Goal: Task Accomplishment & Management: Complete application form

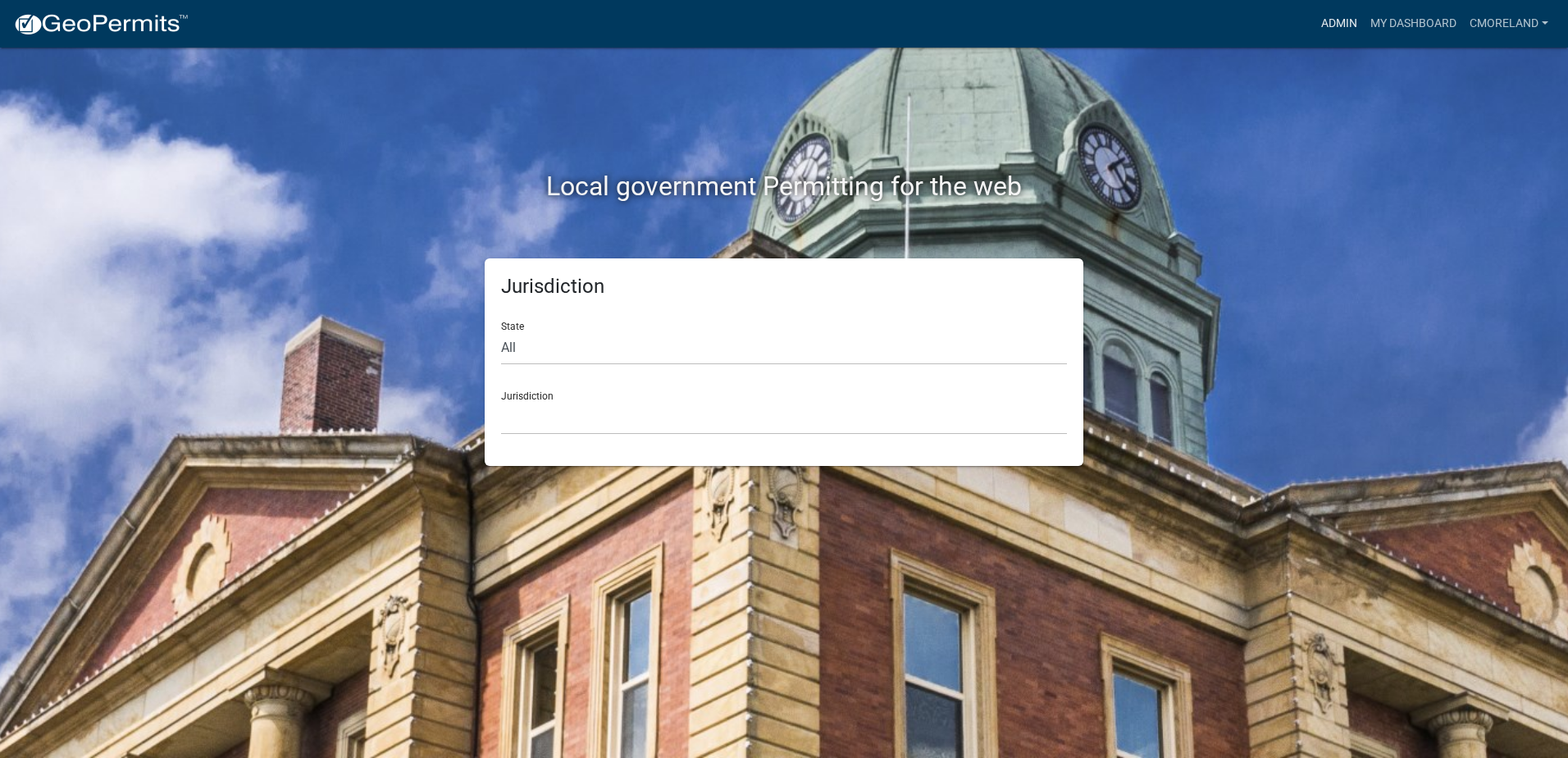
click at [1341, 22] on link "Admin" at bounding box center [1339, 24] width 49 height 31
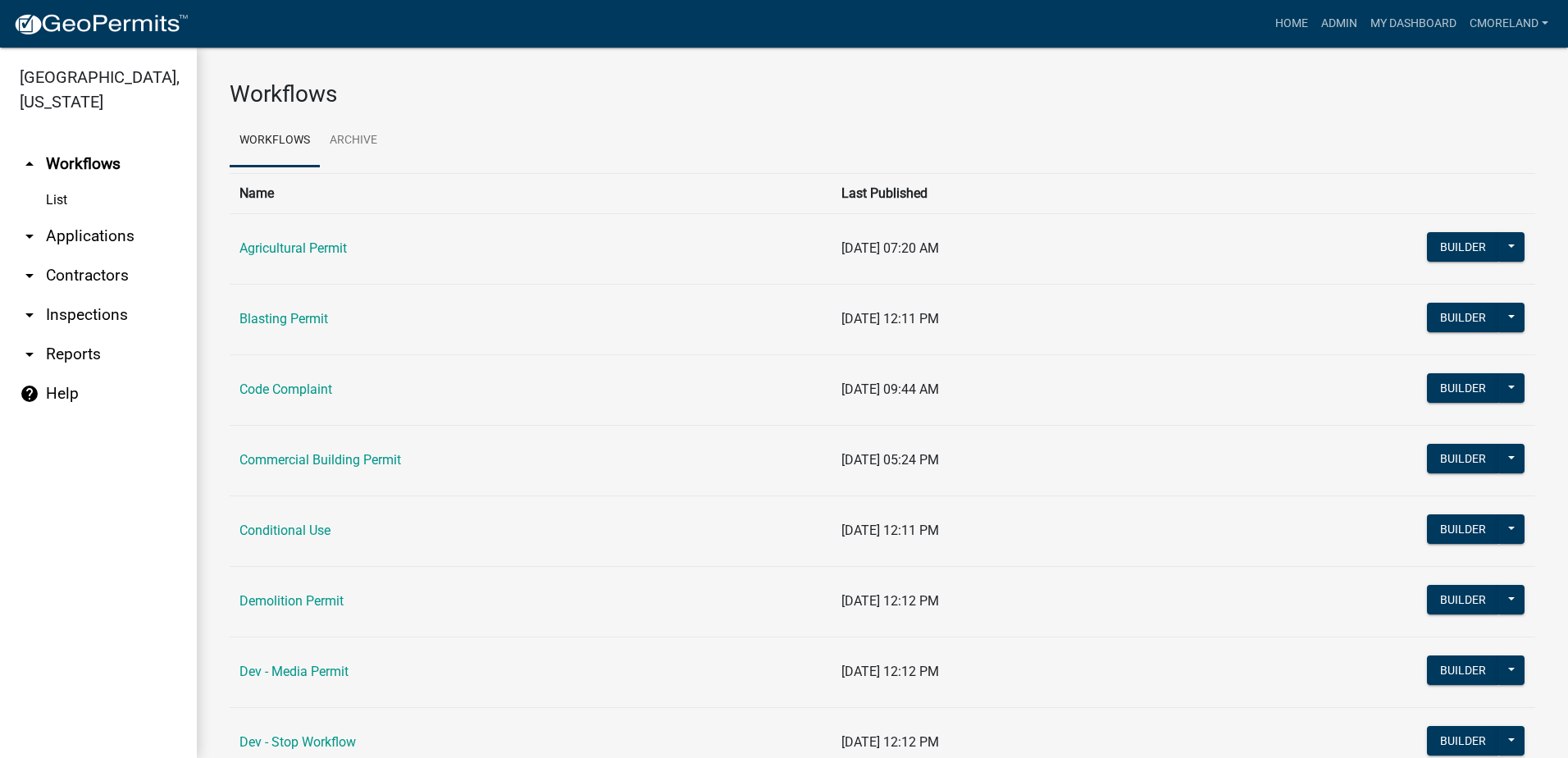
click at [82, 310] on link "arrow_drop_down Inspections" at bounding box center [98, 314] width 196 height 39
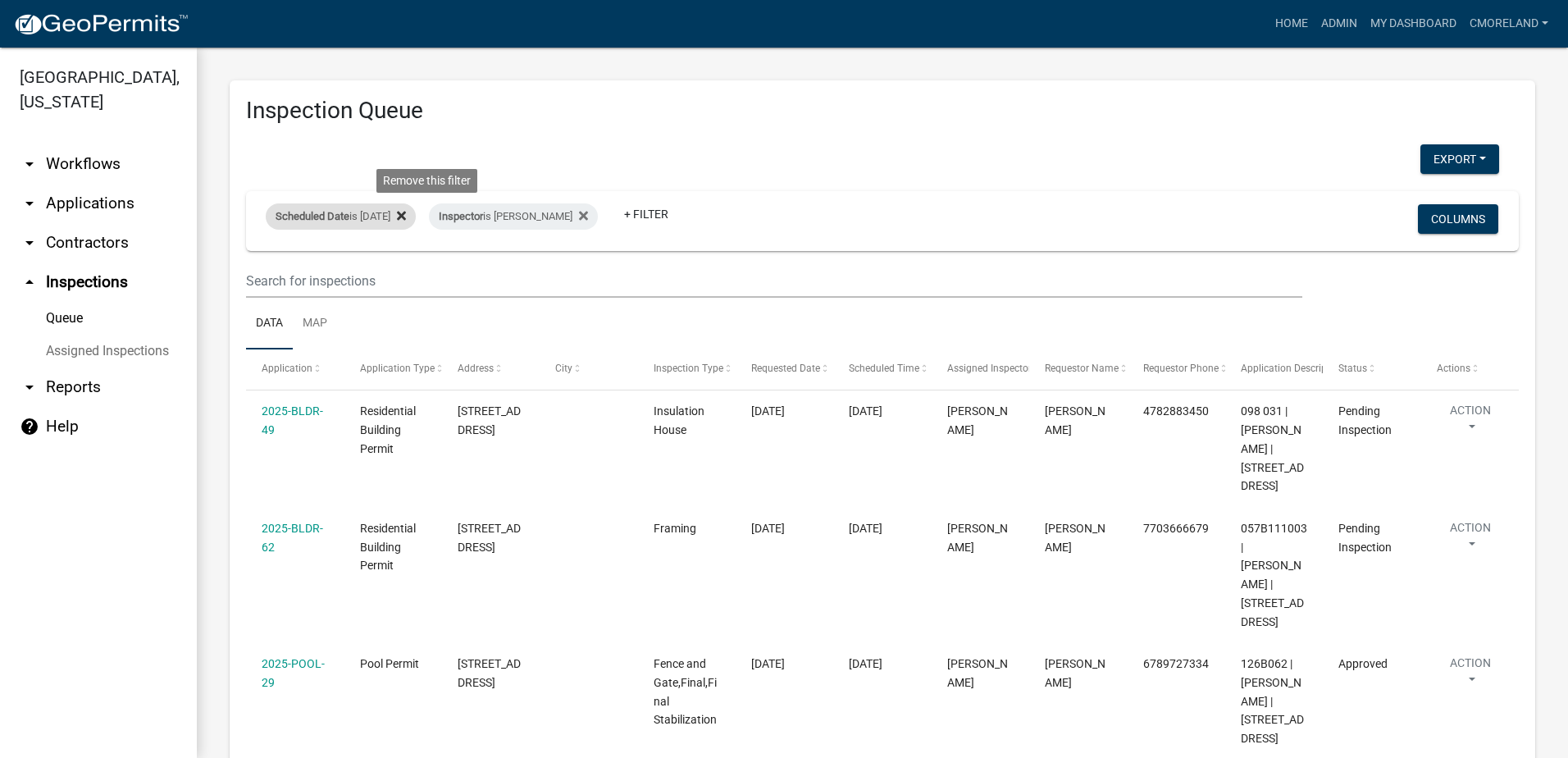
click at [406, 212] on icon at bounding box center [401, 216] width 9 height 9
select select "2: 50"
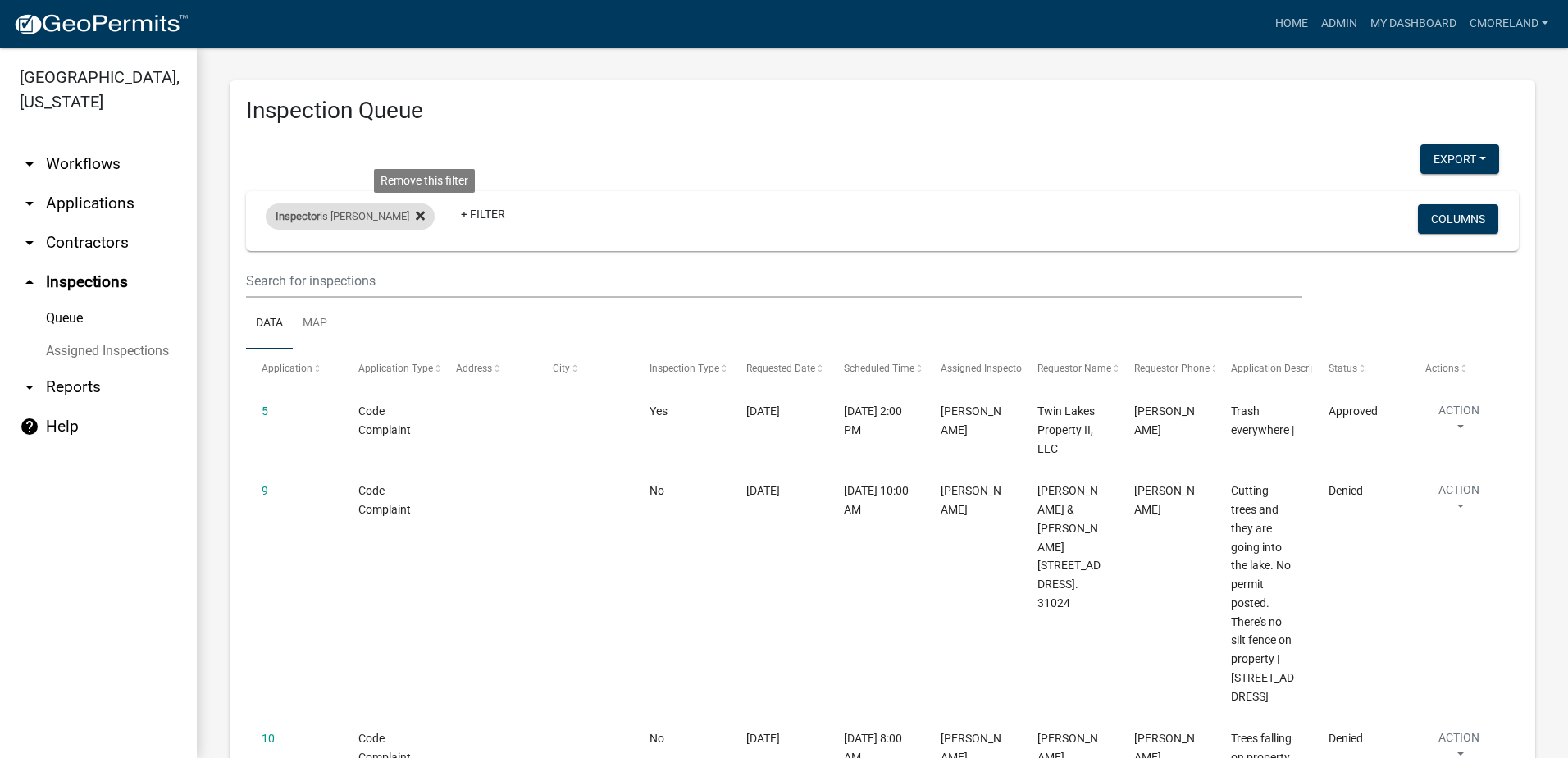
click at [425, 214] on icon at bounding box center [420, 216] width 9 height 9
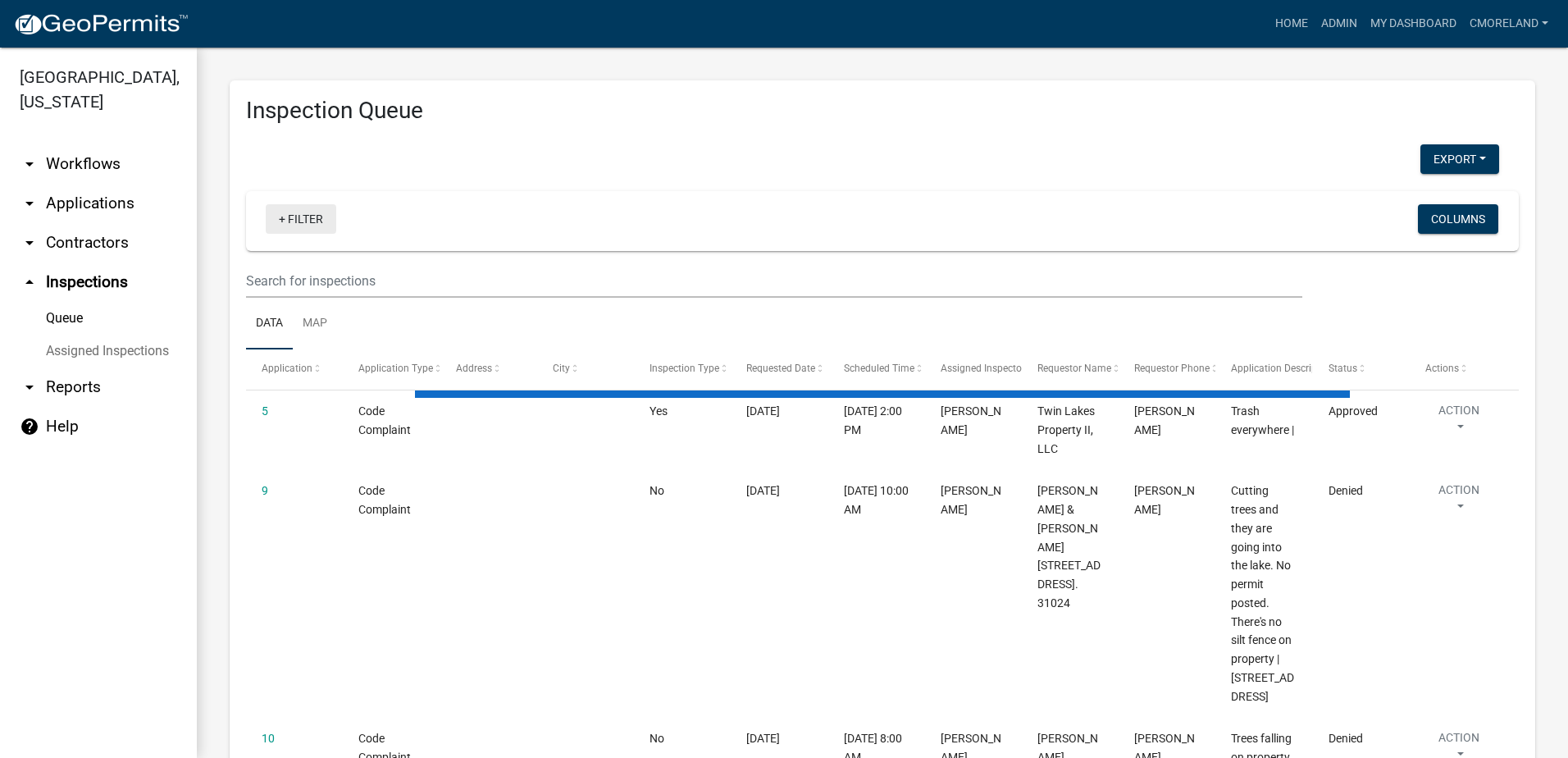
click at [304, 216] on link "+ Filter" at bounding box center [301, 219] width 71 height 30
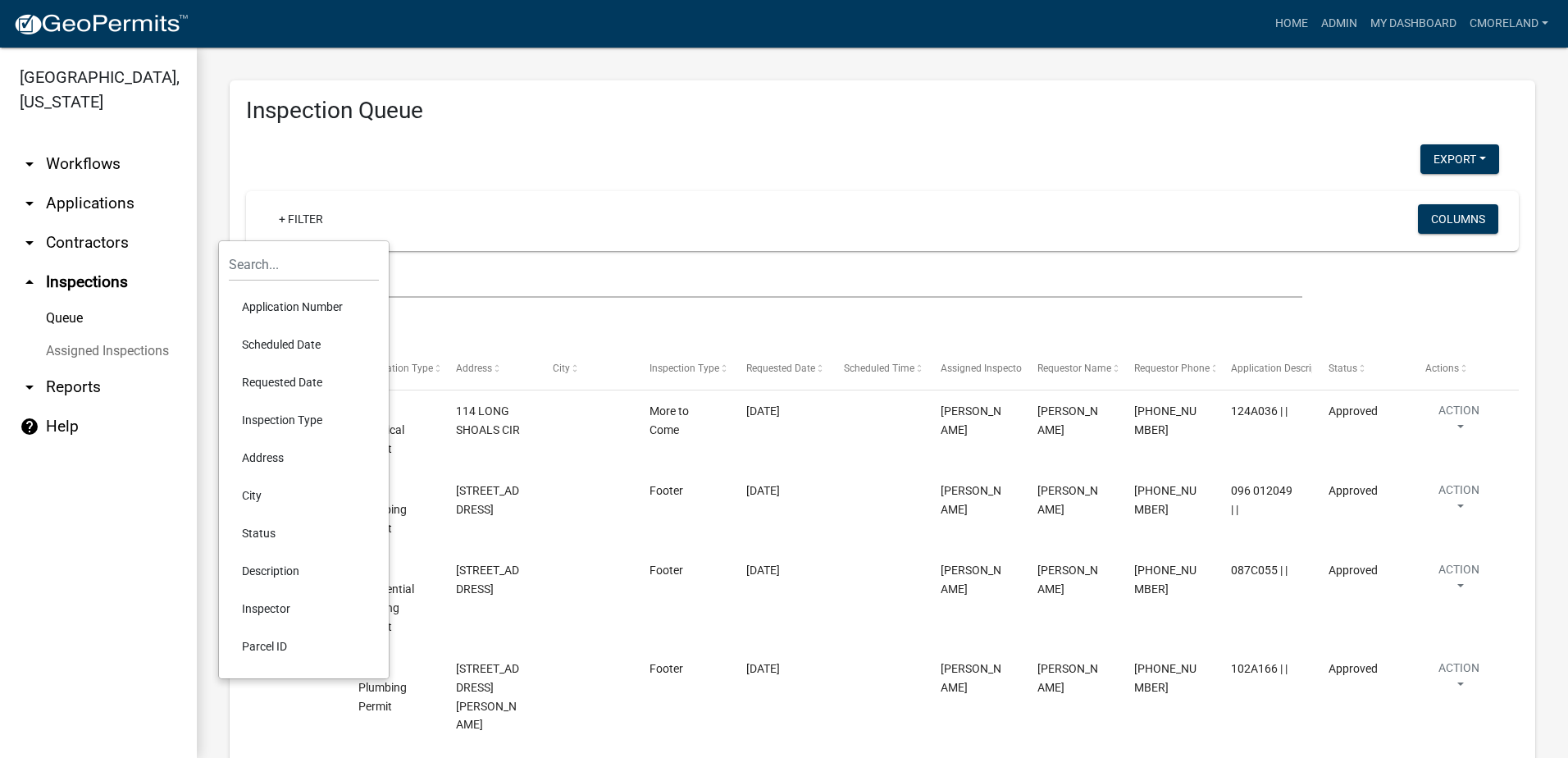
click at [282, 341] on li "Scheduled Date" at bounding box center [304, 345] width 150 height 38
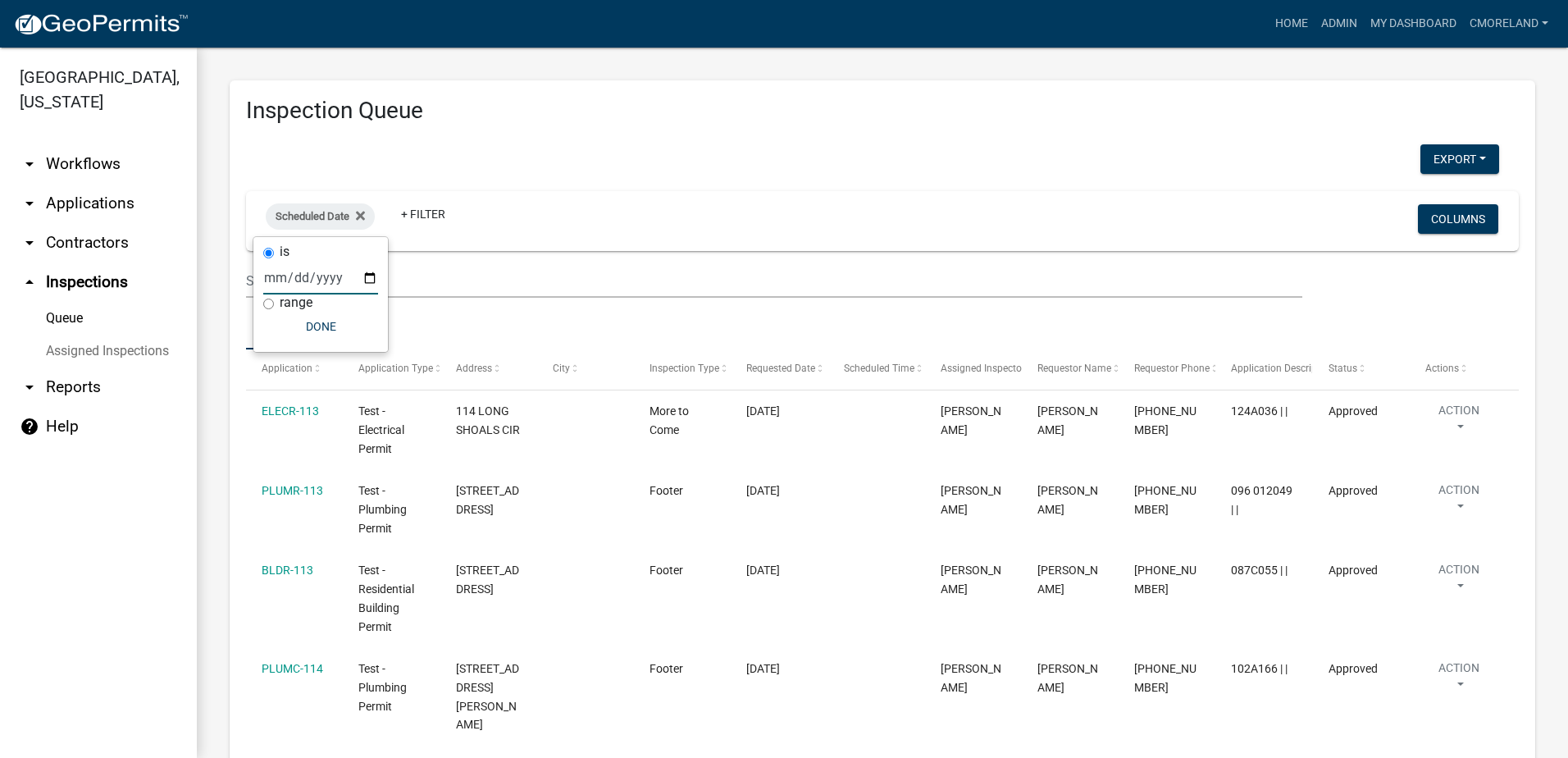
click at [372, 277] on input "date" at bounding box center [320, 277] width 115 height 34
type input "[DATE]"
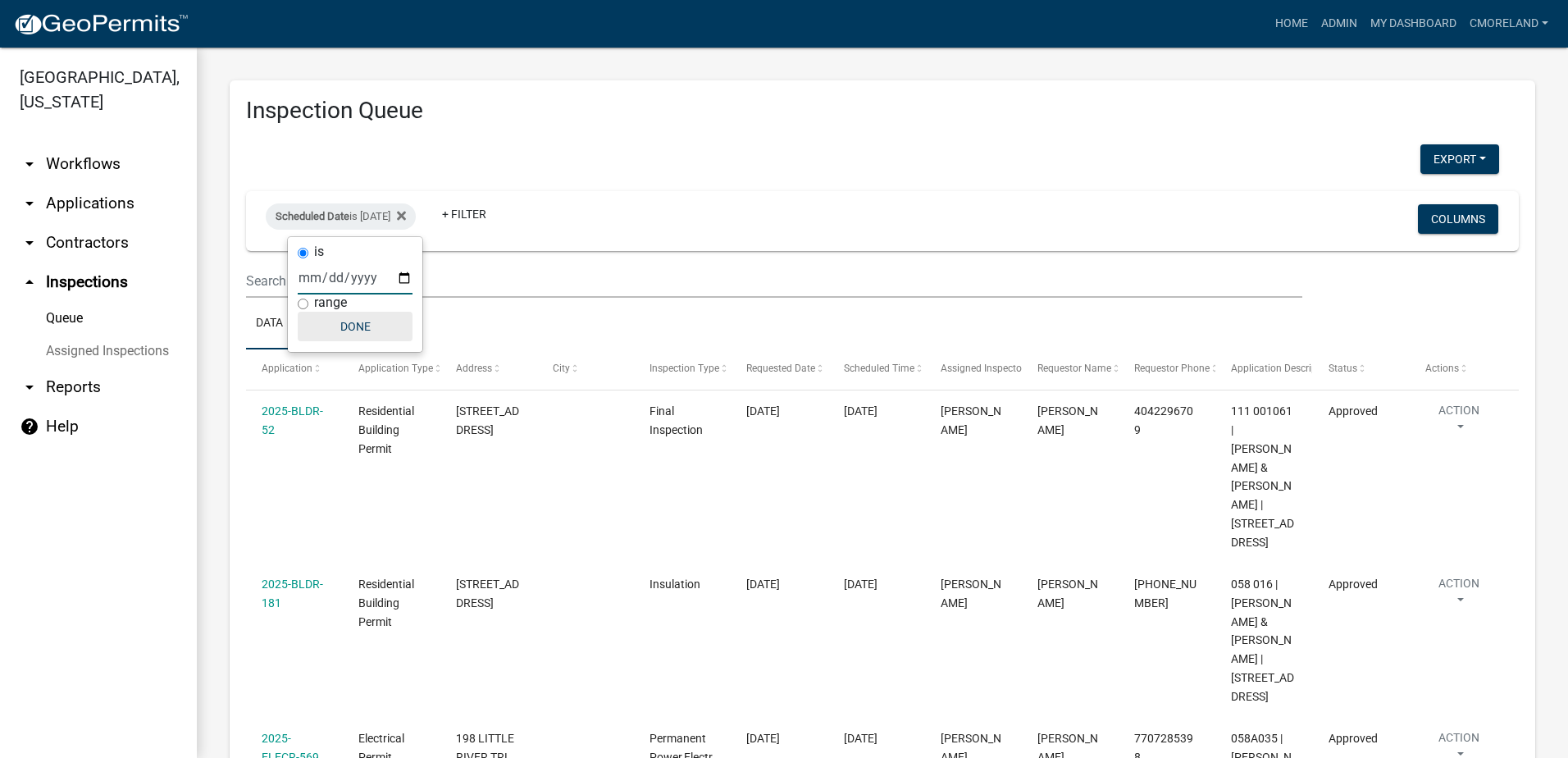
click at [360, 330] on button "Done" at bounding box center [355, 326] width 115 height 30
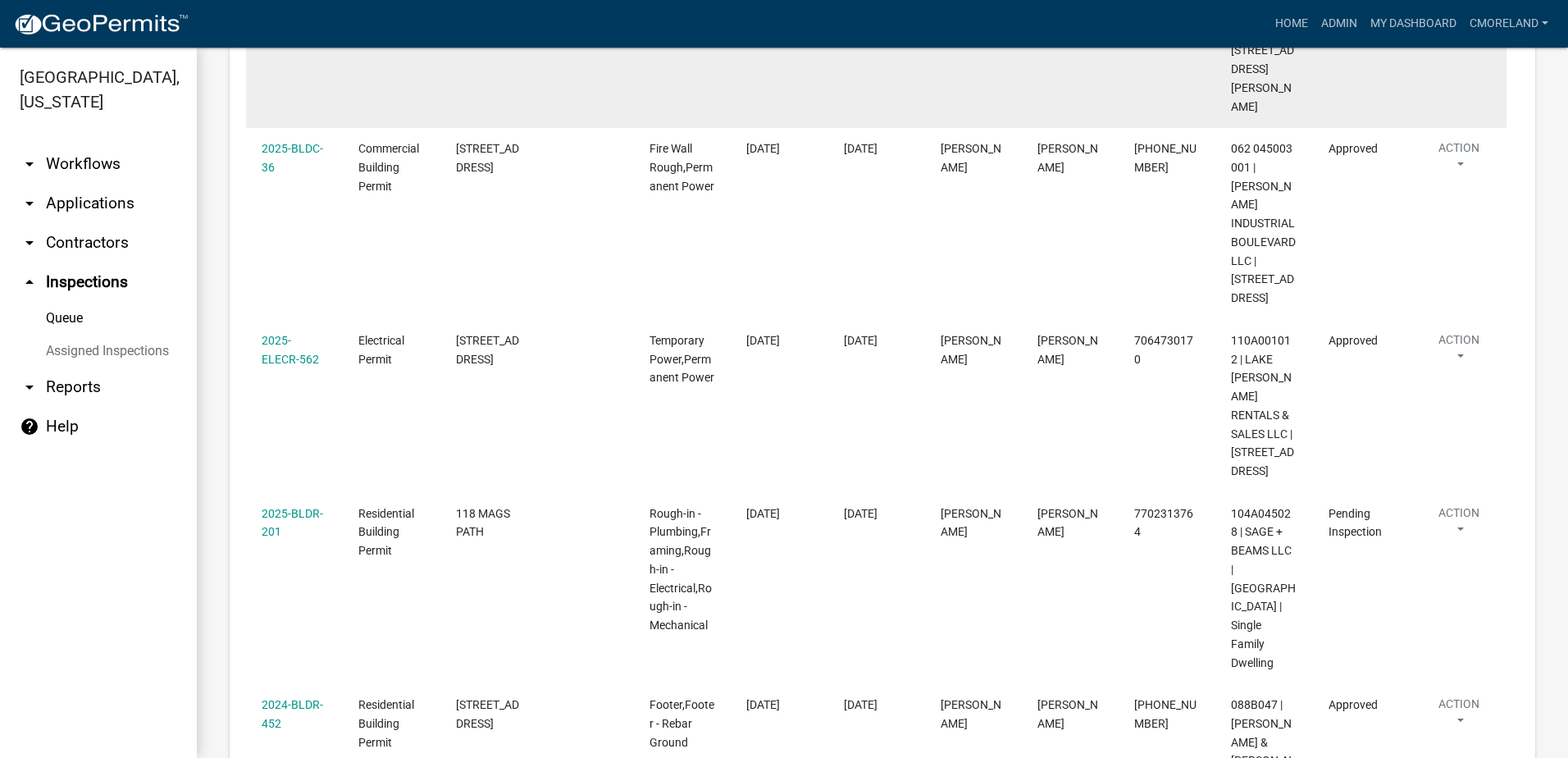
scroll to position [1054, 0]
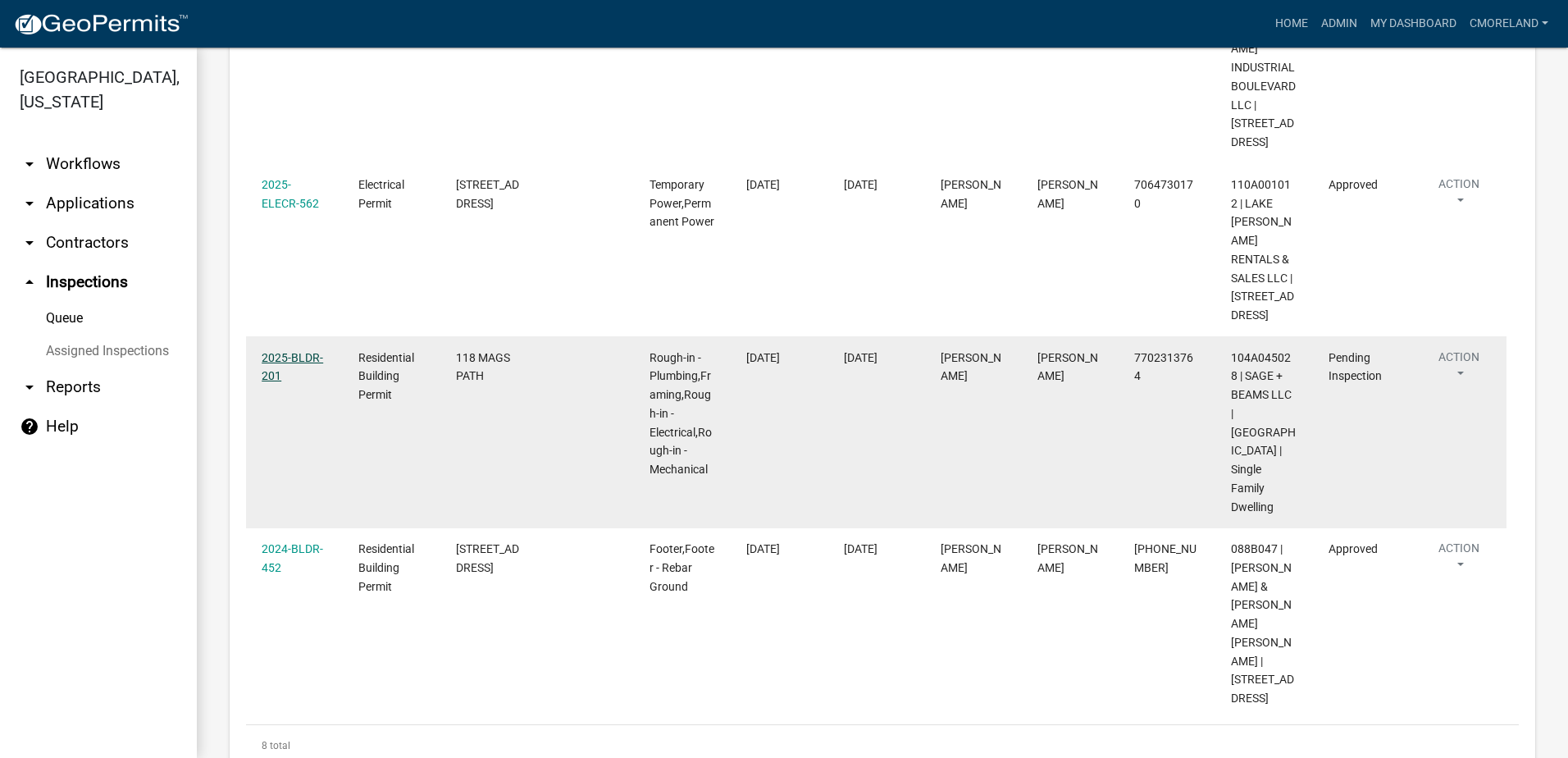
click at [301, 351] on link "2025-BLDR-201" at bounding box center [292, 367] width 62 height 32
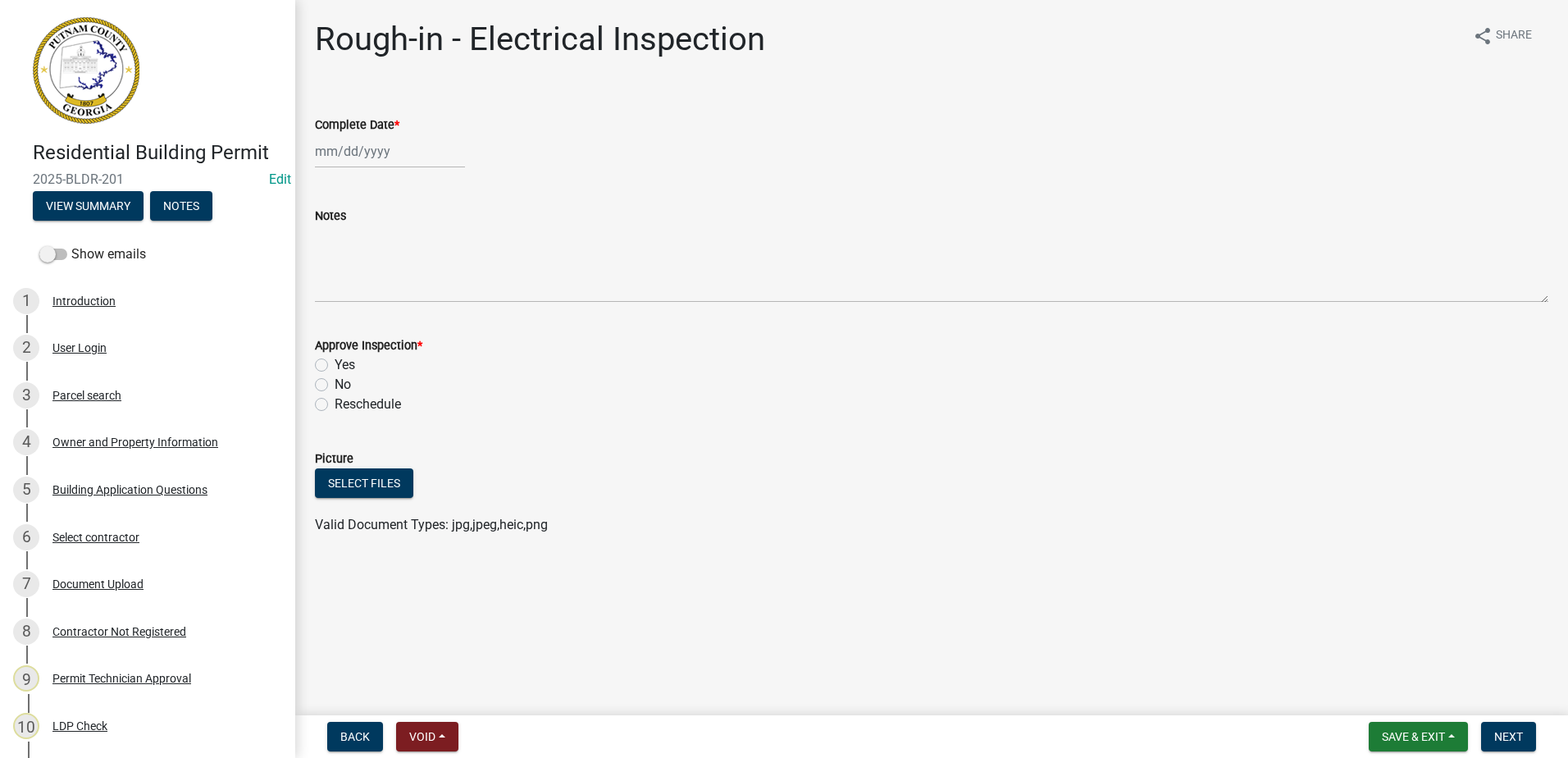
select select "10"
select select "2025"
click at [331, 149] on div "[PERSON_NAME] Feb Mar Apr [PERSON_NAME][DATE] Oct Nov [DATE] 1526 1527 1528 152…" at bounding box center [390, 151] width 150 height 34
click at [436, 235] on div "3" at bounding box center [435, 238] width 26 height 26
type input "[DATE]"
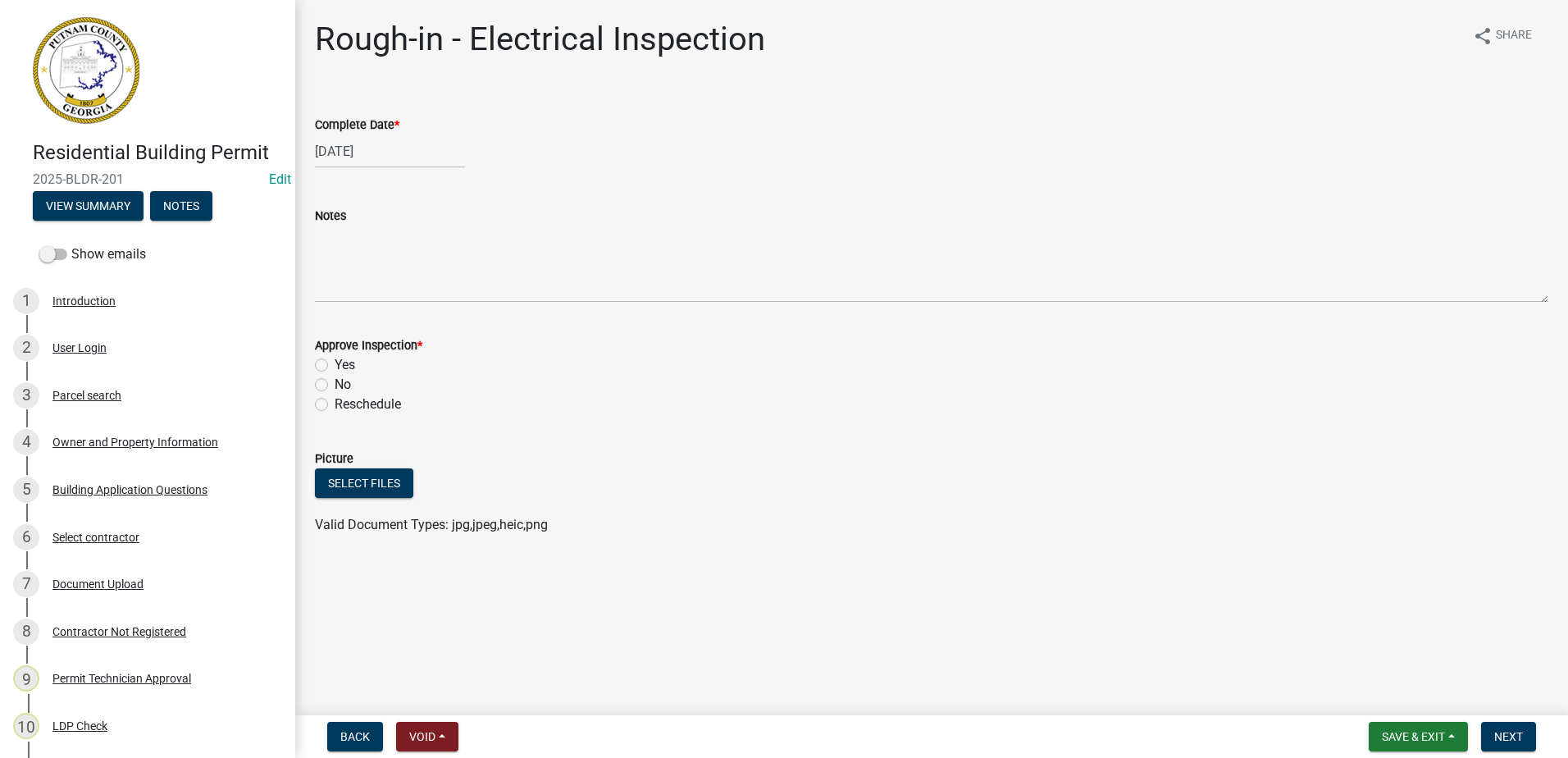
click at [335, 361] on label "Yes" at bounding box center [345, 365] width 21 height 20
click at [335, 361] on input "Yes" at bounding box center [340, 360] width 11 height 11
radio input "true"
click at [1507, 733] on span "Next" at bounding box center [1508, 736] width 29 height 13
select select "10"
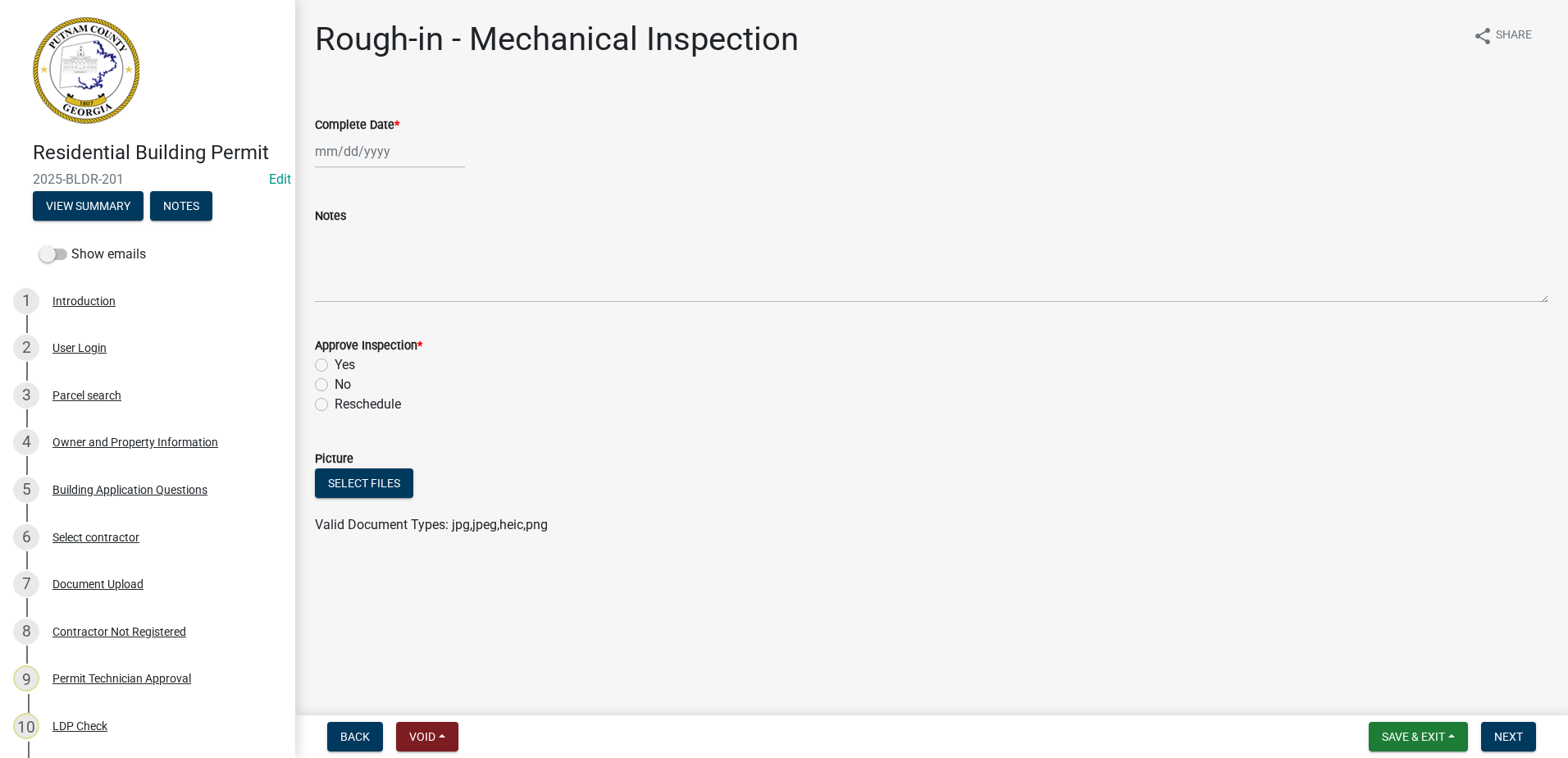
select select "2025"
click at [331, 151] on div "[PERSON_NAME] Feb Mar Apr [PERSON_NAME][DATE] Oct Nov [DATE] 1526 1527 1528 152…" at bounding box center [390, 151] width 150 height 34
click at [438, 235] on div "3" at bounding box center [435, 238] width 26 height 26
type input "[DATE]"
click at [335, 367] on label "Yes" at bounding box center [345, 365] width 21 height 20
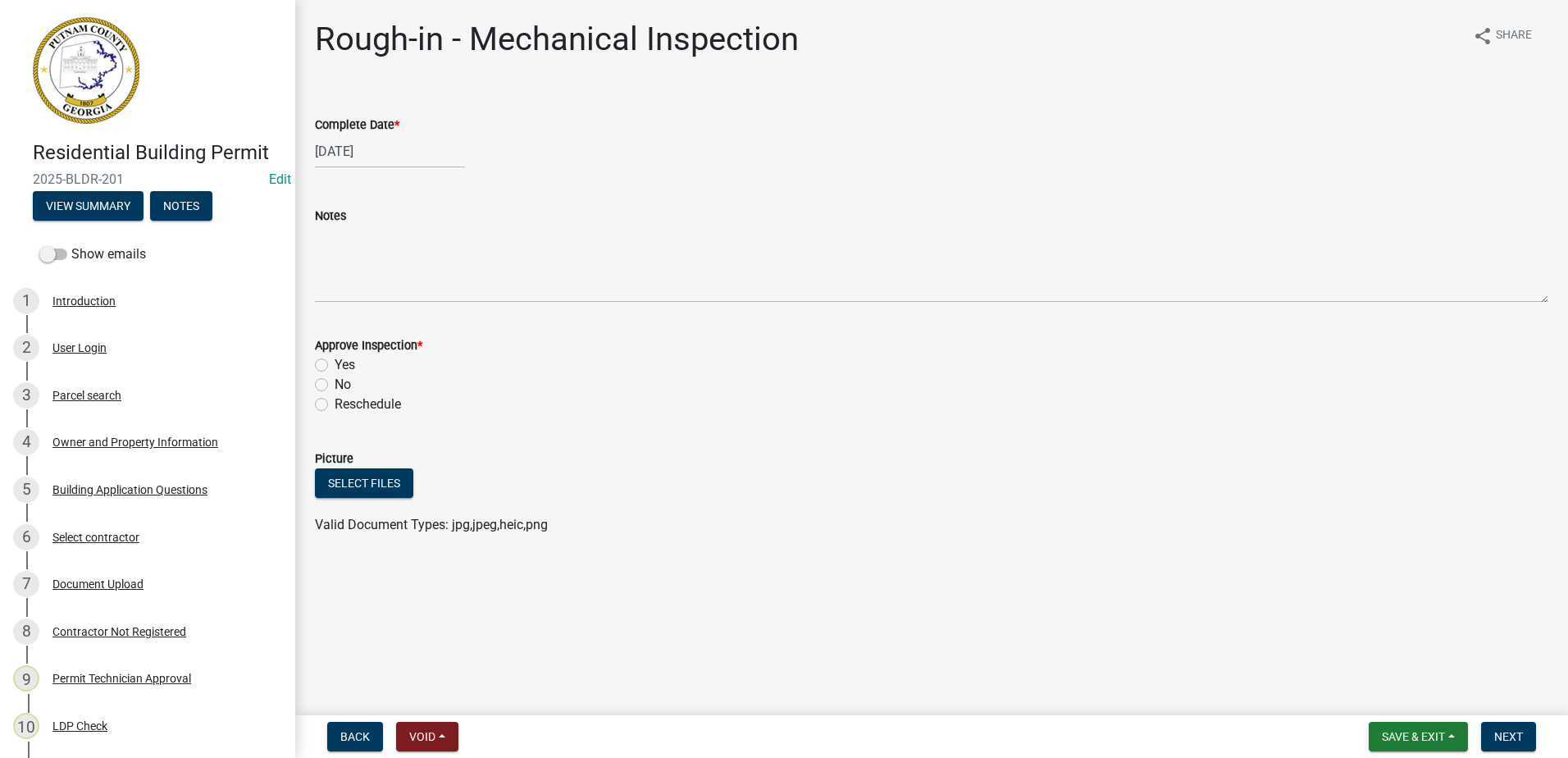
click at [335, 366] on input "Yes" at bounding box center [340, 360] width 11 height 11
radio input "true"
click at [1507, 734] on span "Next" at bounding box center [1508, 736] width 29 height 13
click at [366, 157] on div at bounding box center [390, 151] width 150 height 34
select select "10"
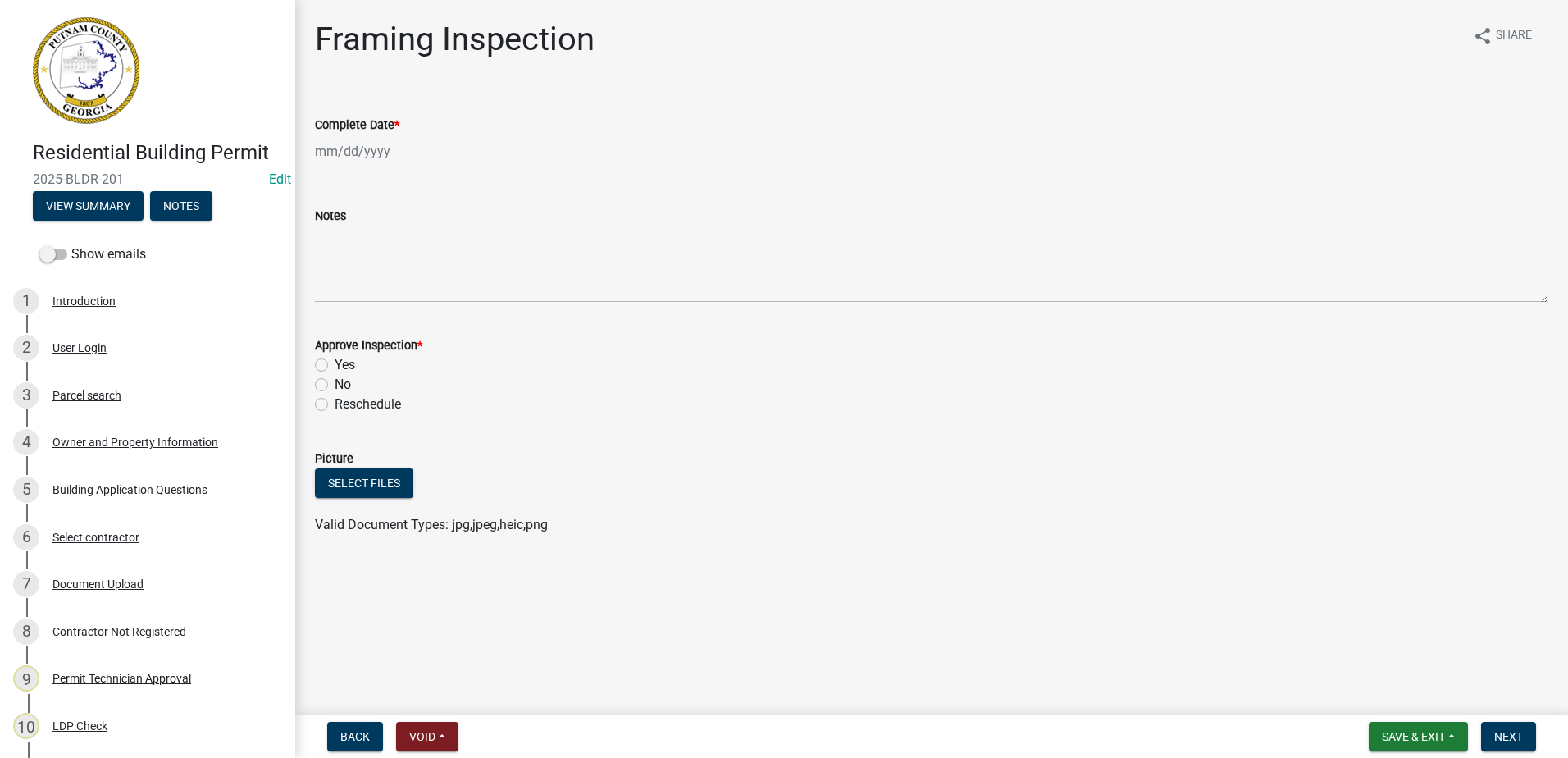
select select "2025"
click at [437, 235] on div "3" at bounding box center [435, 238] width 26 height 26
type input "[DATE]"
click at [335, 365] on label "Yes" at bounding box center [345, 365] width 21 height 20
click at [335, 365] on input "Yes" at bounding box center [340, 360] width 11 height 11
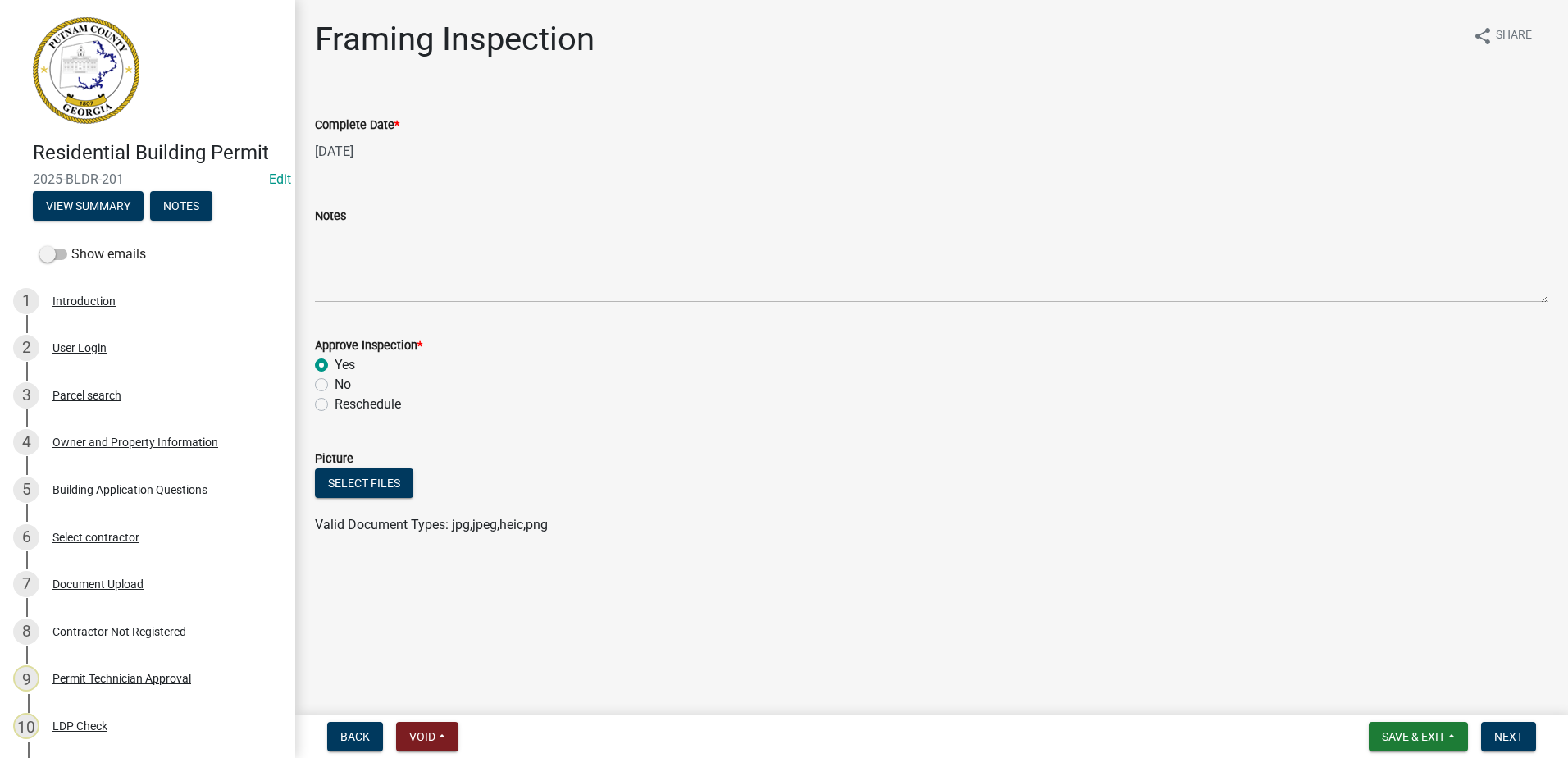
radio input "true"
click at [1510, 733] on span "Next" at bounding box center [1508, 736] width 29 height 13
click at [364, 154] on div at bounding box center [390, 151] width 150 height 34
select select "10"
select select "2025"
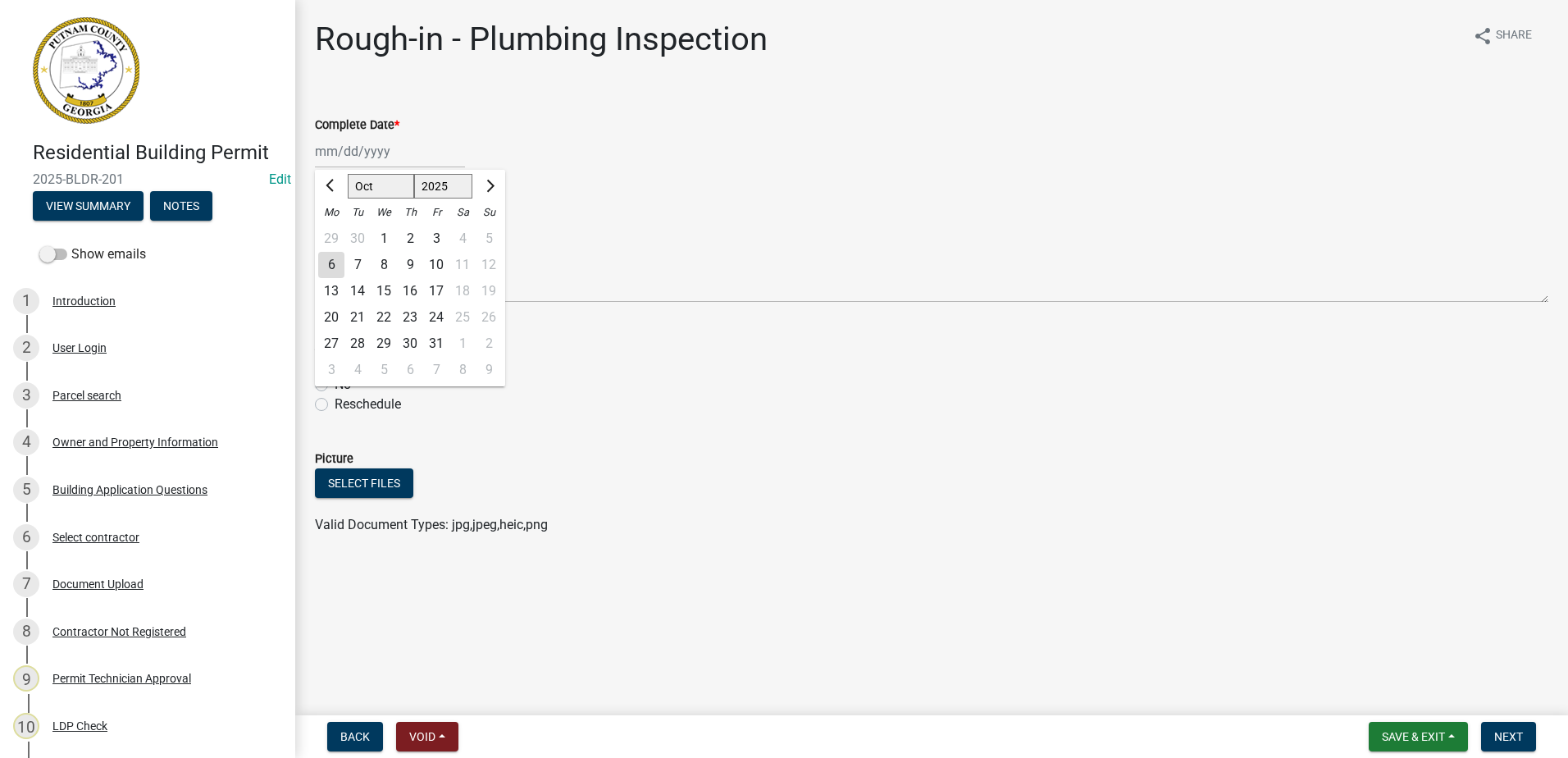
click at [431, 235] on div "3" at bounding box center [435, 238] width 26 height 26
type input "[DATE]"
click at [335, 364] on label "Yes" at bounding box center [345, 365] width 21 height 20
click at [335, 364] on input "Yes" at bounding box center [340, 360] width 11 height 11
radio input "true"
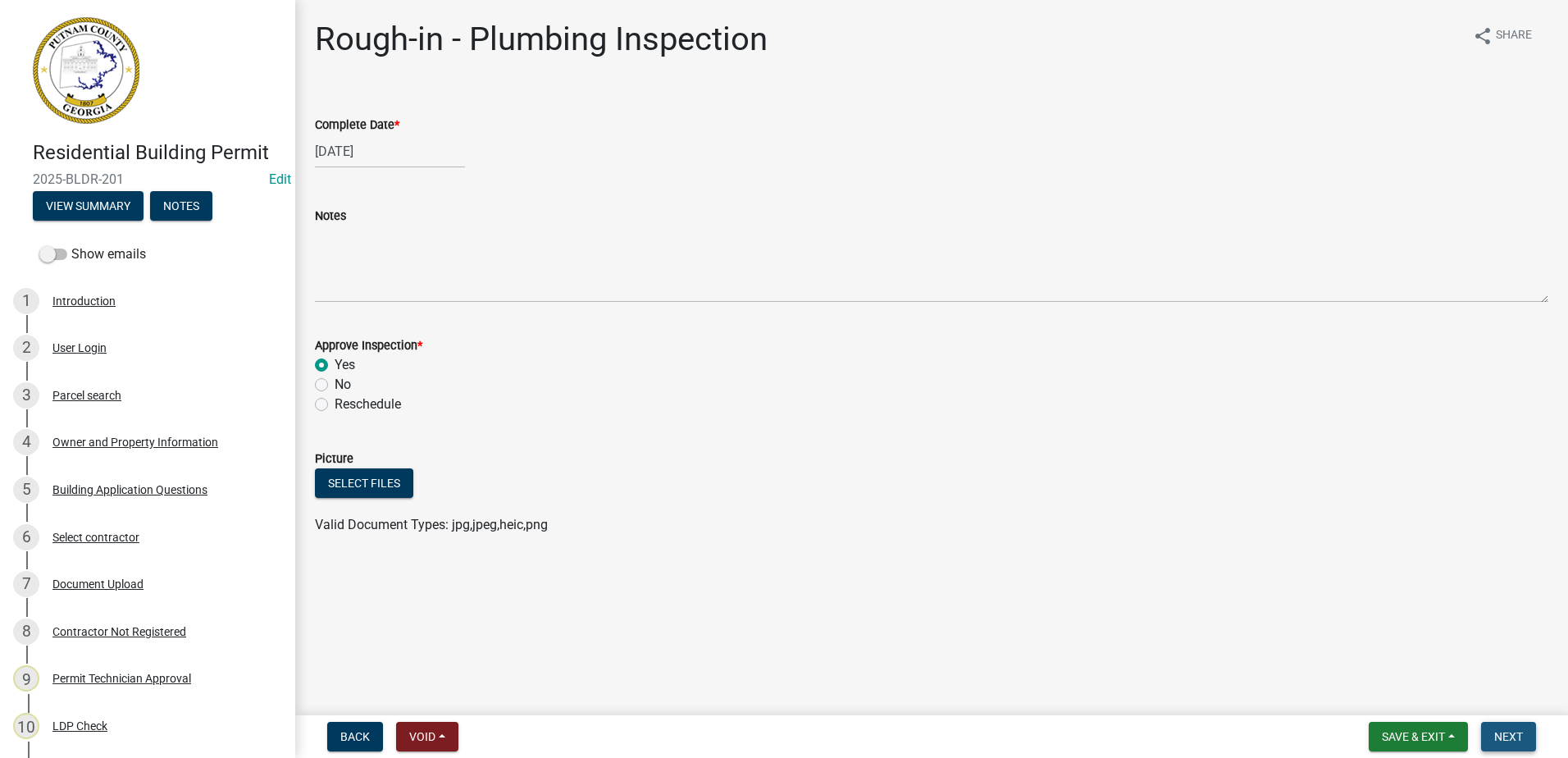
click at [1493, 733] on button "Next" at bounding box center [1508, 736] width 55 height 30
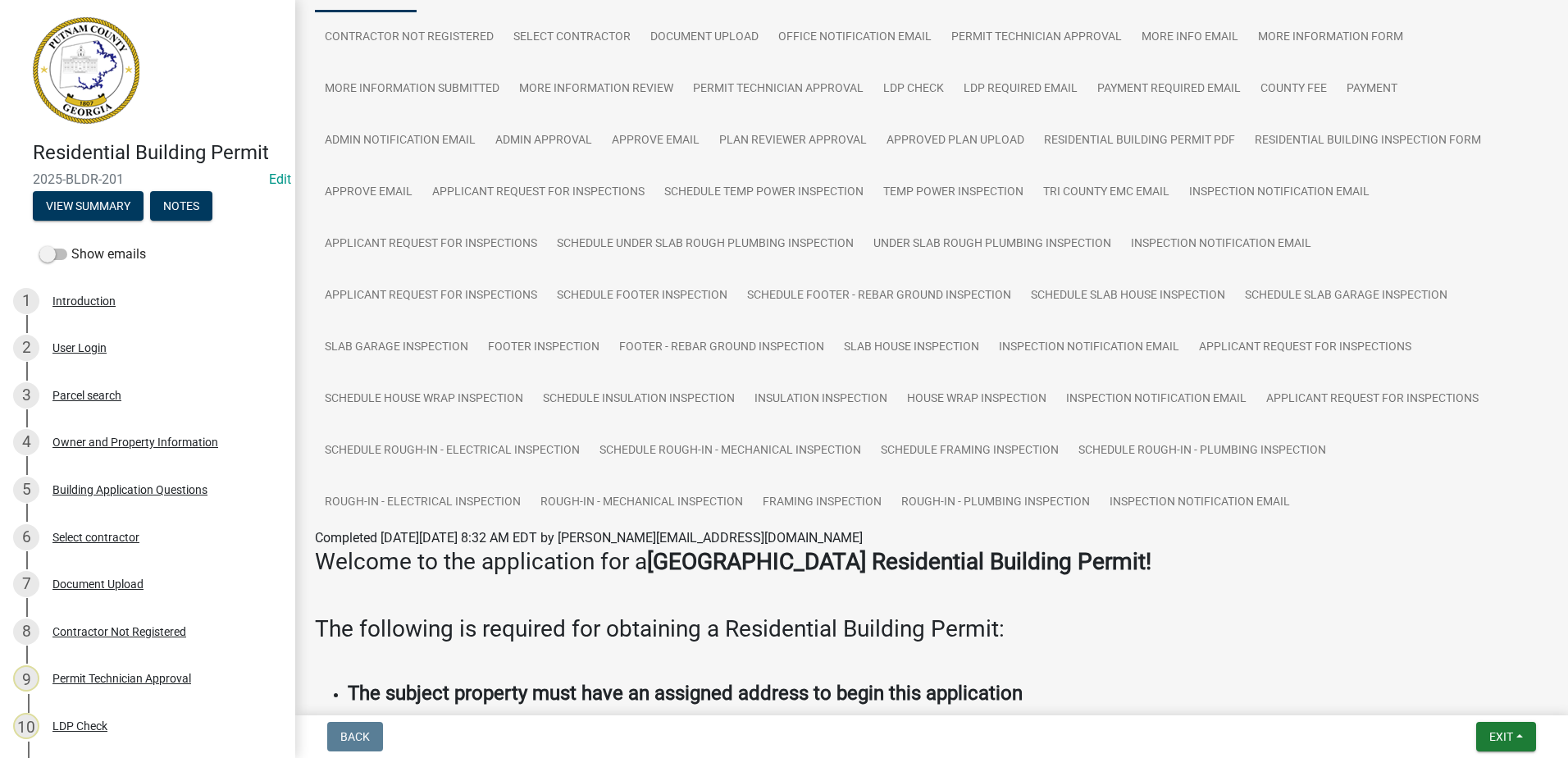
scroll to position [164, 0]
click at [1503, 734] on span "Exit" at bounding box center [1501, 736] width 24 height 13
click at [1469, 696] on button "Save & Exit" at bounding box center [1470, 694] width 131 height 39
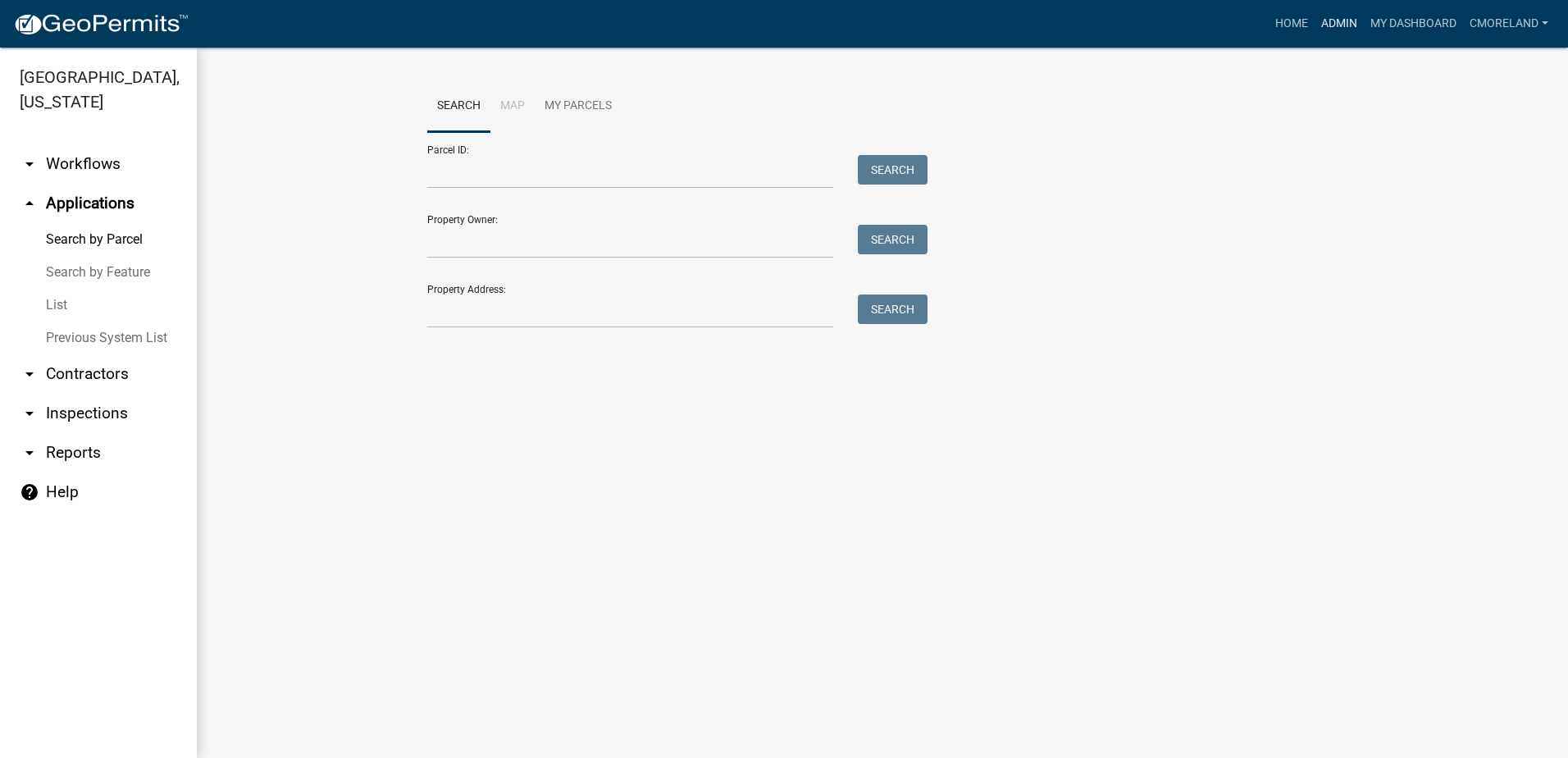
click at [1334, 19] on link "Admin" at bounding box center [1339, 24] width 49 height 31
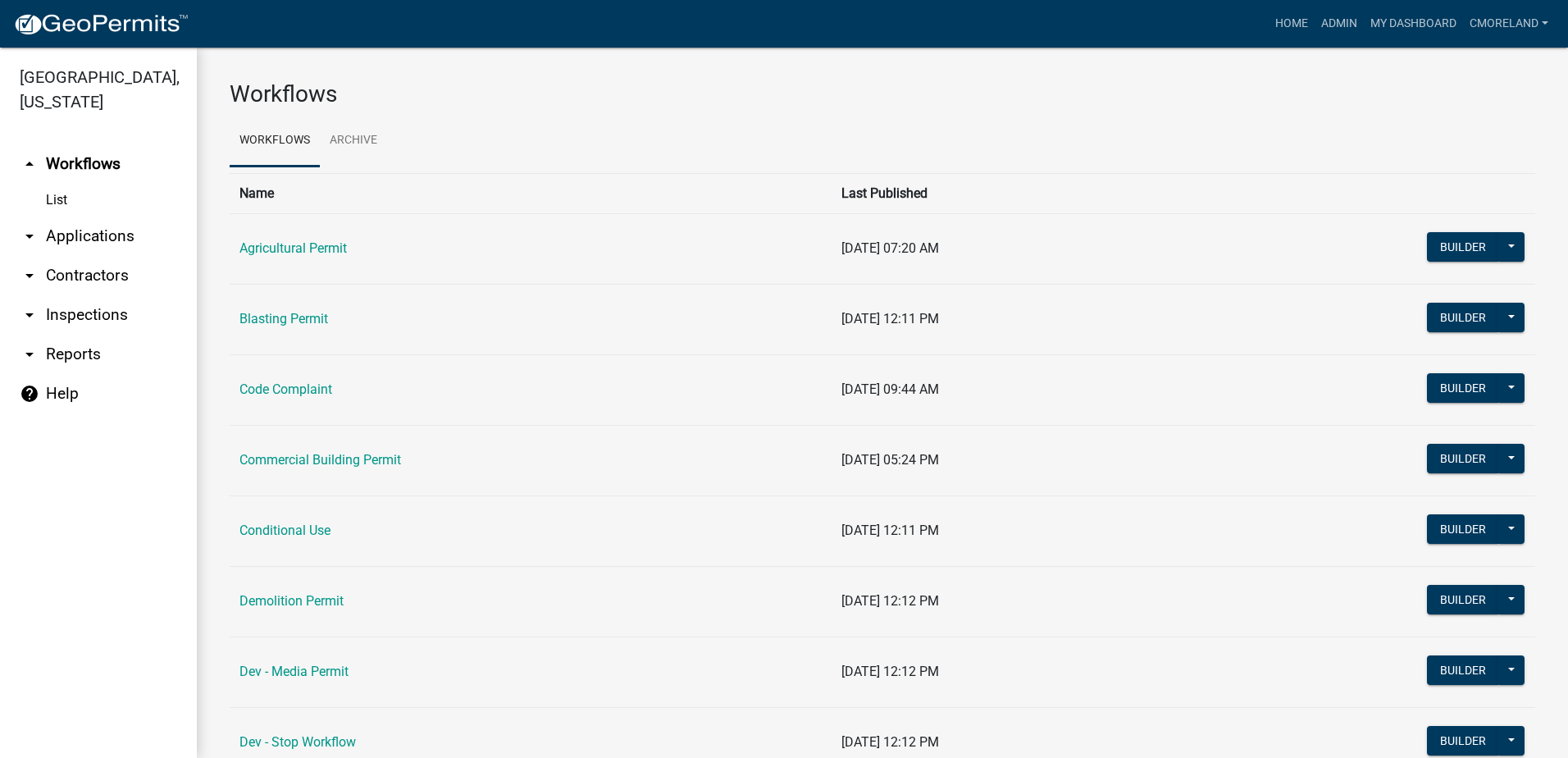
click at [102, 312] on link "arrow_drop_down Inspections" at bounding box center [98, 314] width 196 height 39
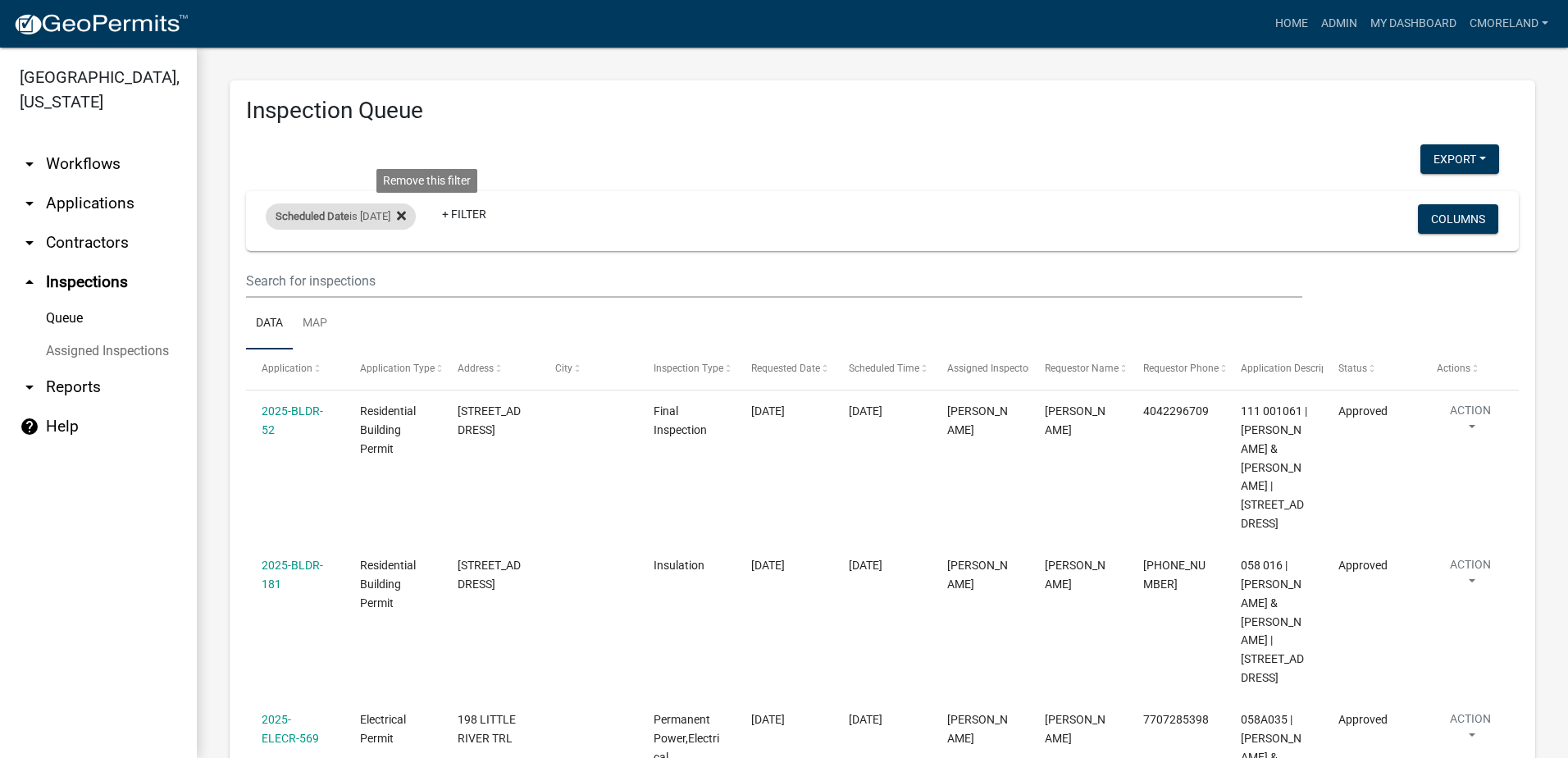
click at [406, 211] on icon at bounding box center [401, 216] width 9 height 13
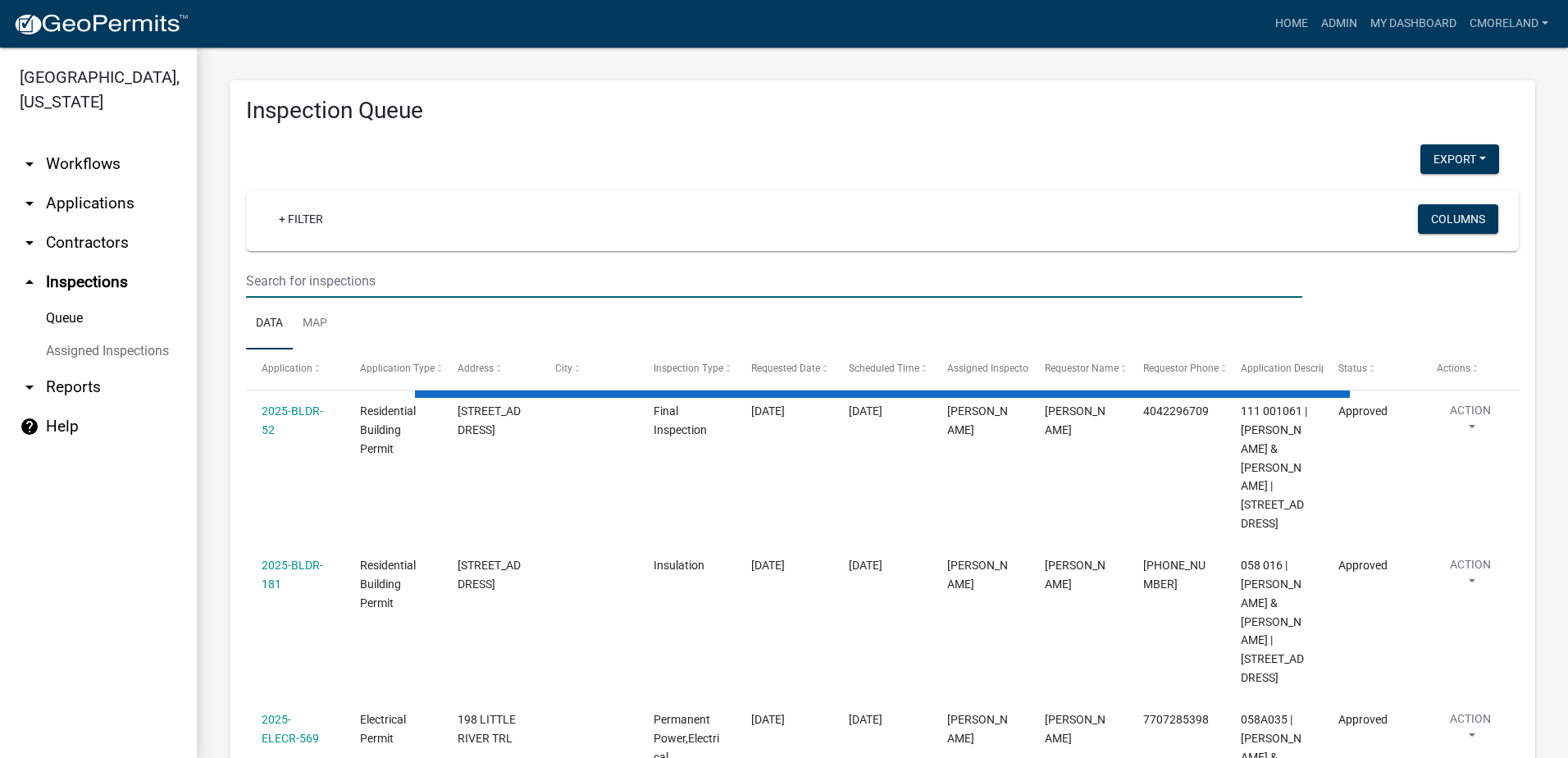
click at [324, 278] on input "text" at bounding box center [774, 281] width 1056 height 34
select select "2: 50"
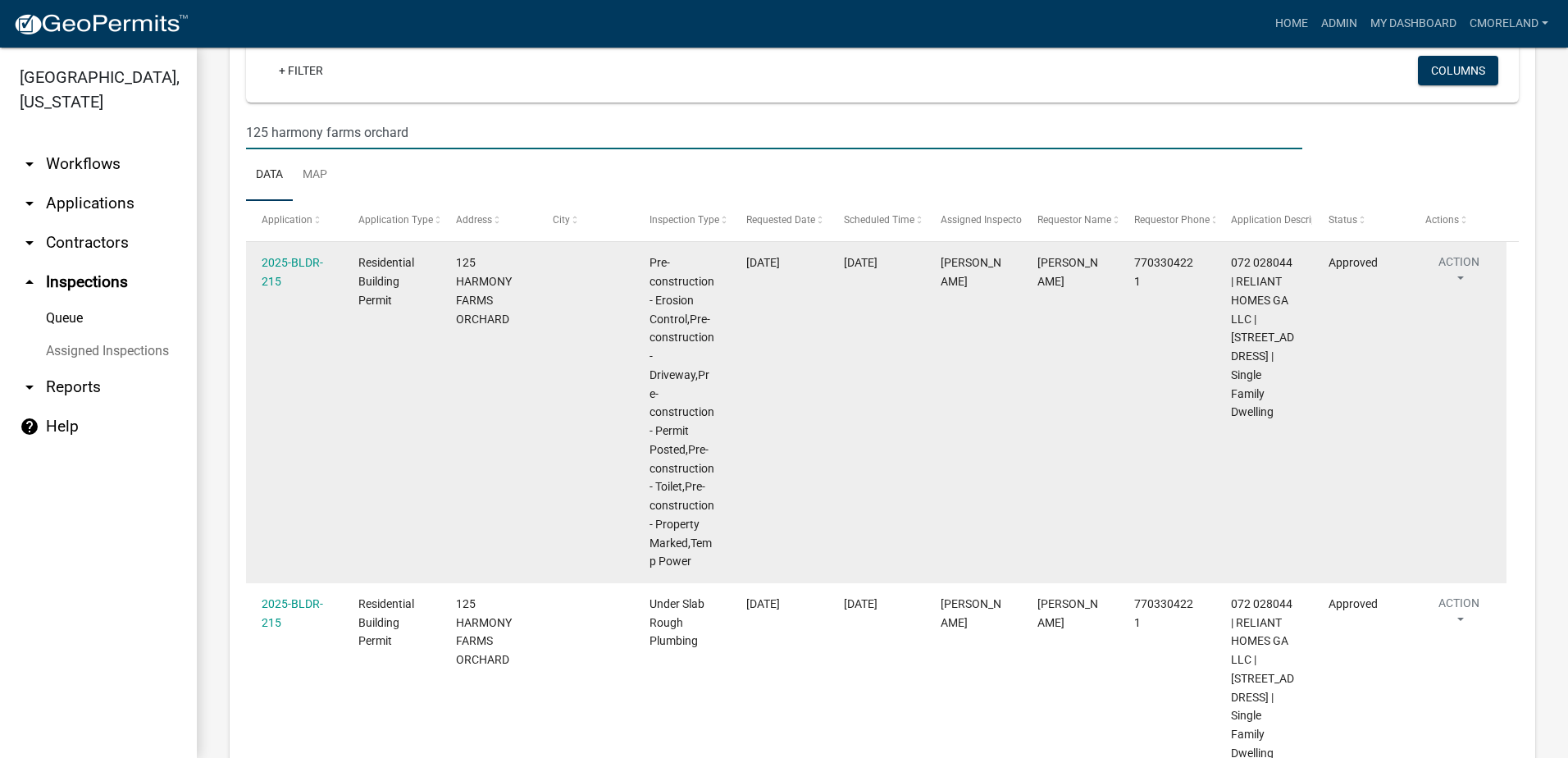
scroll to position [164, 0]
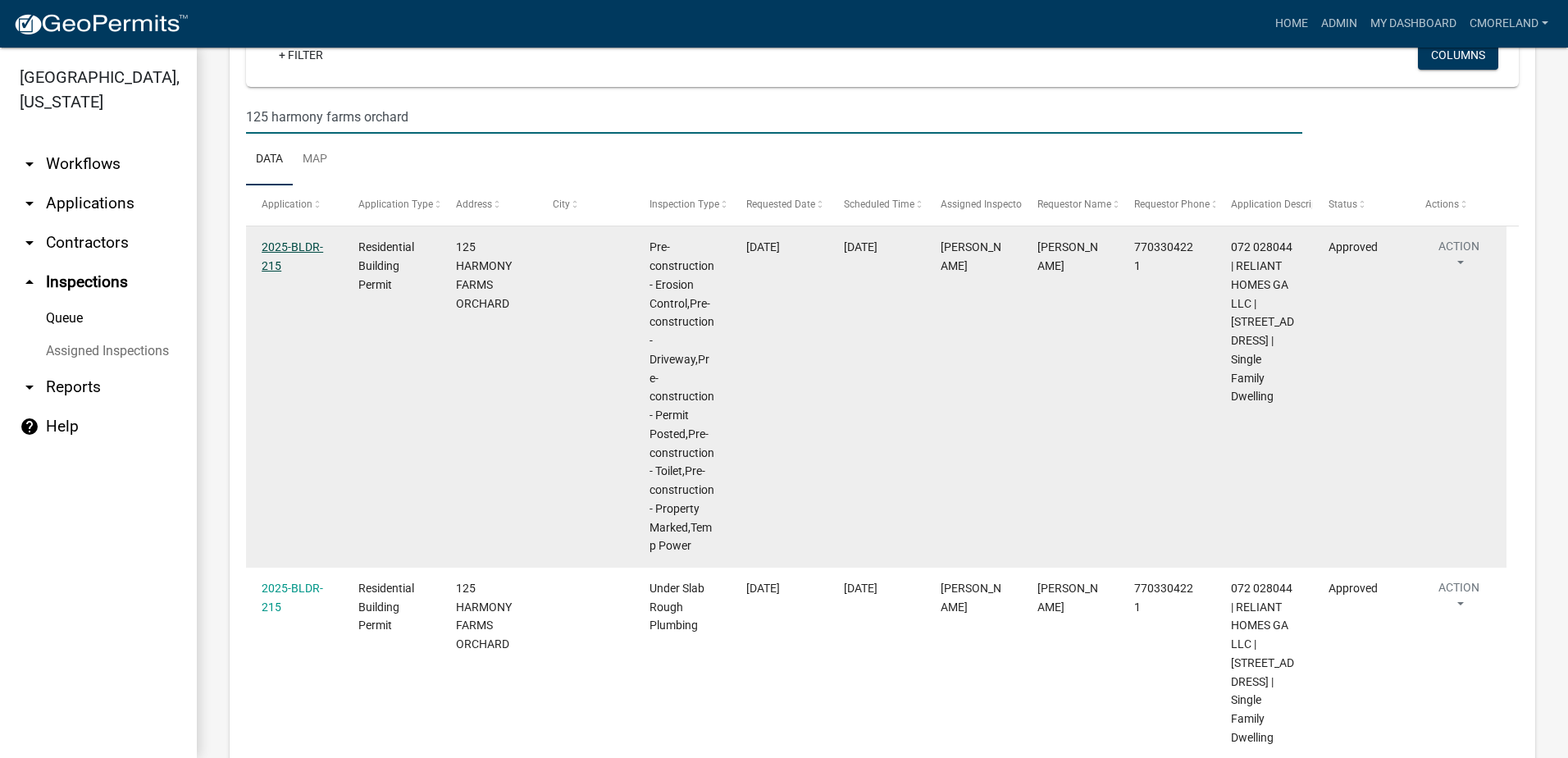
type input "125 harmony farms orchard"
click at [284, 245] on link "2025-BLDR-215" at bounding box center [292, 255] width 62 height 32
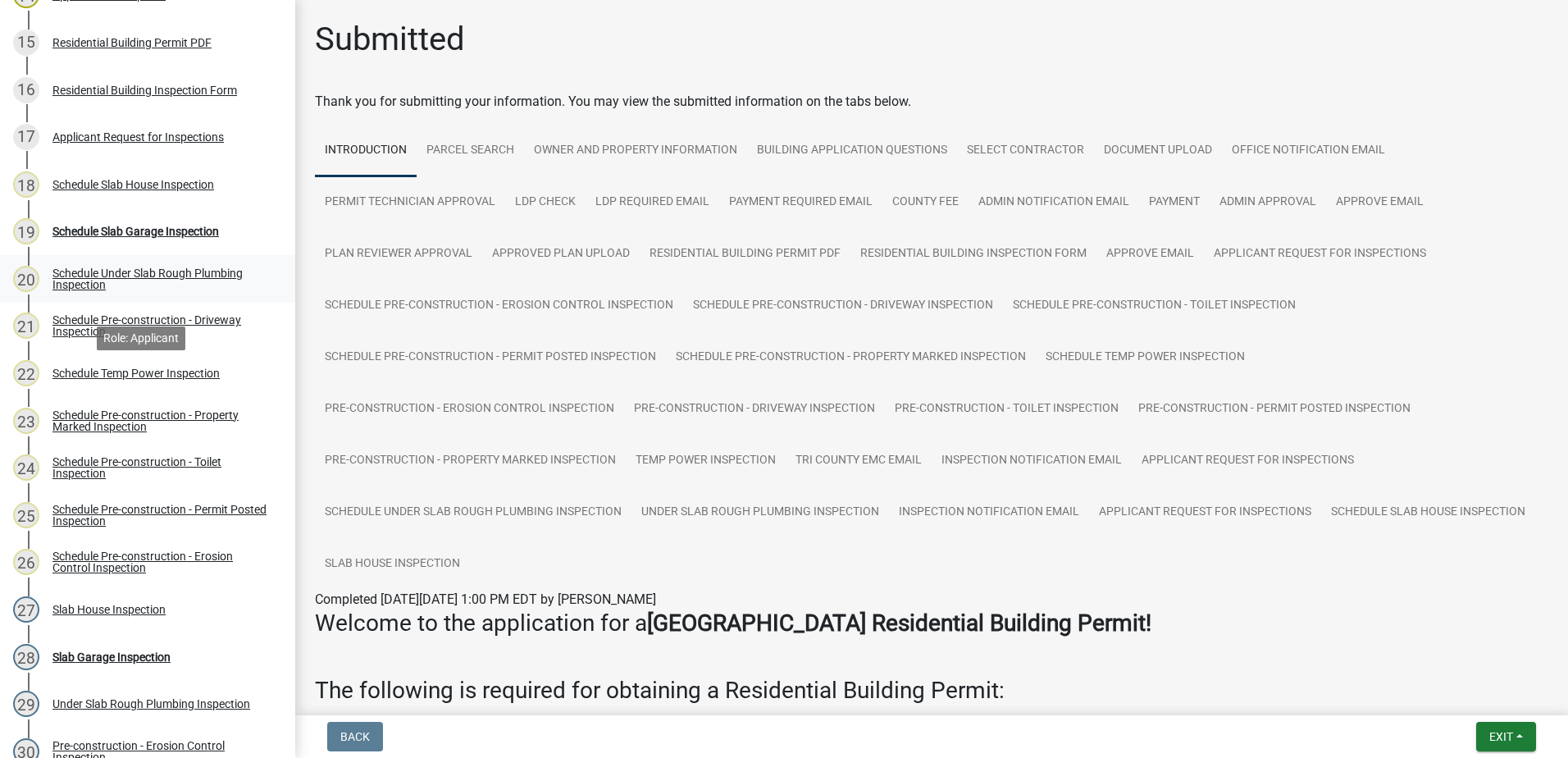
scroll to position [574, 0]
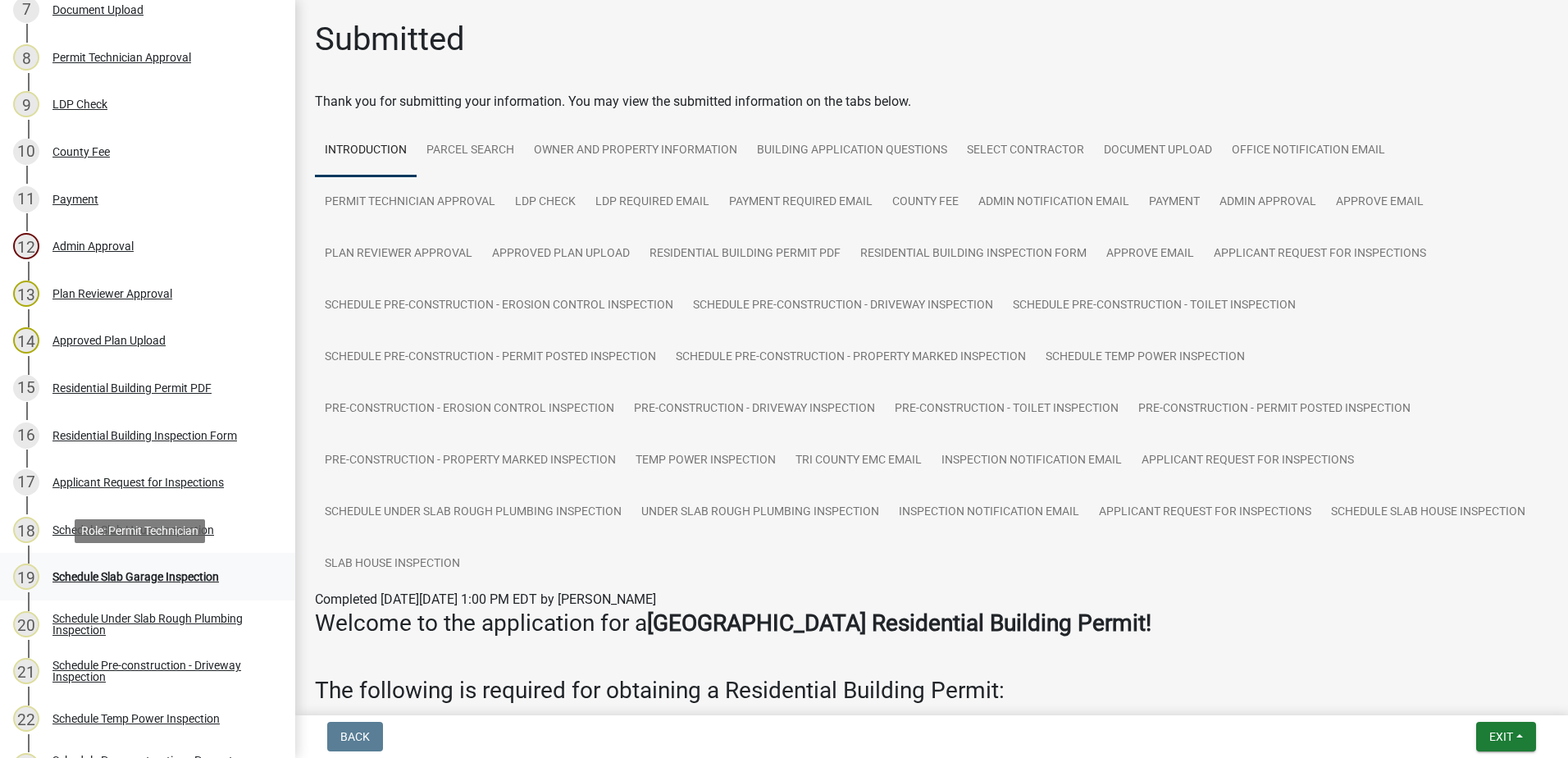
click at [130, 572] on div "Schedule Slab Garage Inspection" at bounding box center [136, 576] width 167 height 12
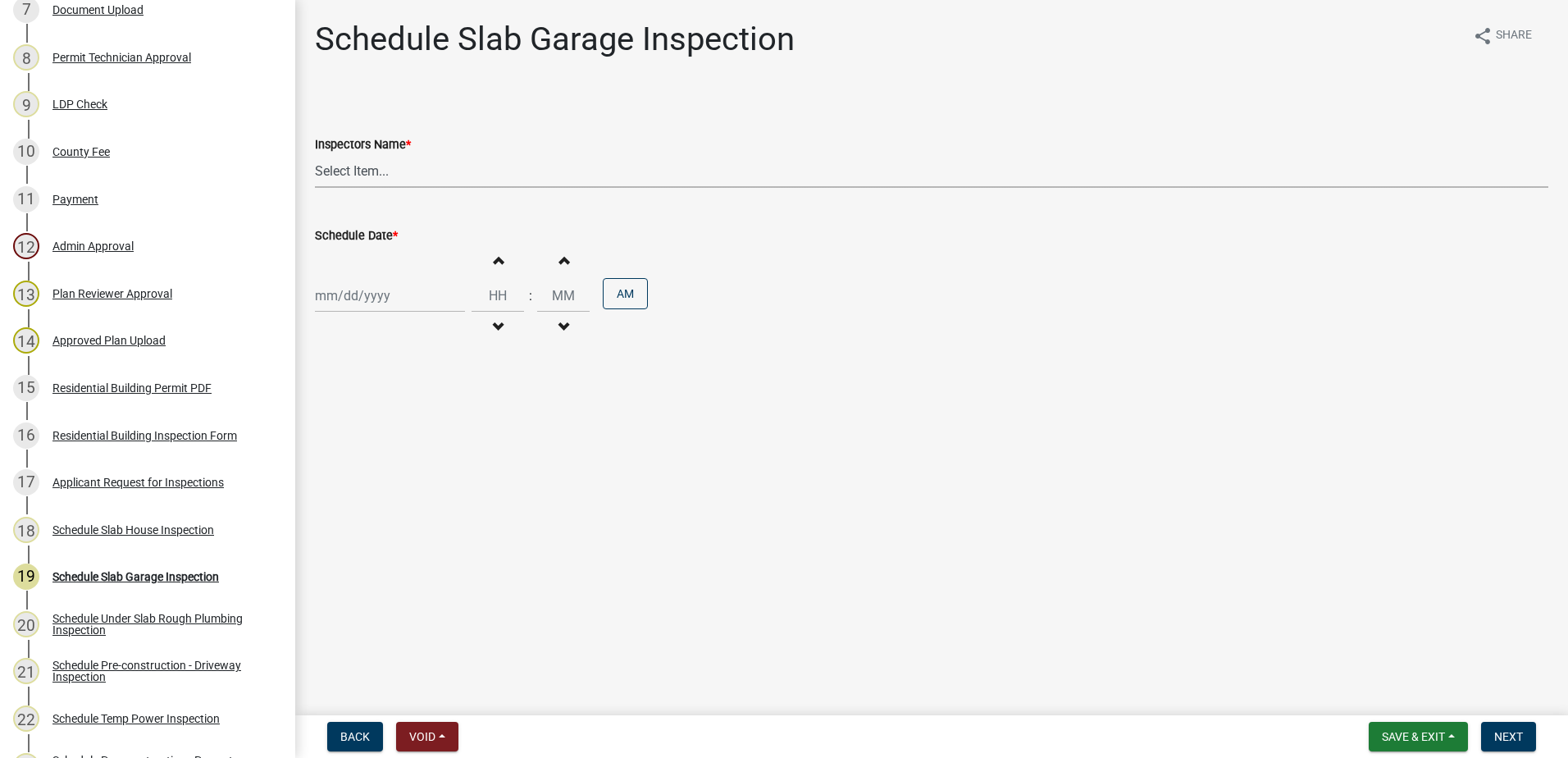
click at [405, 173] on select "Select Item... mrivera ([PERSON_NAME]) [PERSON_NAME] ([PERSON_NAME] ([PERSON_NA…" at bounding box center [932, 170] width 1233 height 34
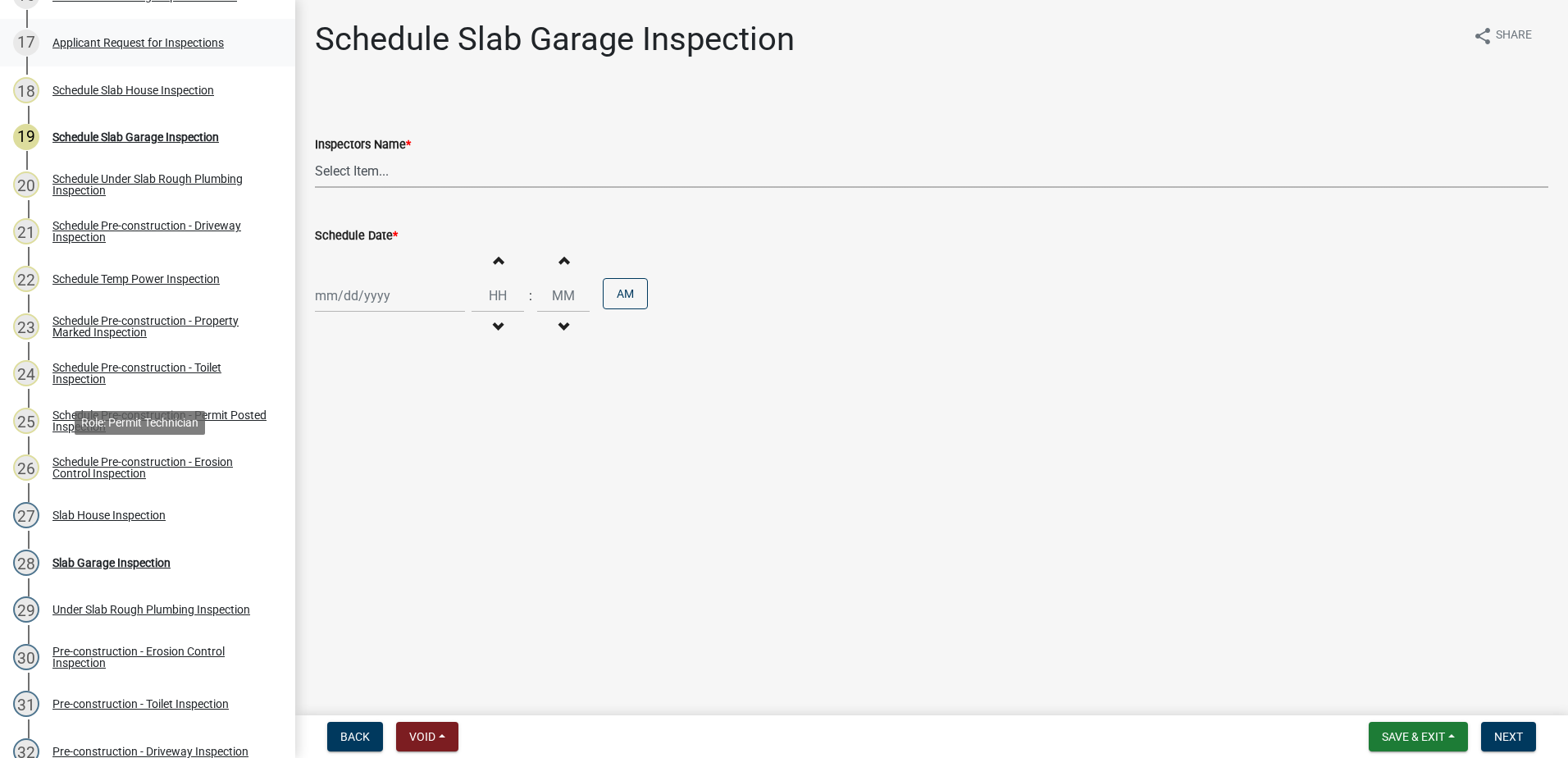
scroll to position [984, 0]
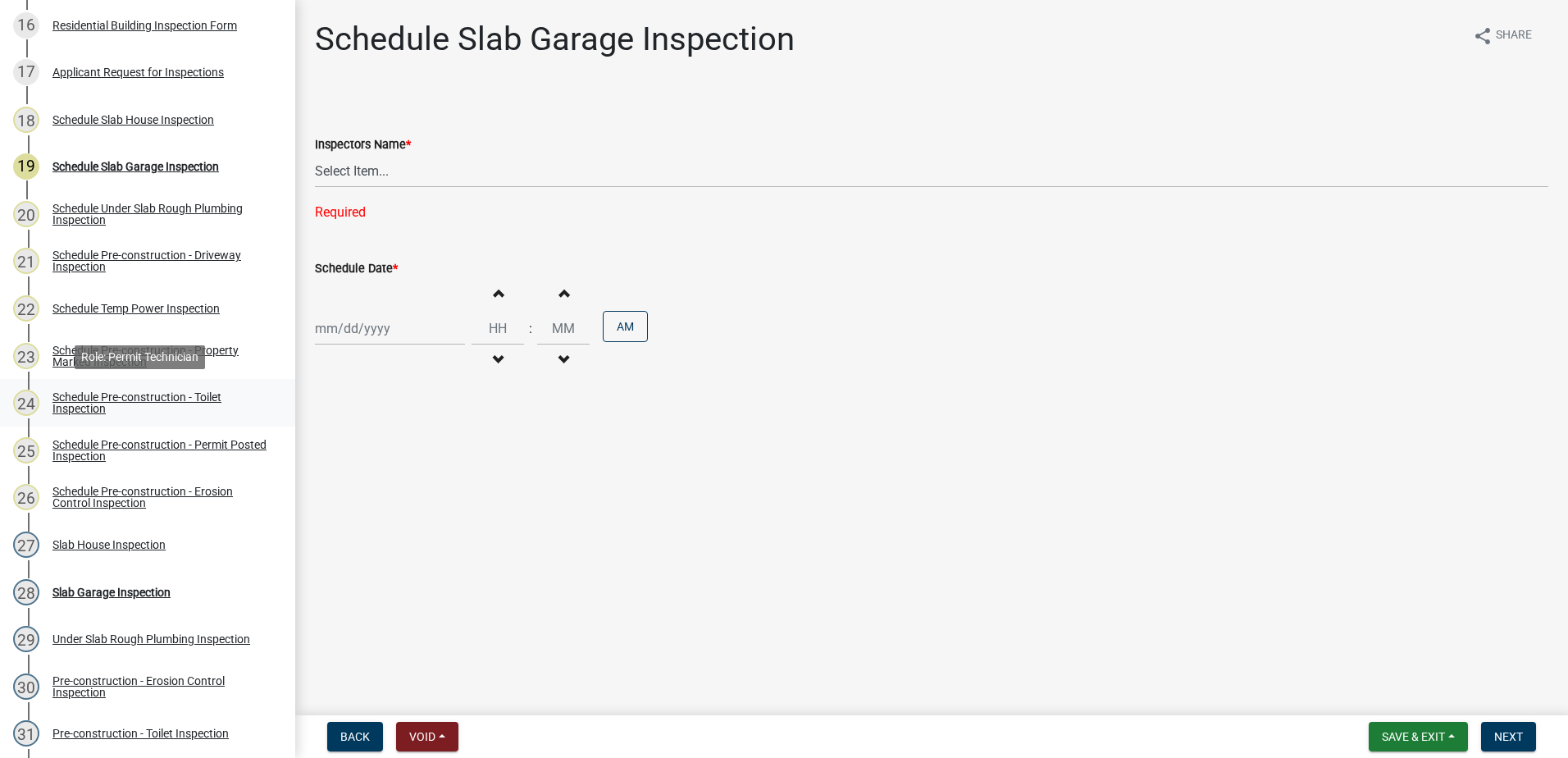
click at [111, 402] on div "Schedule Pre-construction - Toilet Inspection" at bounding box center [160, 402] width 216 height 23
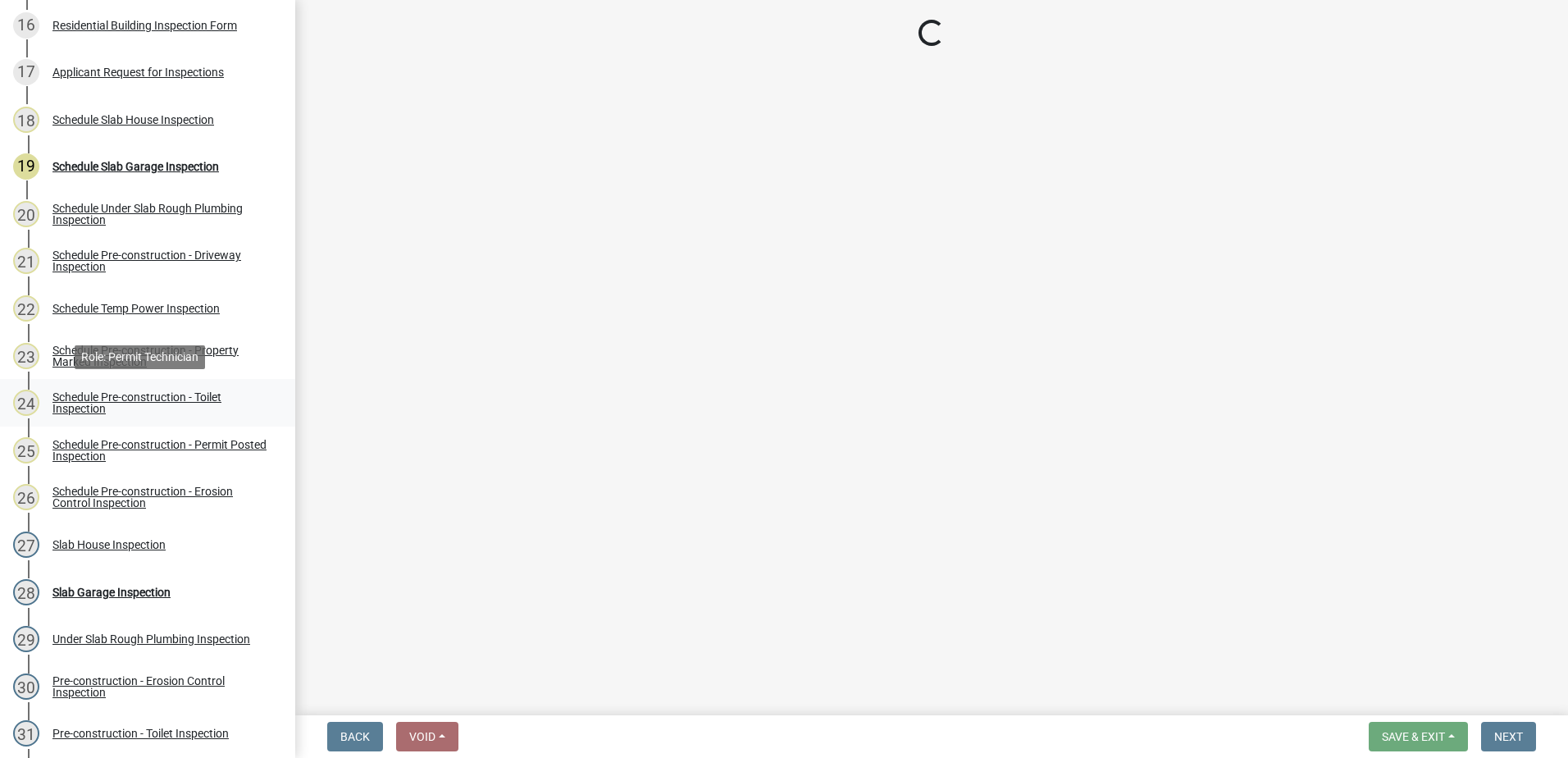
select select "07642ab0-564c-47bb-824b-0ccf2da83593"
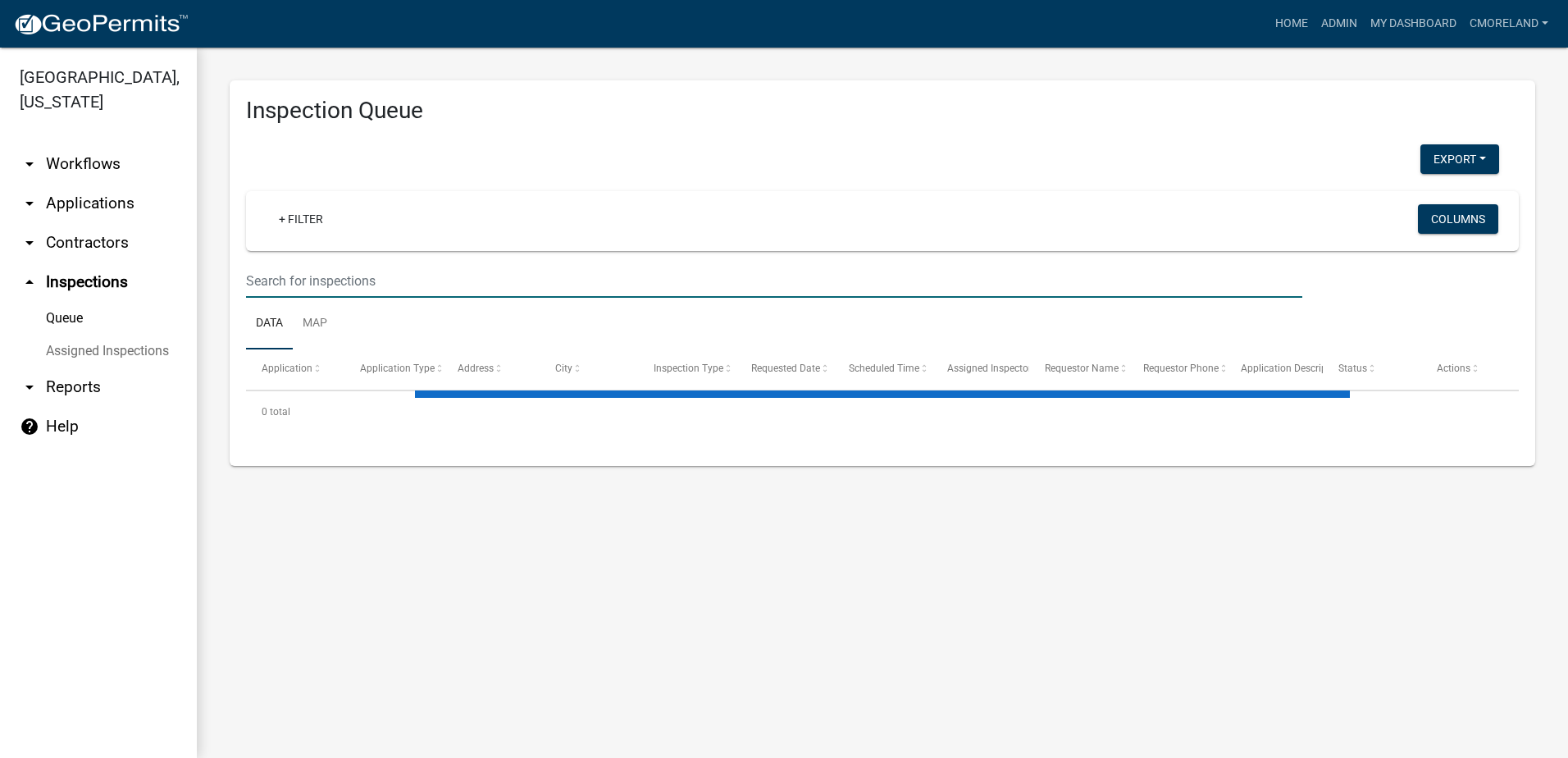
click at [316, 273] on input "text" at bounding box center [774, 281] width 1056 height 34
select select "2: 50"
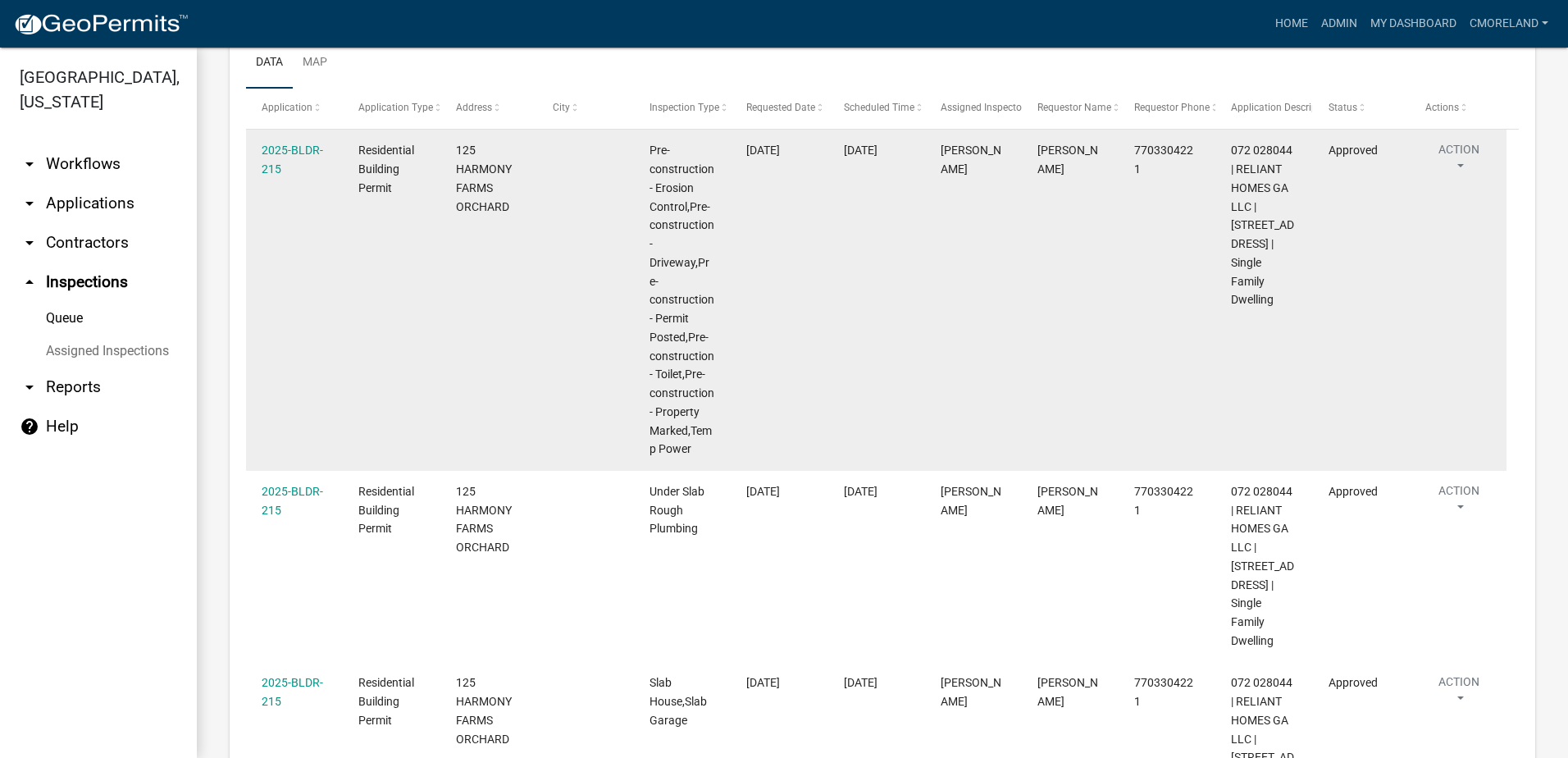
scroll to position [343, 0]
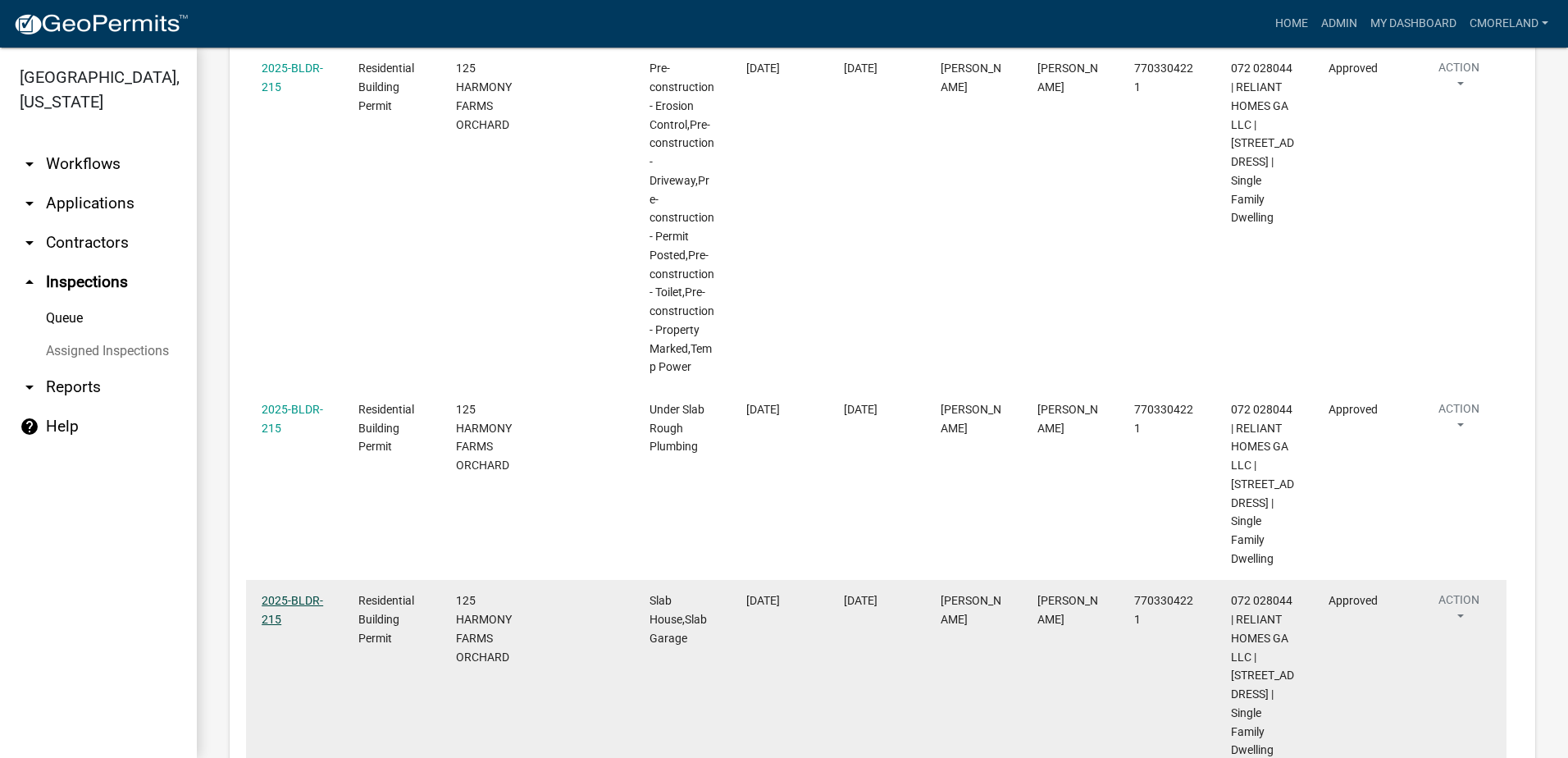
type input "125 harmony farms orchard"
click at [289, 619] on link "2025-BLDR-215" at bounding box center [292, 609] width 62 height 32
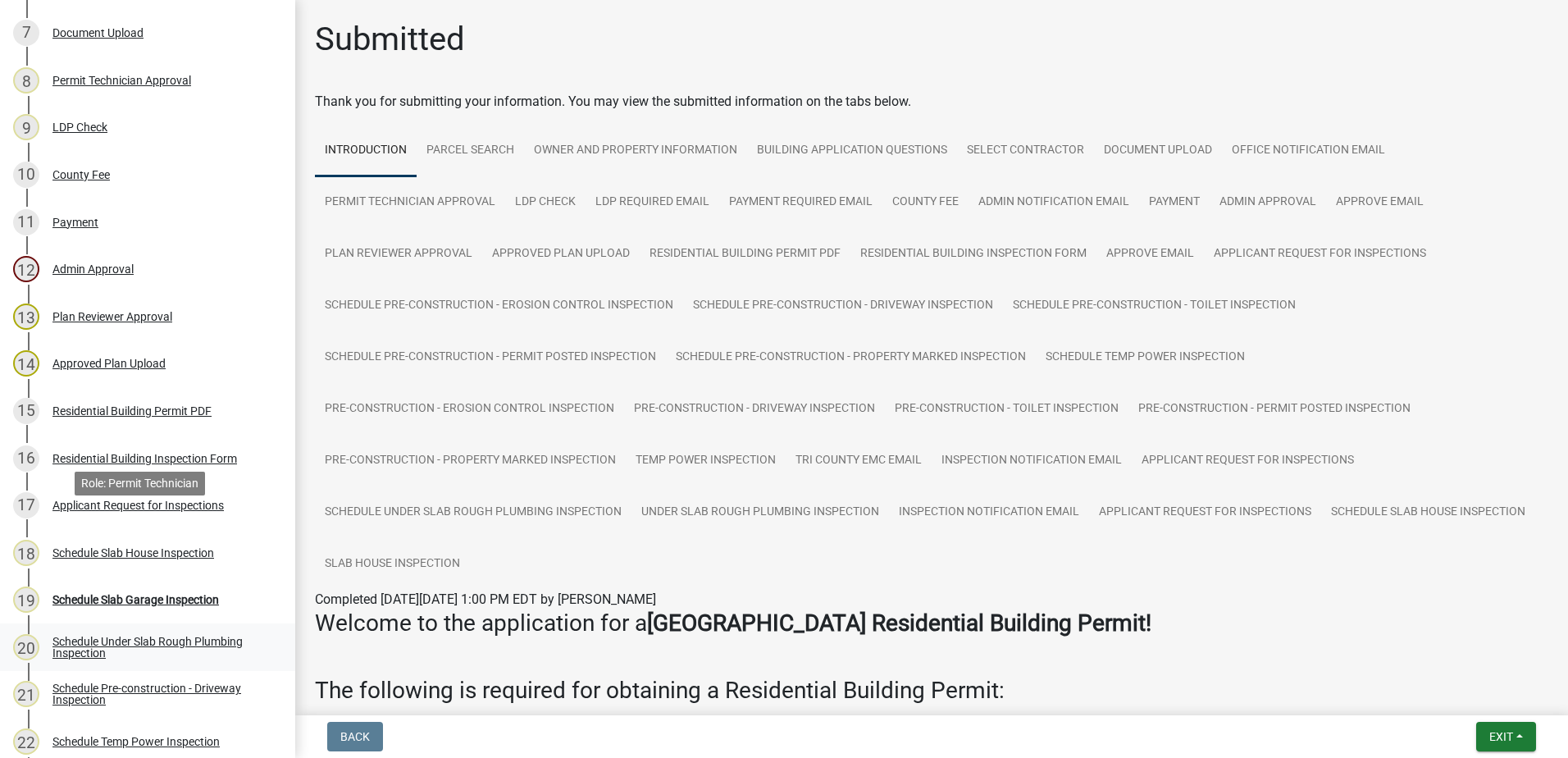
scroll to position [574, 0]
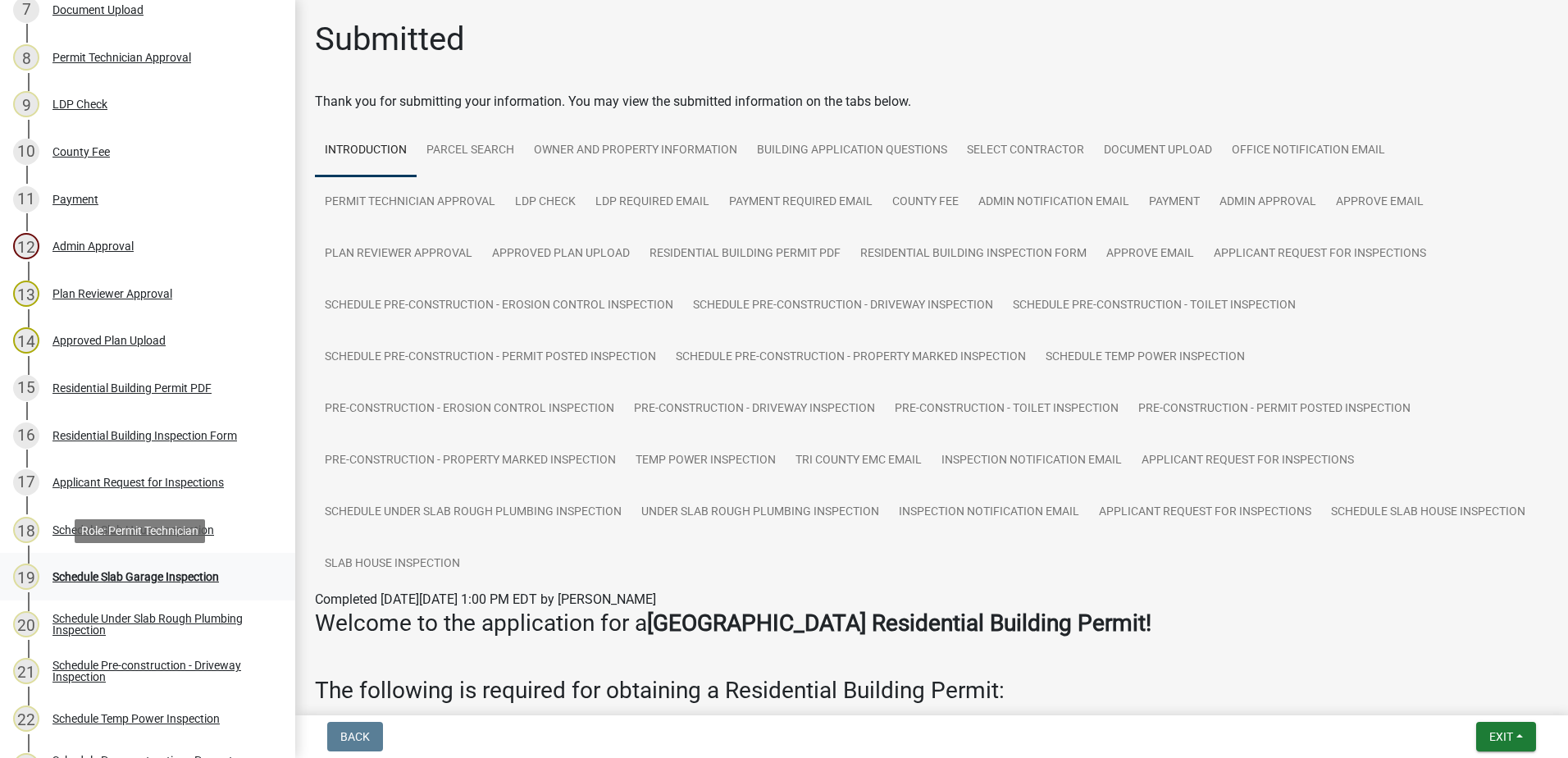
click at [111, 576] on div "Schedule Slab Garage Inspection" at bounding box center [136, 576] width 167 height 12
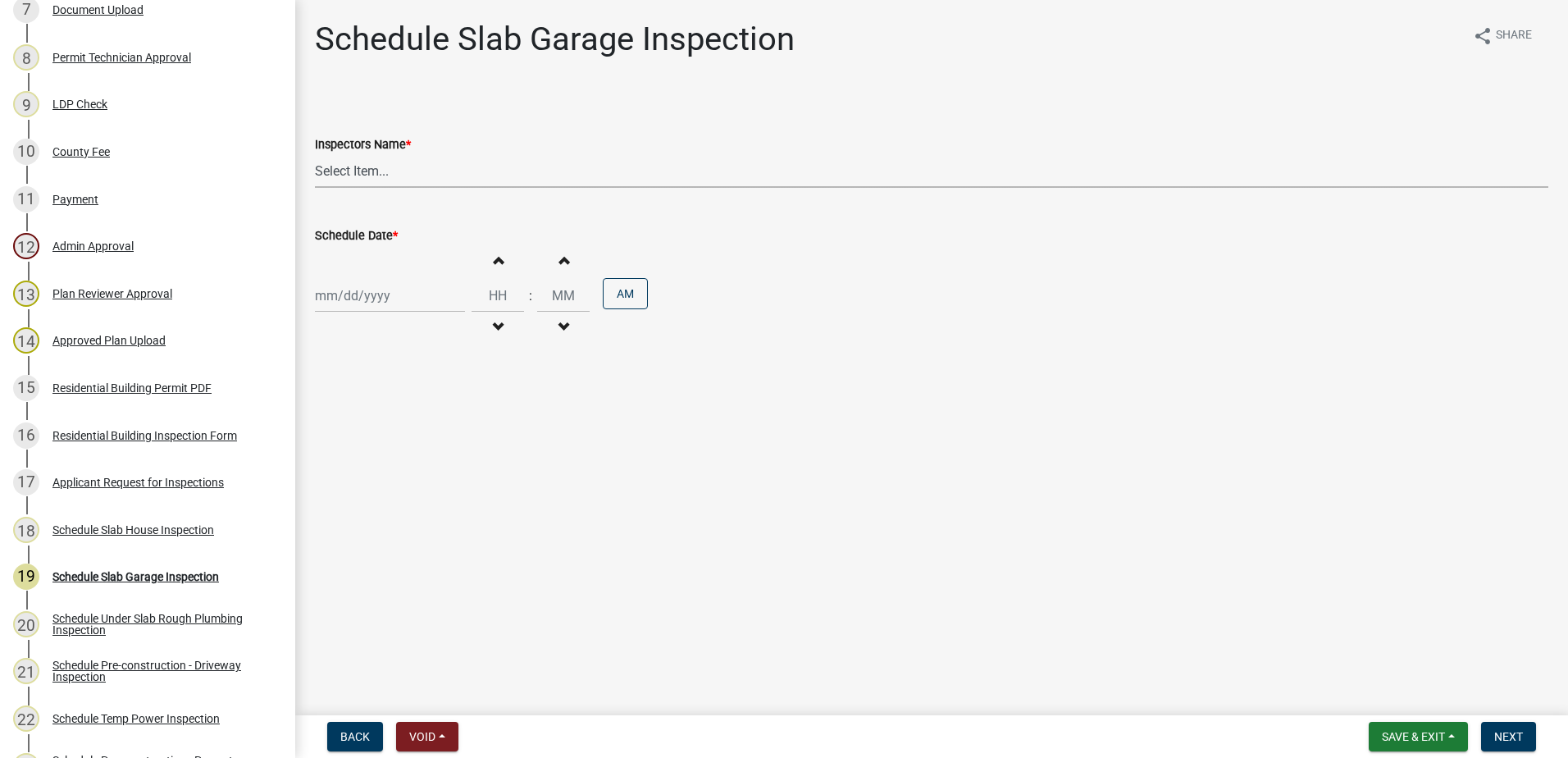
click at [437, 178] on select "Select Item... mrivera ([PERSON_NAME]) [PERSON_NAME] ([PERSON_NAME] ([PERSON_NA…" at bounding box center [932, 170] width 1233 height 34
select select "07642ab0-564c-47bb-824b-0ccf2da83593"
click at [315, 154] on select "Select Item... mrivera ([PERSON_NAME]) [PERSON_NAME] ([PERSON_NAME] ([PERSON_NA…" at bounding box center [932, 170] width 1233 height 34
select select "10"
select select "2025"
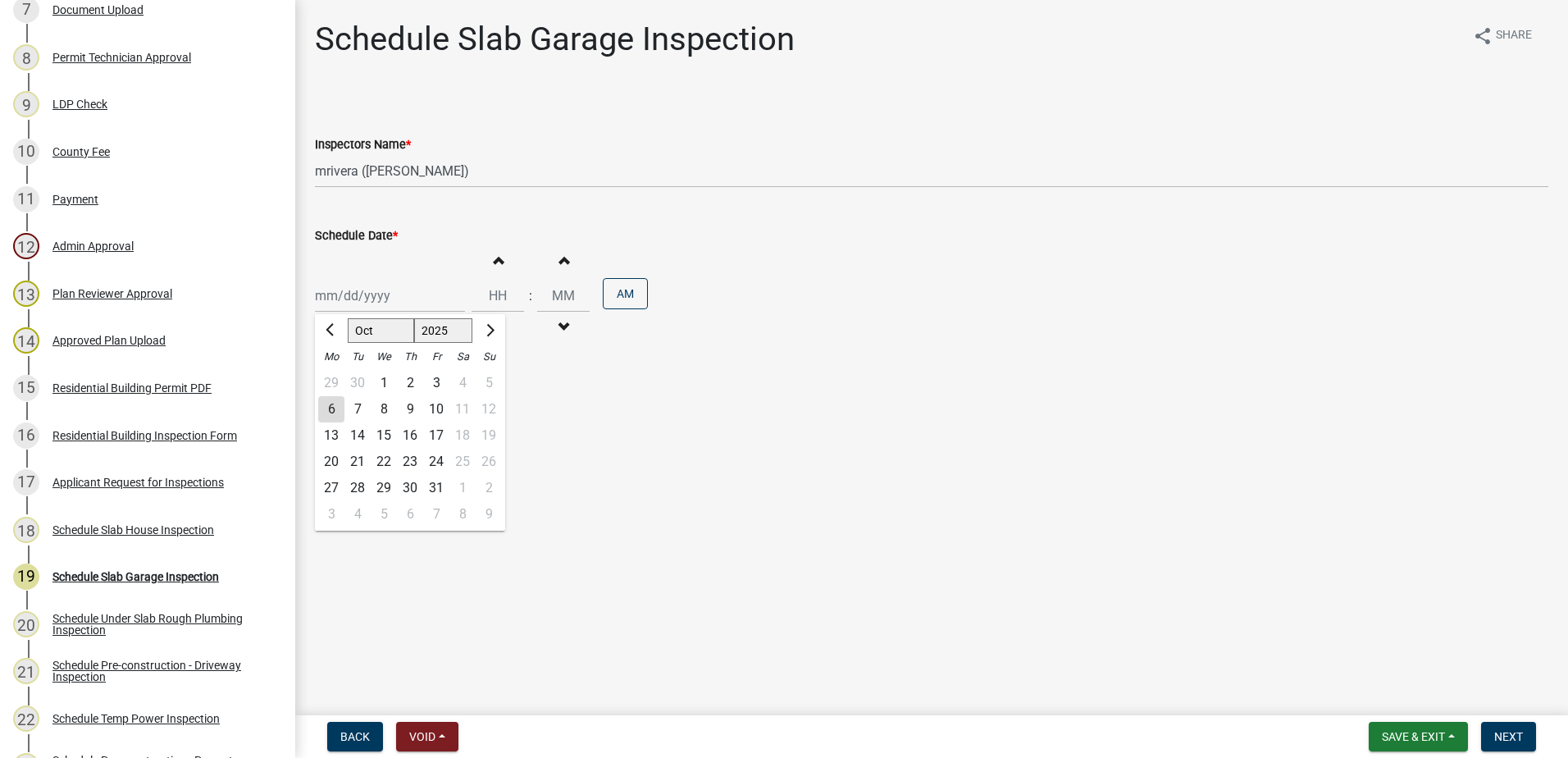
click at [400, 306] on div "[PERSON_NAME] Feb Mar Apr [PERSON_NAME][DATE] Oct Nov [DATE] 1526 1527 1528 152…" at bounding box center [390, 295] width 150 height 34
click at [335, 329] on span "Previous month" at bounding box center [332, 331] width 13 height 13
select select "7"
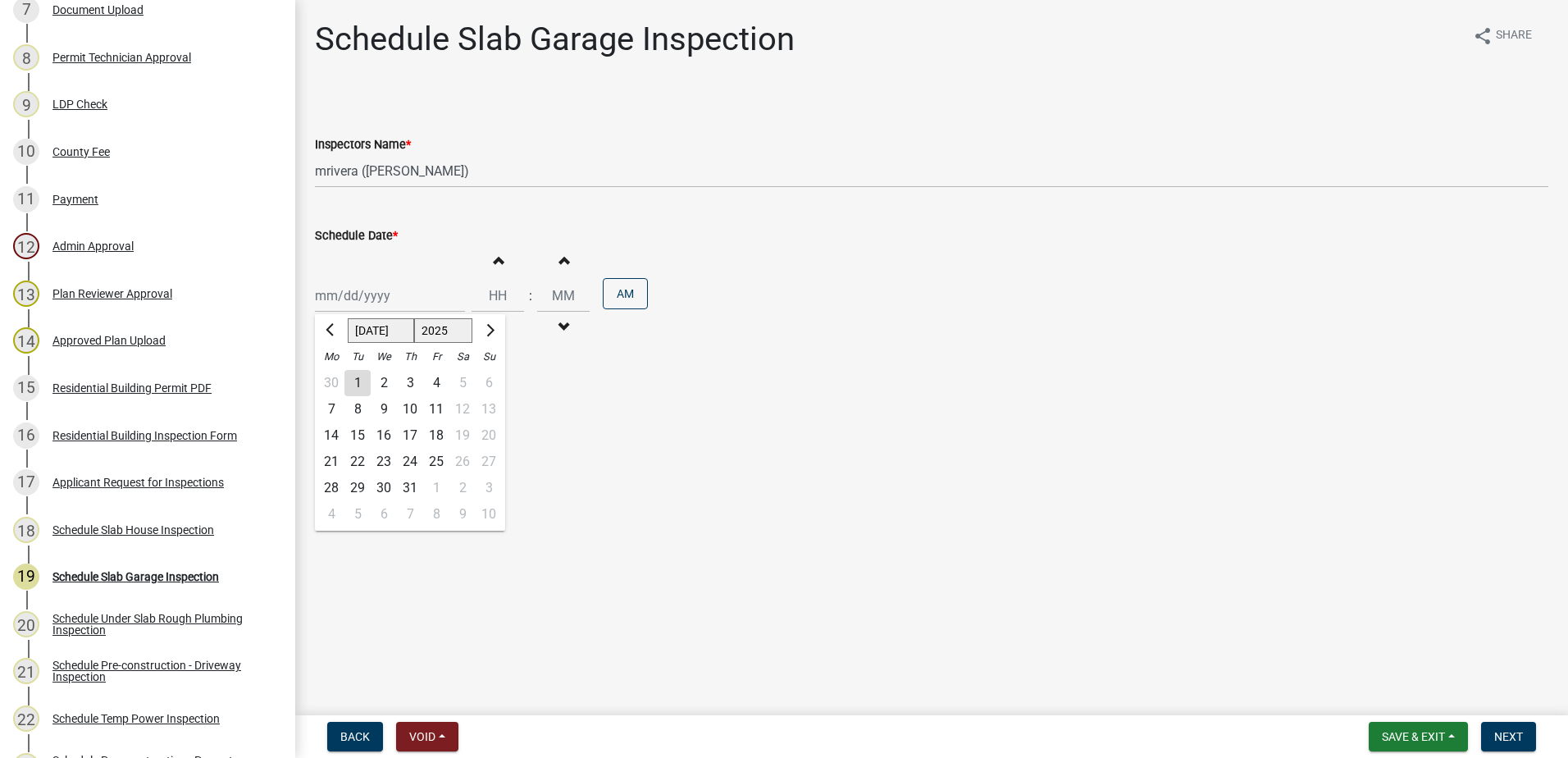
click at [409, 431] on div "17" at bounding box center [409, 435] width 26 height 26
type input "[DATE]"
click at [1511, 733] on span "Next" at bounding box center [1508, 736] width 29 height 13
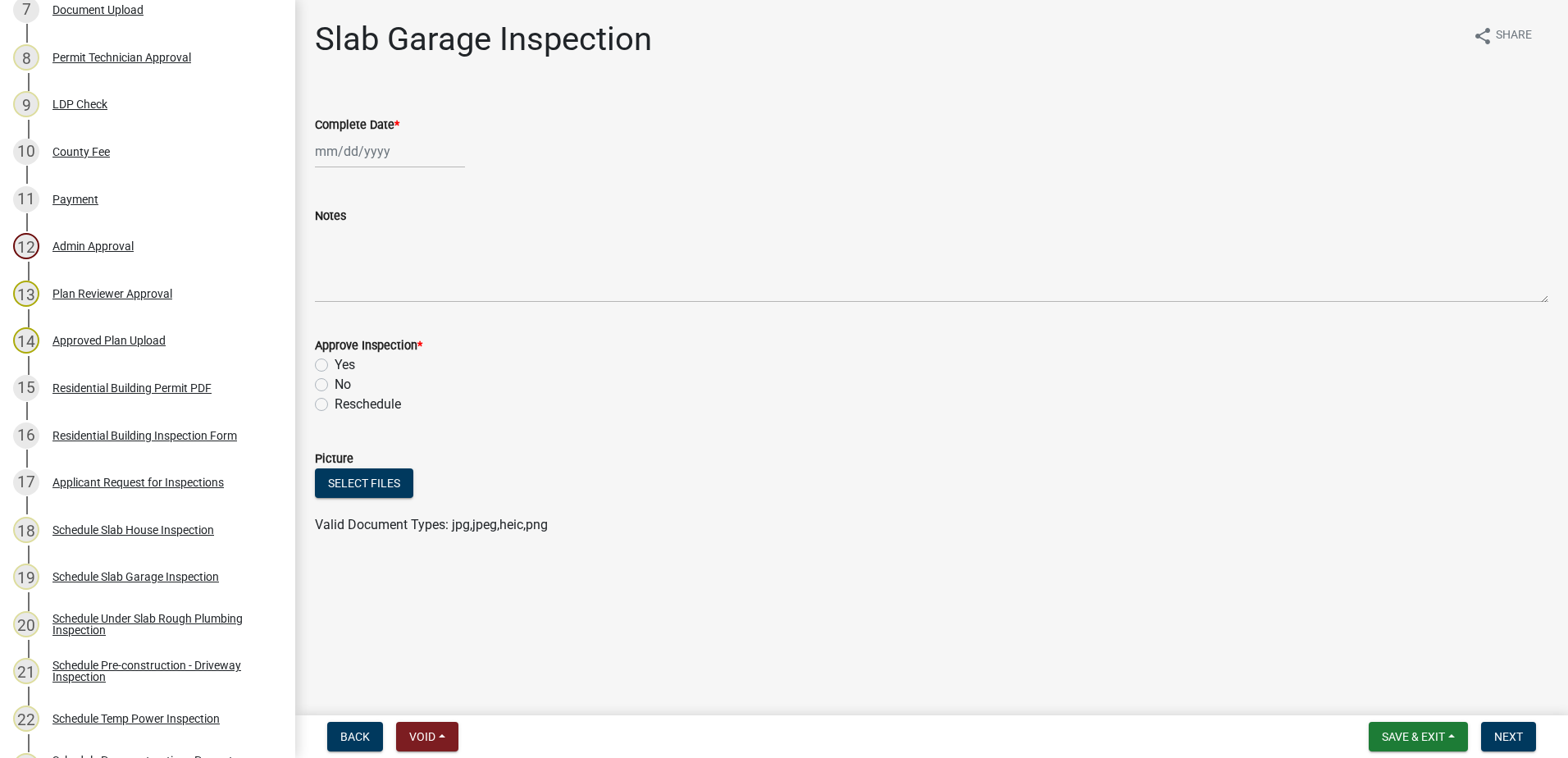
click at [339, 151] on div at bounding box center [390, 151] width 150 height 34
select select "10"
select select "2025"
click at [327, 185] on span "Previous month" at bounding box center [332, 186] width 13 height 13
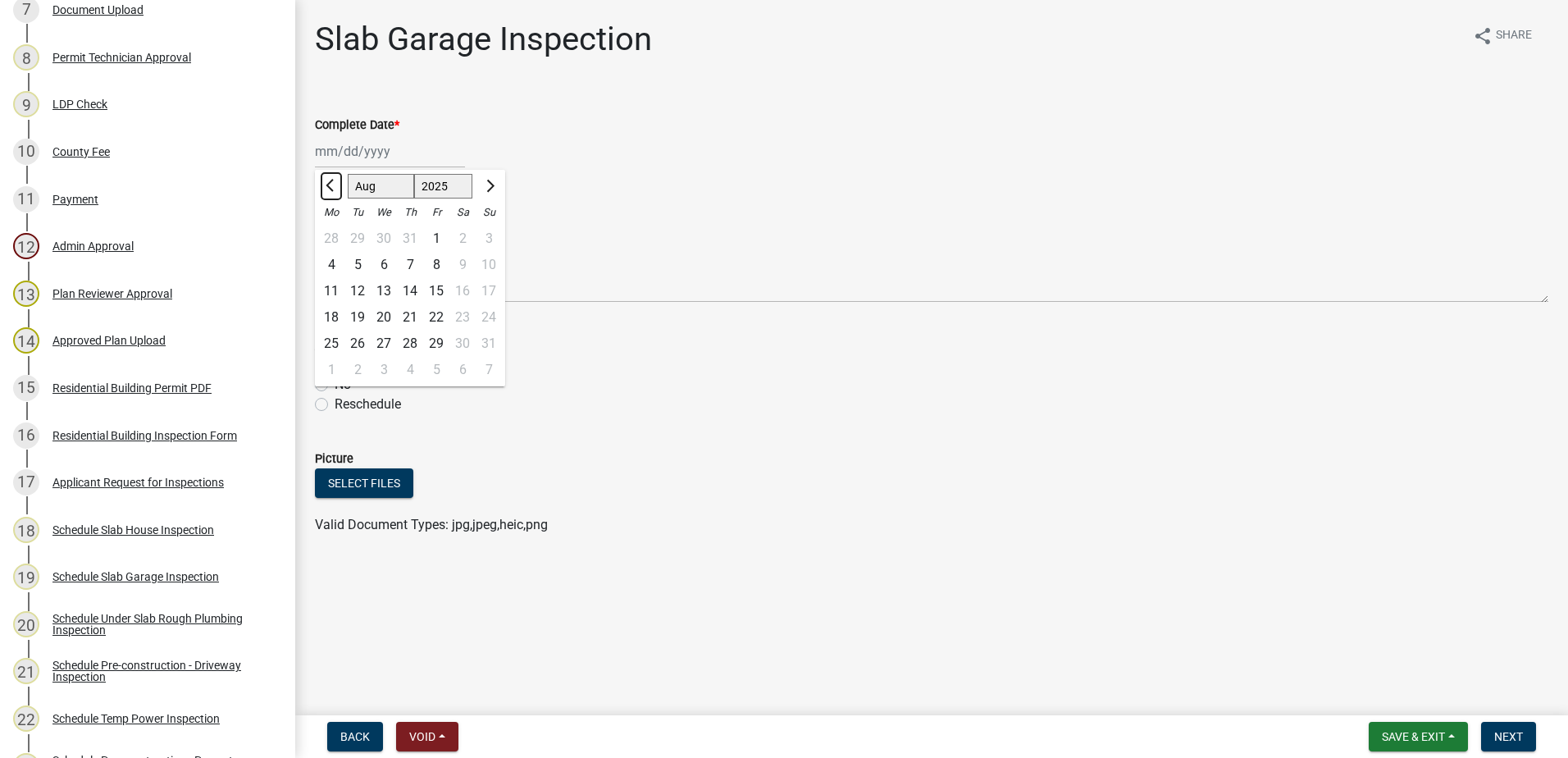
click at [327, 185] on span "Previous month" at bounding box center [332, 186] width 13 height 13
select select "7"
click at [405, 285] on div "17" at bounding box center [409, 291] width 26 height 26
type input "[DATE]"
click at [335, 363] on label "Yes" at bounding box center [345, 365] width 21 height 20
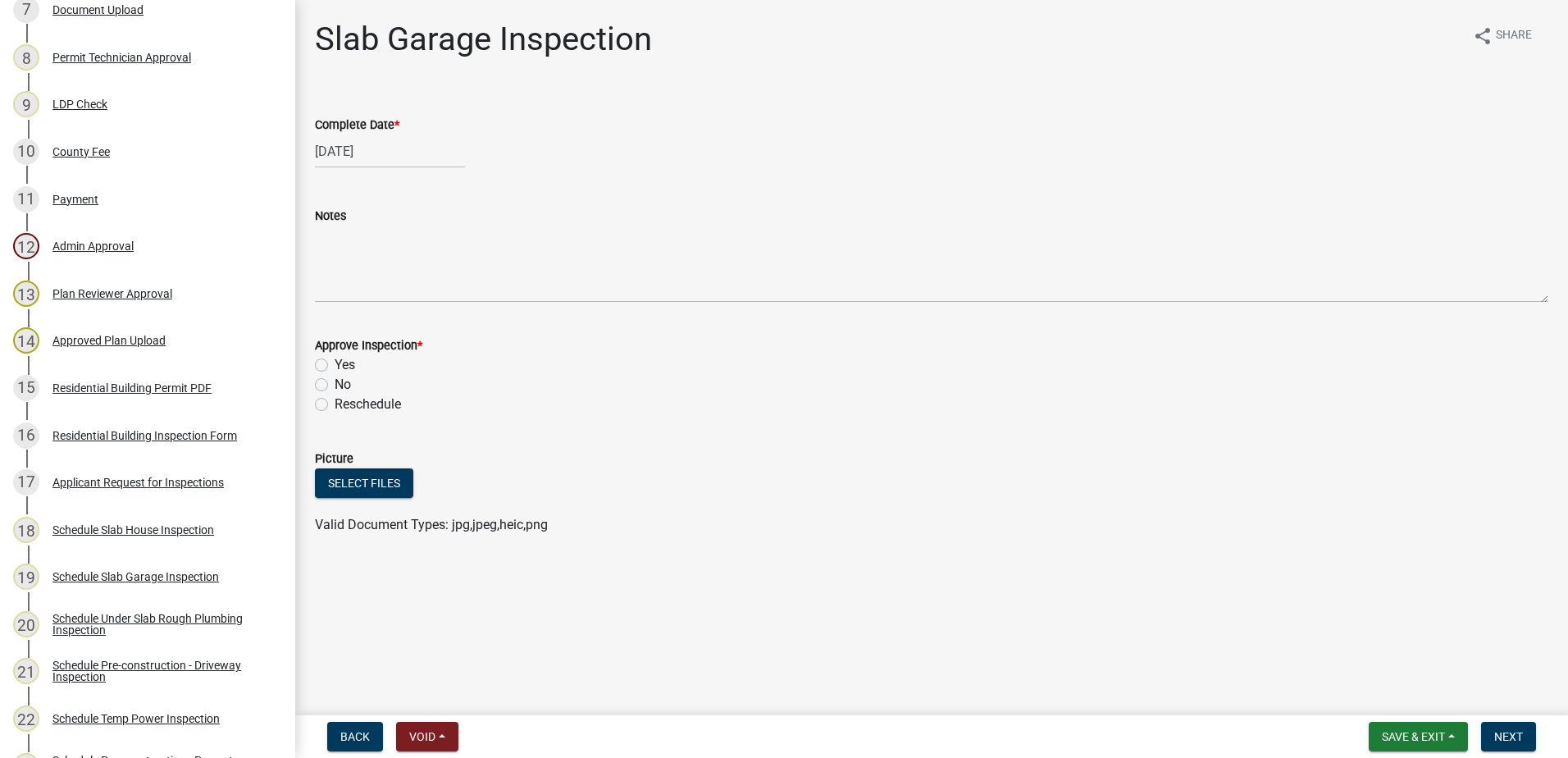
click at [335, 363] on input "Yes" at bounding box center [340, 360] width 11 height 11
radio input "true"
click at [1520, 737] on span "Next" at bounding box center [1508, 736] width 29 height 13
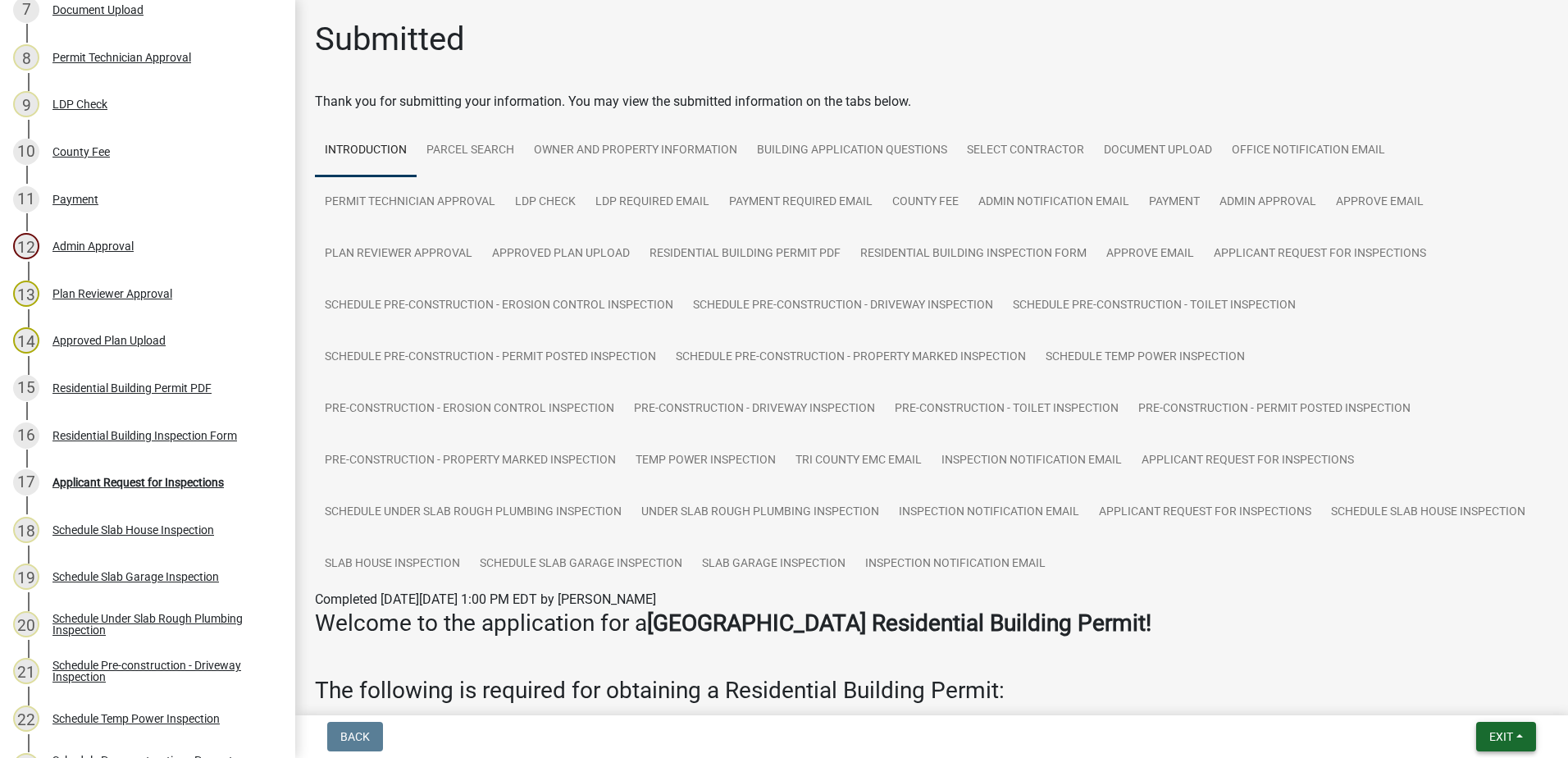
click at [1493, 740] on span "Exit" at bounding box center [1501, 736] width 24 height 13
click at [1467, 701] on button "Save & Exit" at bounding box center [1470, 694] width 131 height 39
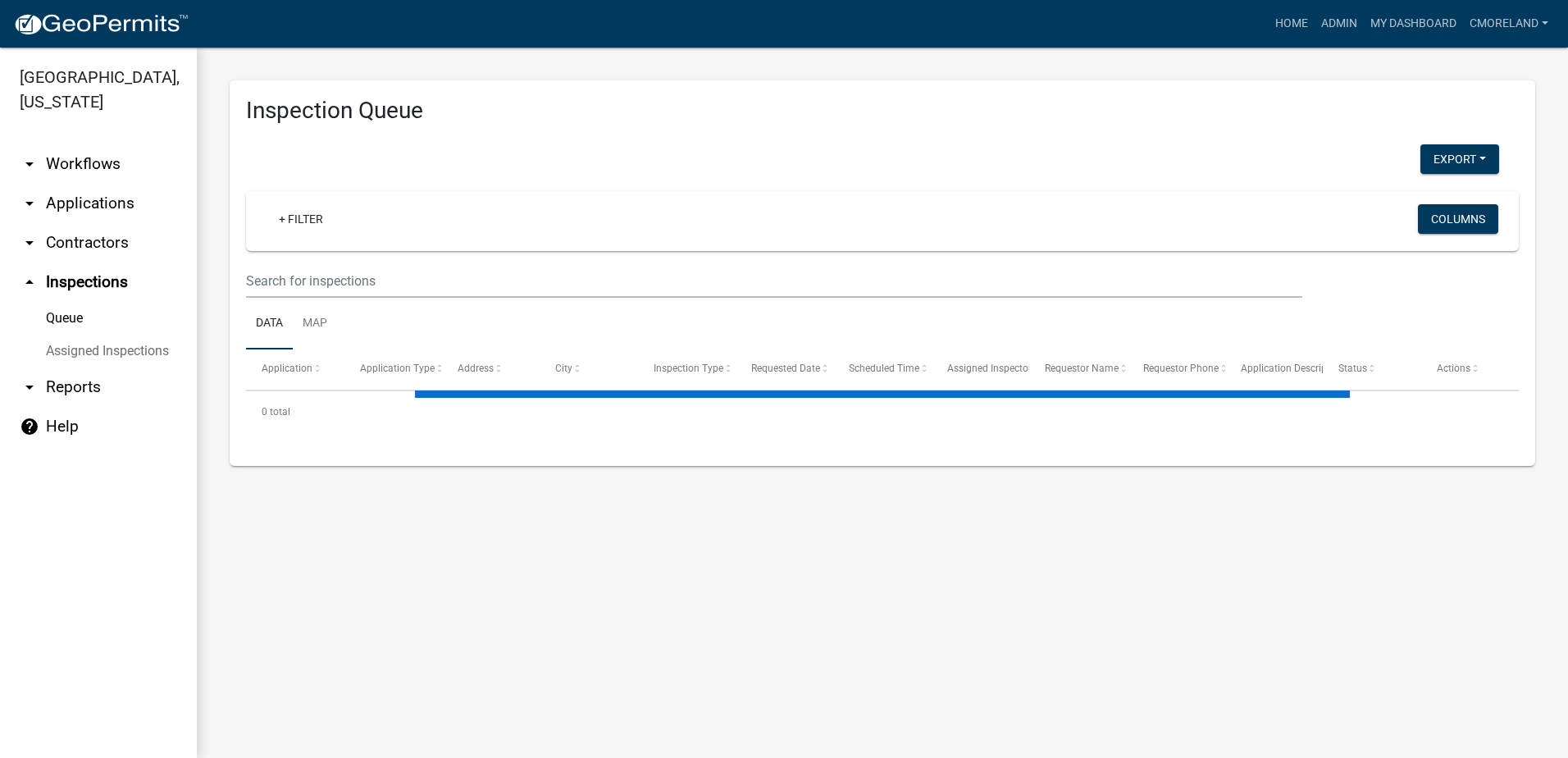
select select "2: 50"
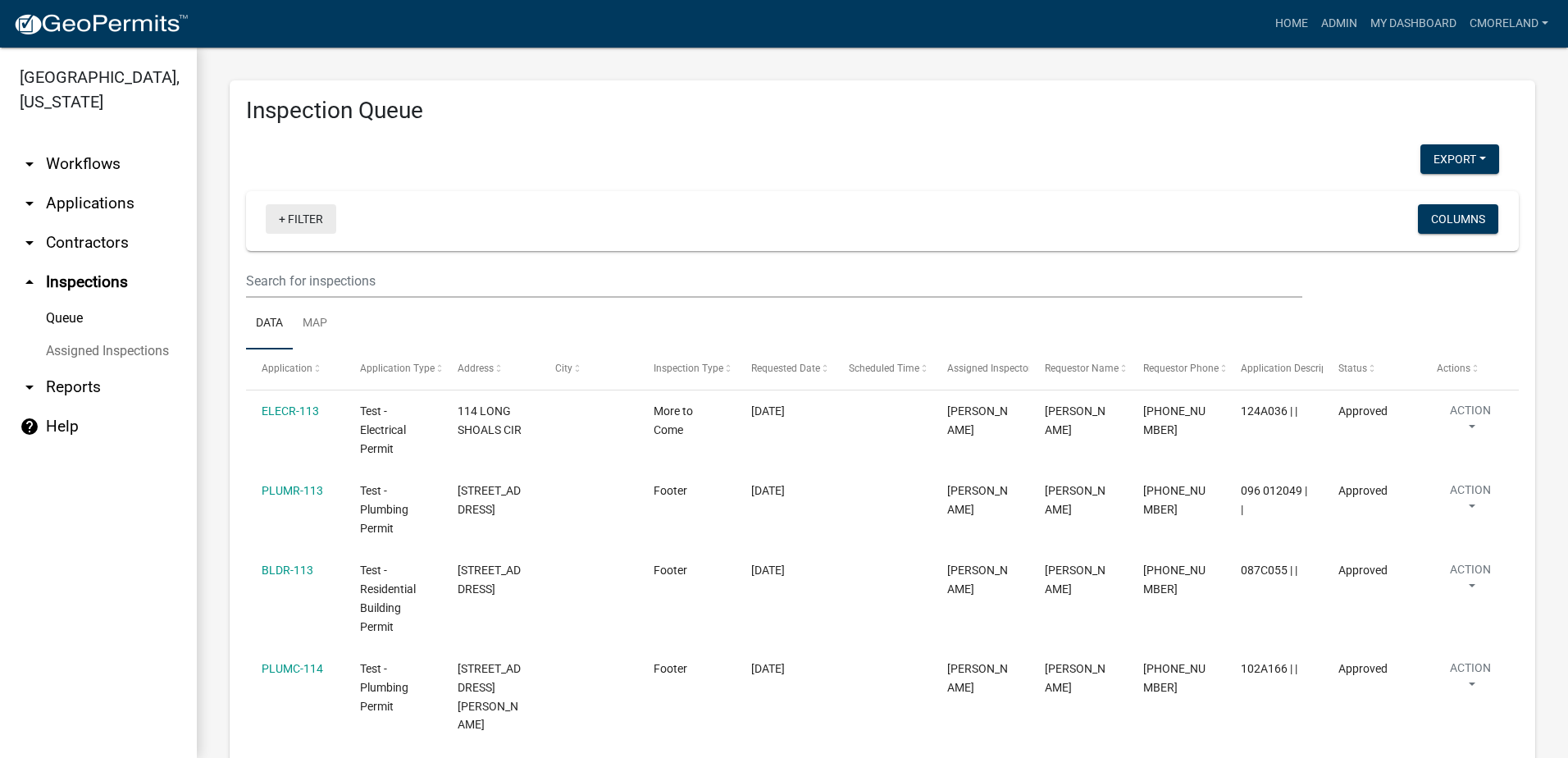
click at [299, 217] on link "+ Filter" at bounding box center [301, 219] width 71 height 30
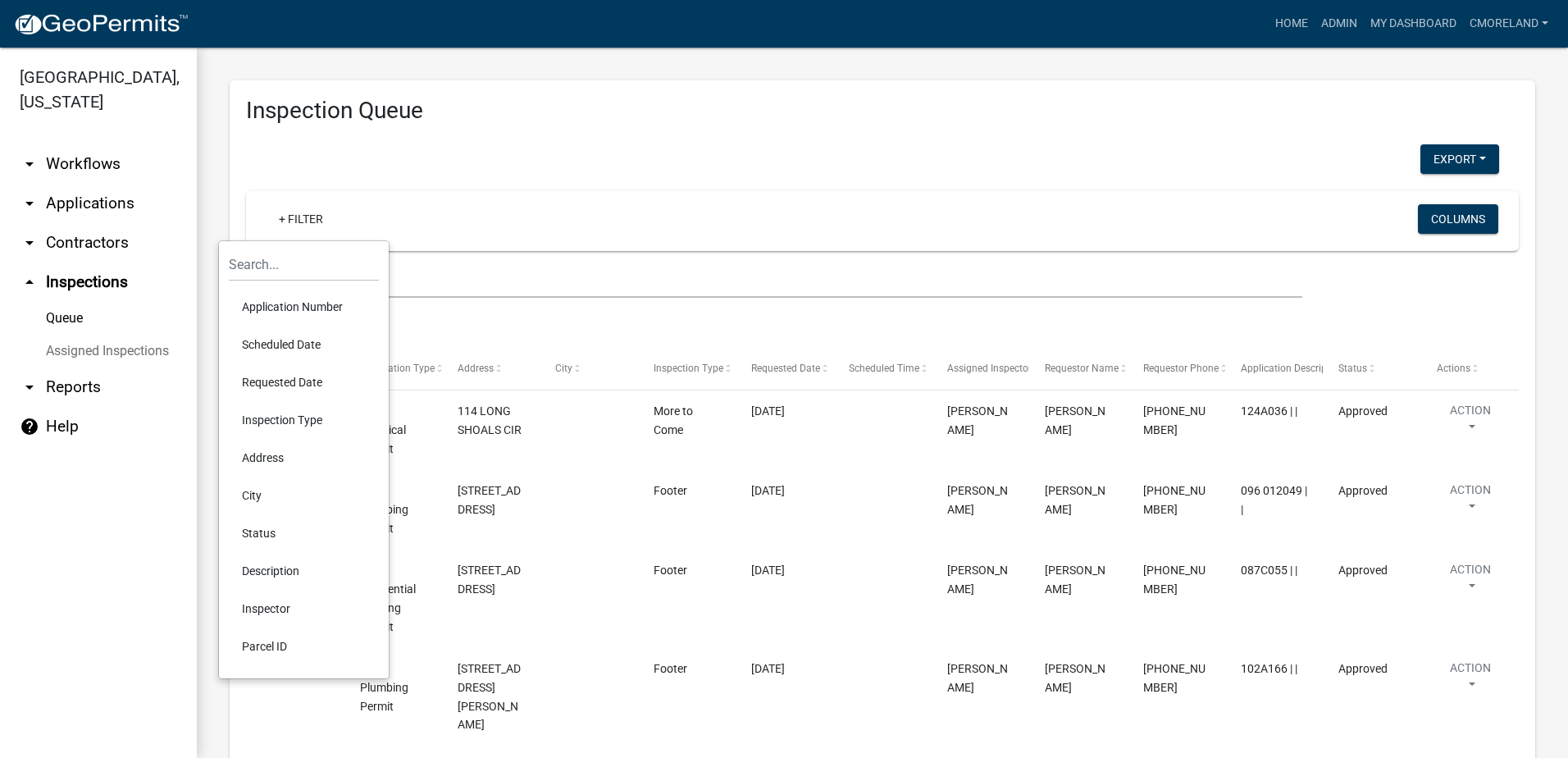
click at [292, 336] on li "Scheduled Date" at bounding box center [304, 345] width 150 height 38
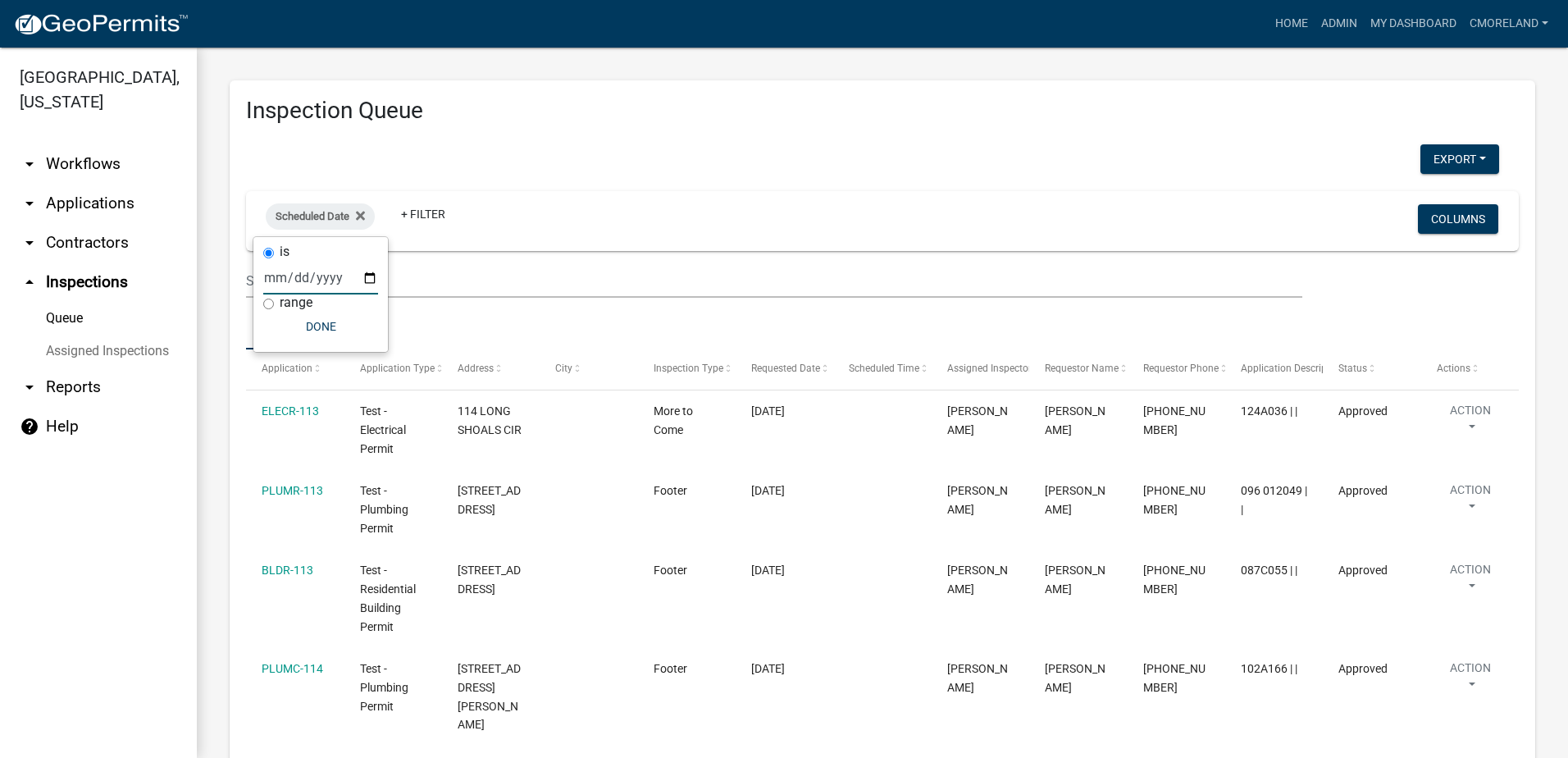
click at [376, 271] on input "date" at bounding box center [320, 277] width 115 height 34
type input "[DATE]"
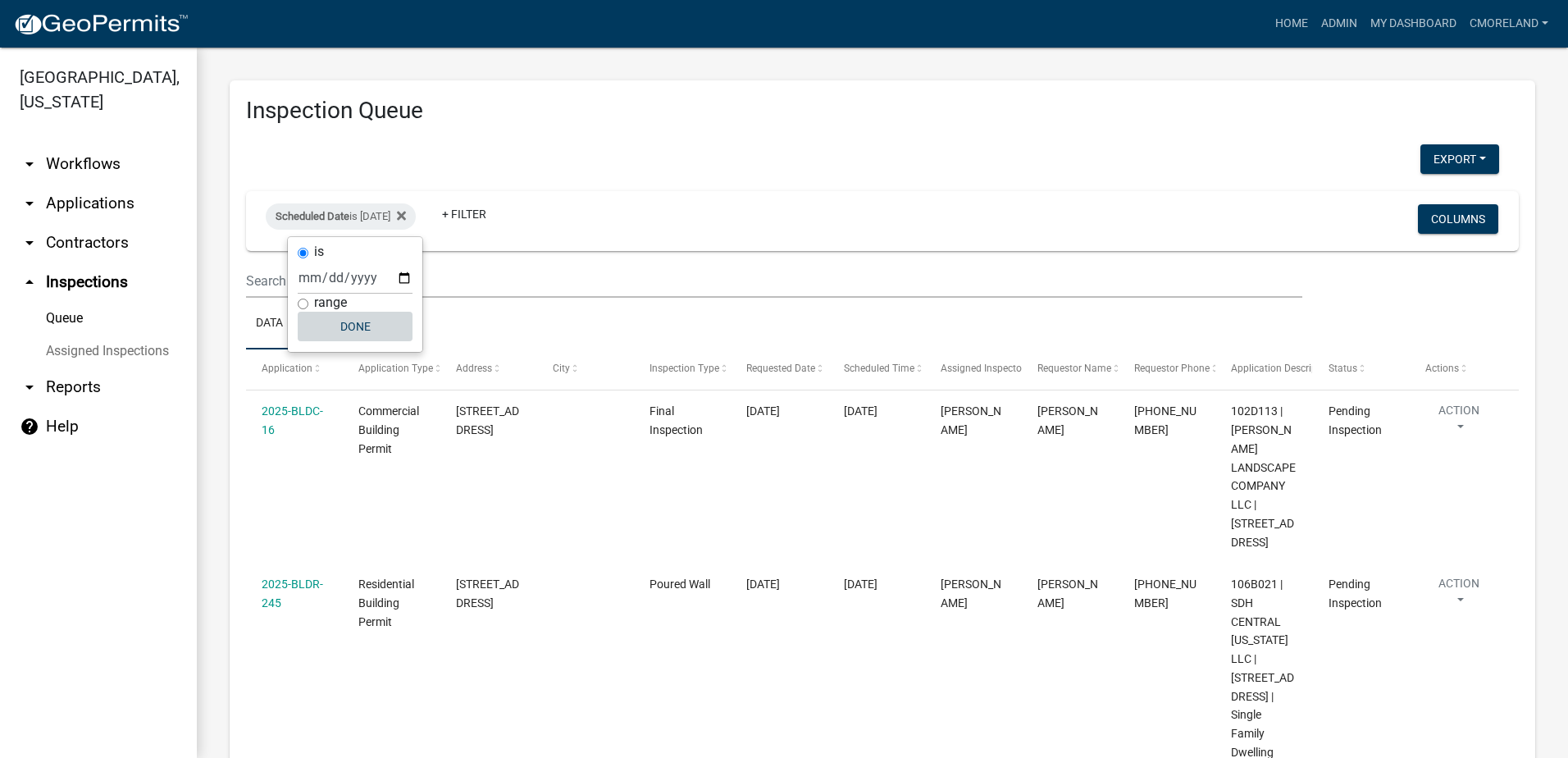
click at [346, 325] on button "Done" at bounding box center [355, 326] width 115 height 30
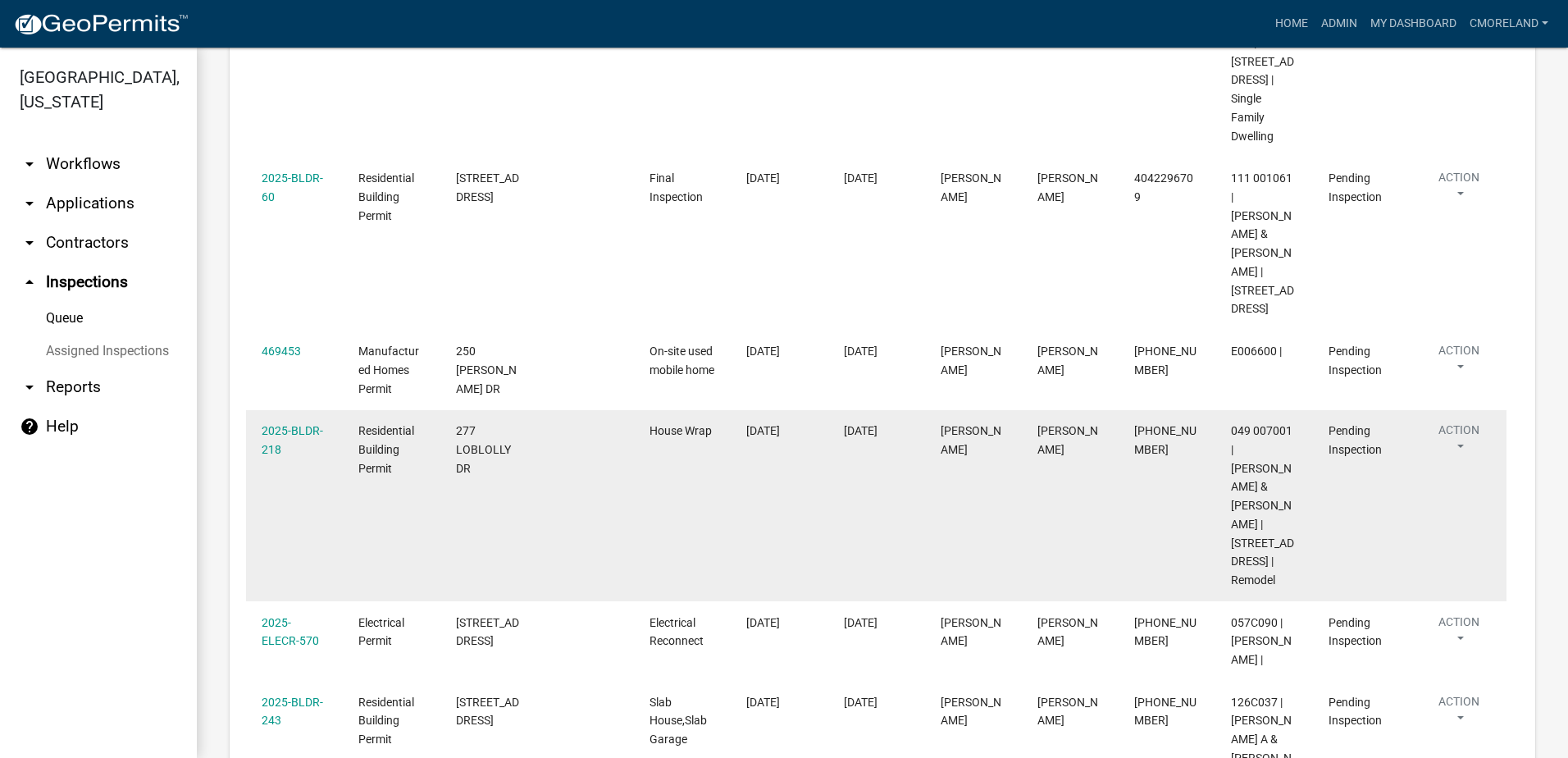
scroll to position [1067, 0]
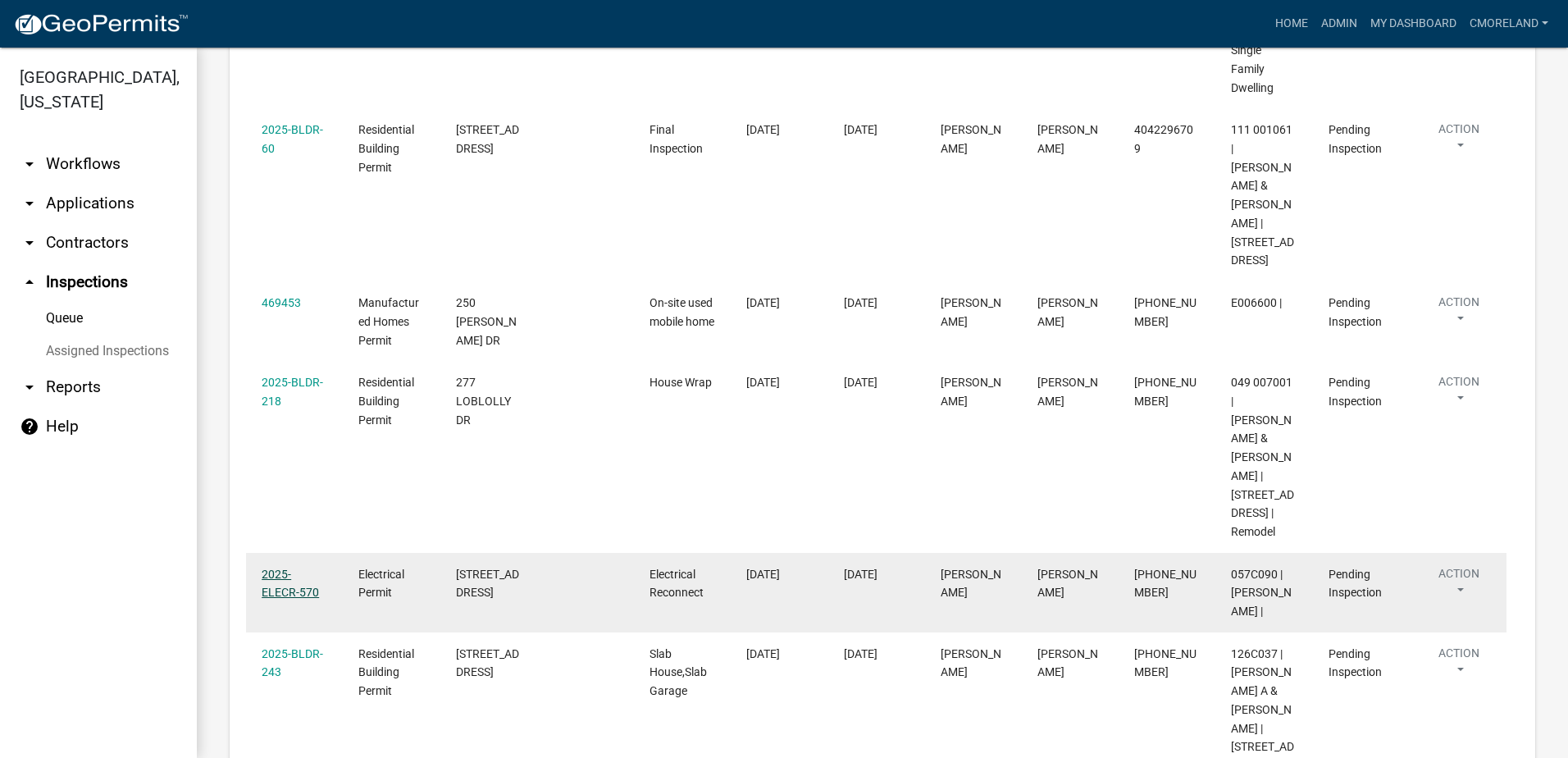
click at [298, 568] on link "2025-ELECR-570" at bounding box center [290, 583] width 57 height 32
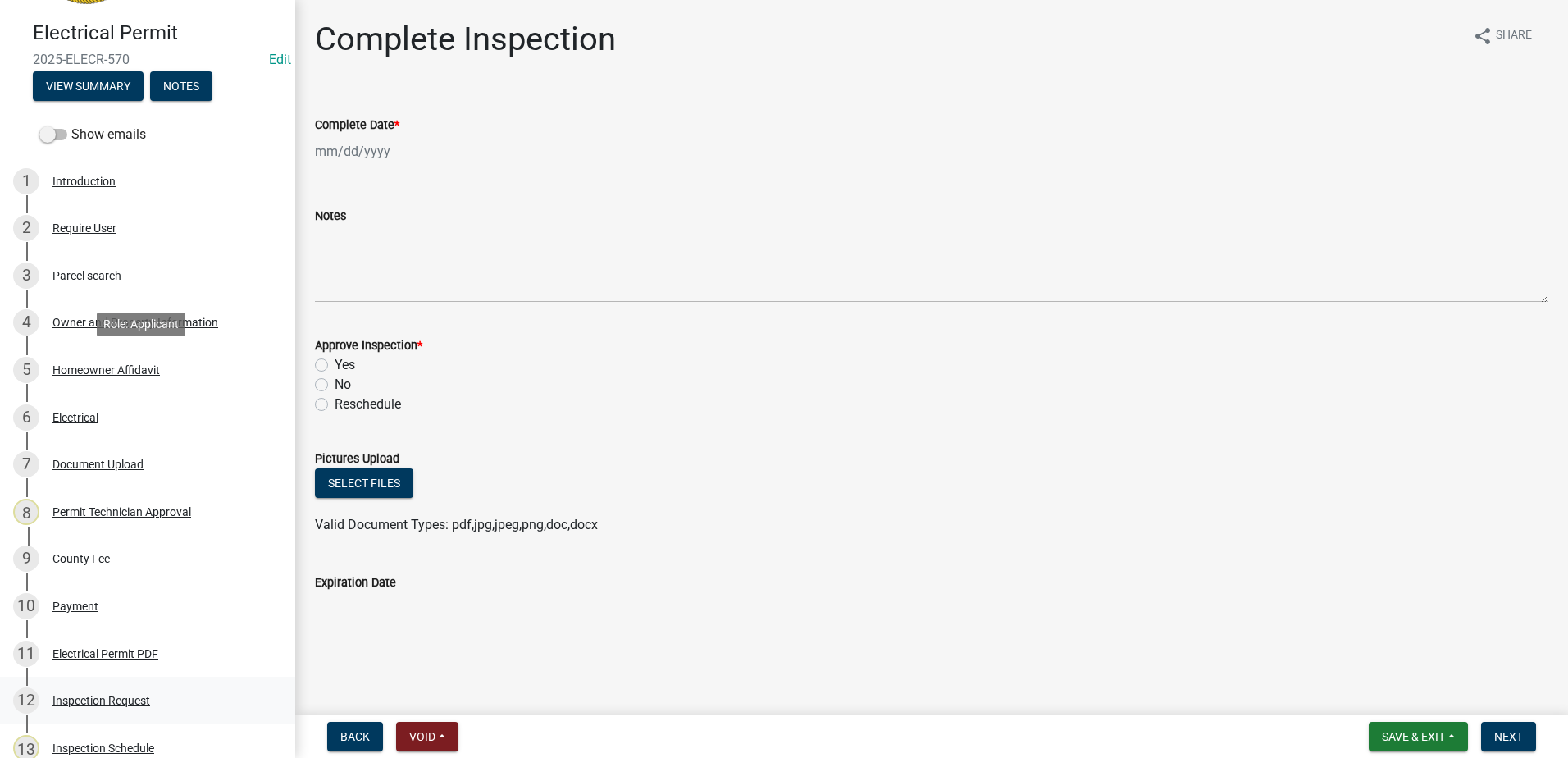
scroll to position [380, 0]
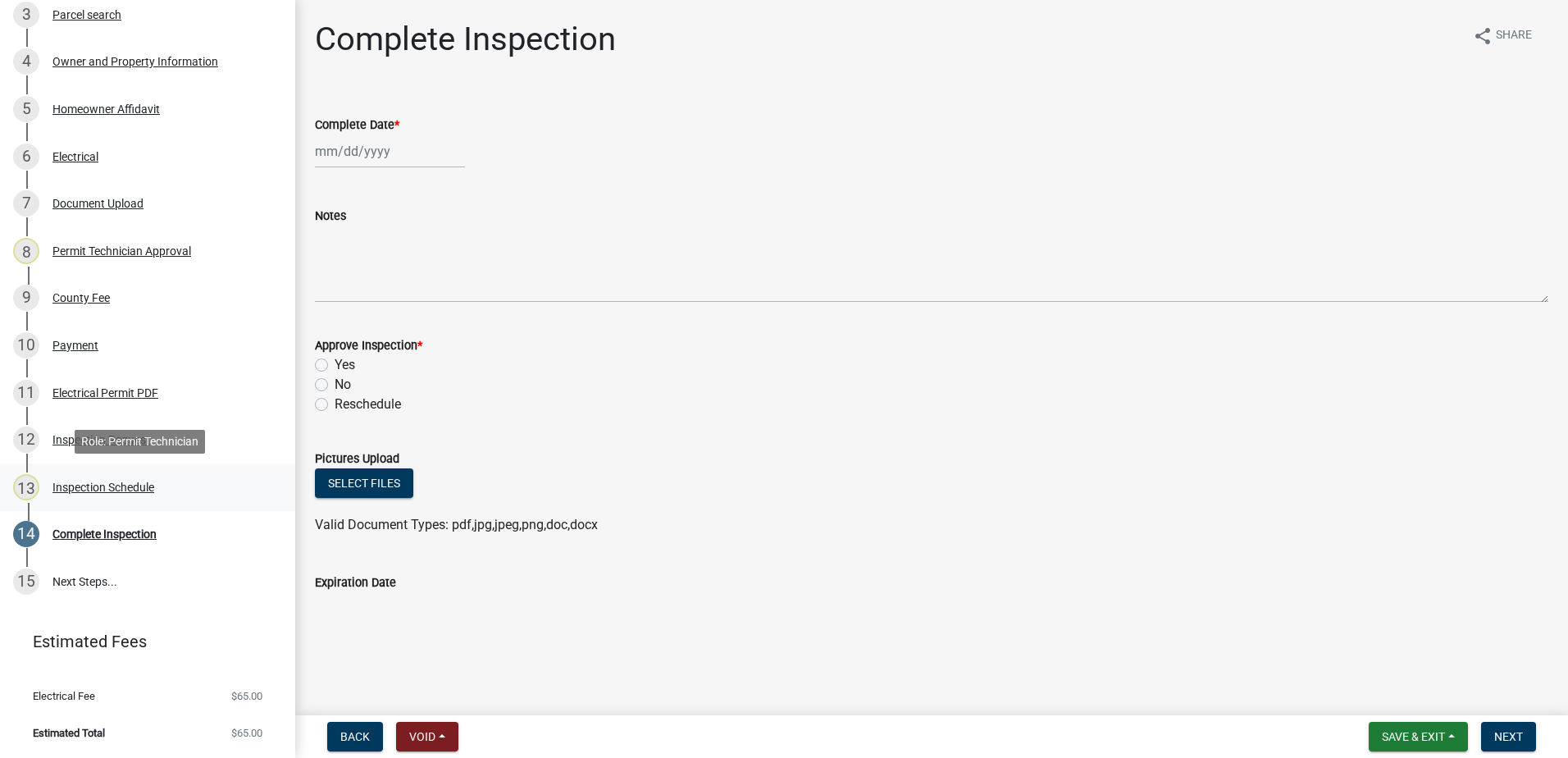
click at [103, 487] on div "Inspection Schedule" at bounding box center [103, 487] width 101 height 12
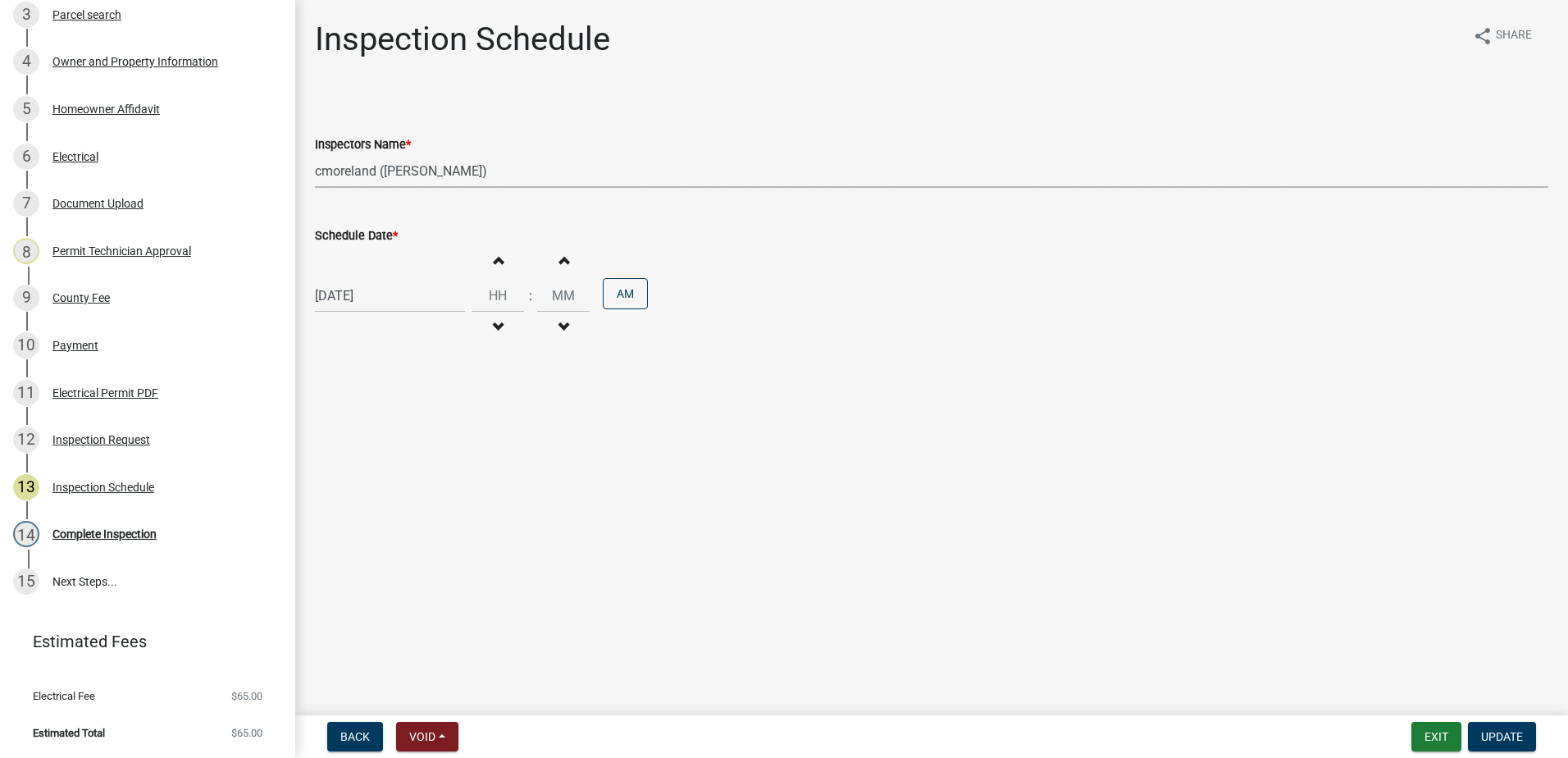
click at [517, 171] on select "Select Item... mrivera ([PERSON_NAME]) [PERSON_NAME] ([PERSON_NAME] ([PERSON_NA…" at bounding box center [932, 170] width 1233 height 34
select select "07642ab0-564c-47bb-824b-0ccf2da83593"
click at [315, 154] on select "Select Item... mrivera ([PERSON_NAME]) [PERSON_NAME] ([PERSON_NAME] ([PERSON_NA…" at bounding box center [932, 170] width 1233 height 34
click at [1504, 732] on span "Update" at bounding box center [1502, 736] width 42 height 13
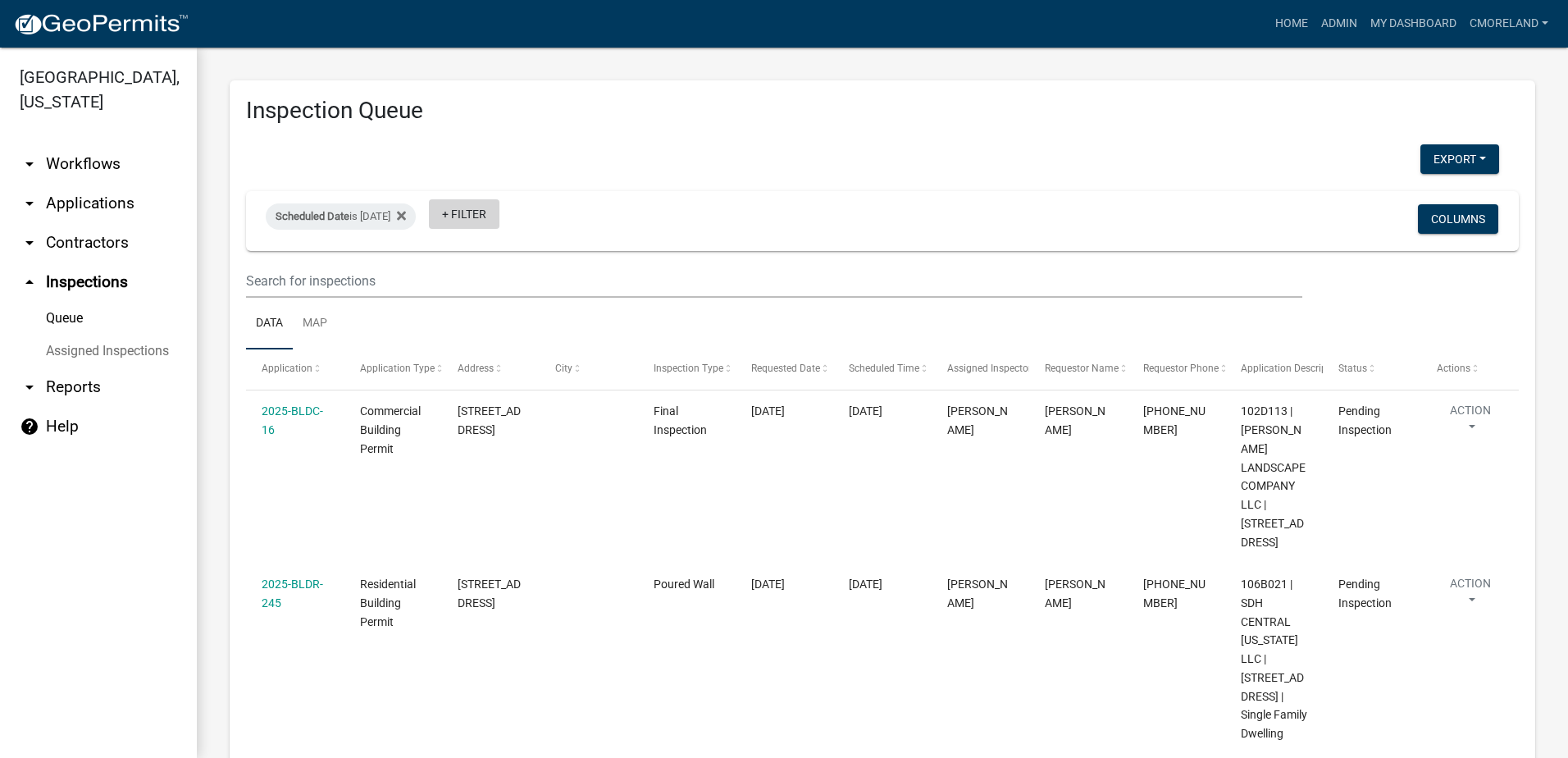
click at [490, 213] on link "+ Filter" at bounding box center [464, 214] width 71 height 30
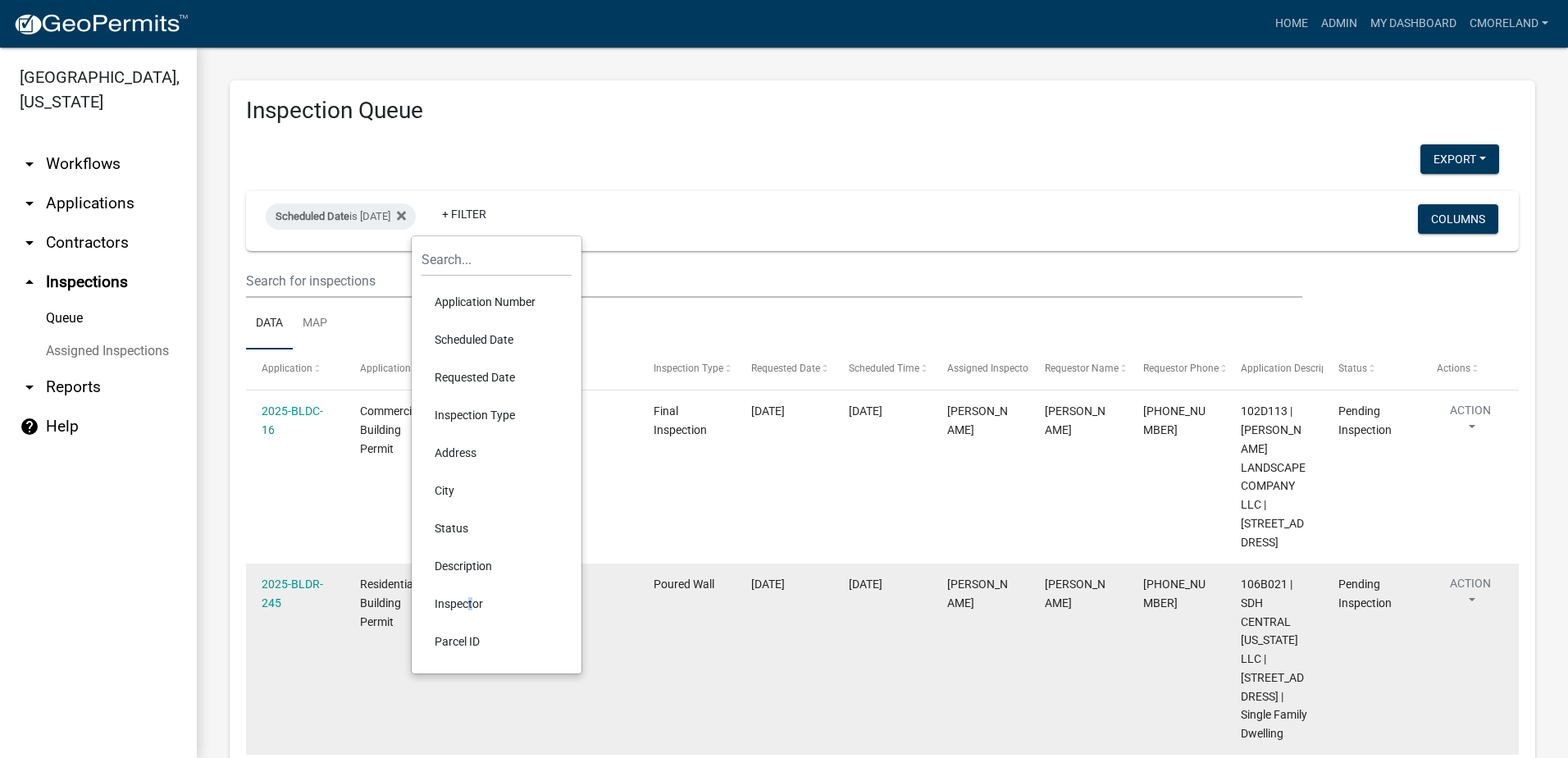
click at [465, 601] on li "Inspector" at bounding box center [497, 604] width 150 height 38
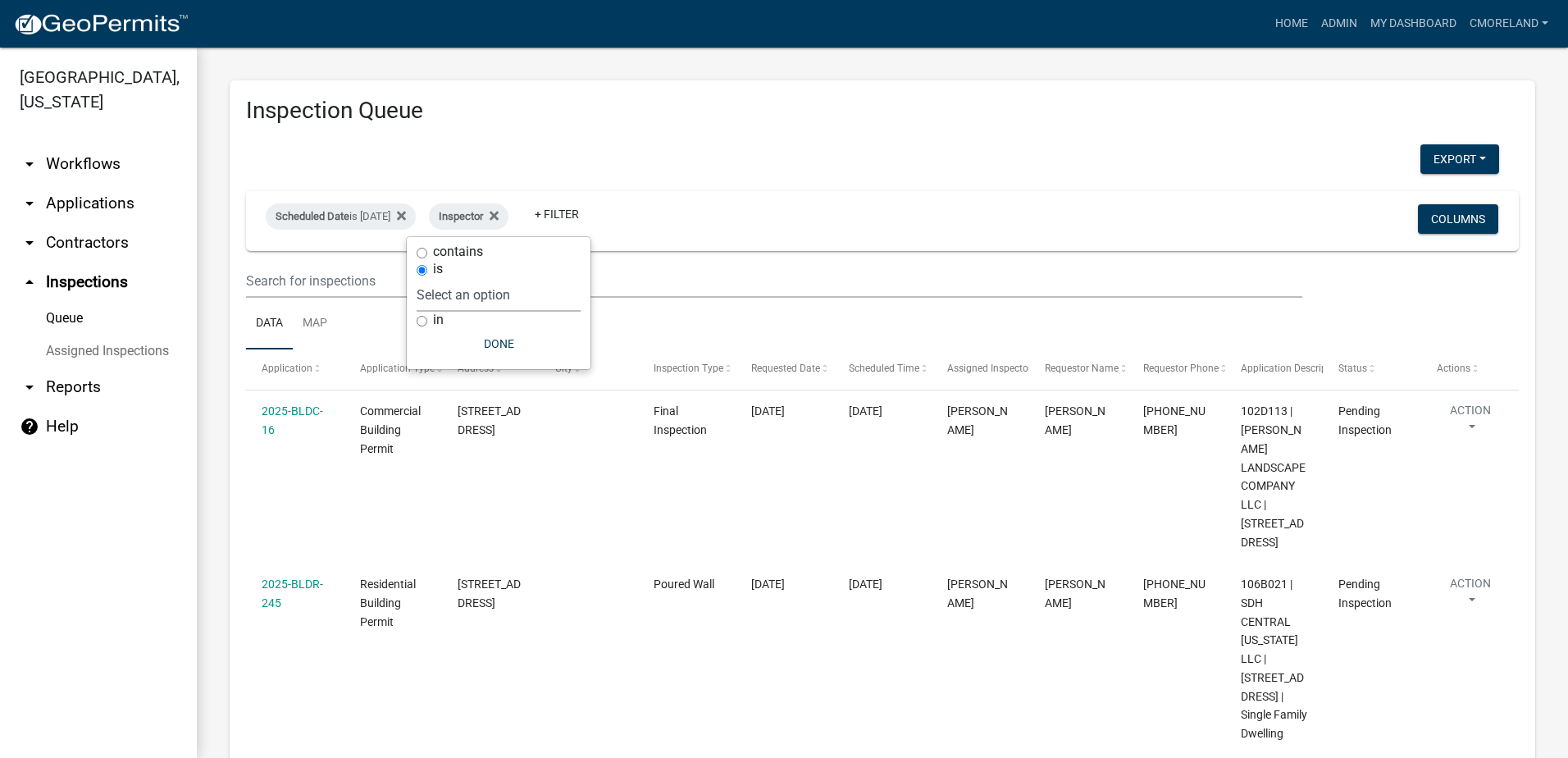
click at [540, 288] on select "Select an option None [PERSON_NAME] [PERSON_NAME] [PERSON_NAME] Quistan [PERSON…" at bounding box center [498, 294] width 164 height 34
select select "07642ab0-564c-47bb-824b-0ccf2da83593"
click at [457, 278] on select "Select an option None [PERSON_NAME] [PERSON_NAME] [PERSON_NAME] Quistan [PERSON…" at bounding box center [498, 294] width 164 height 34
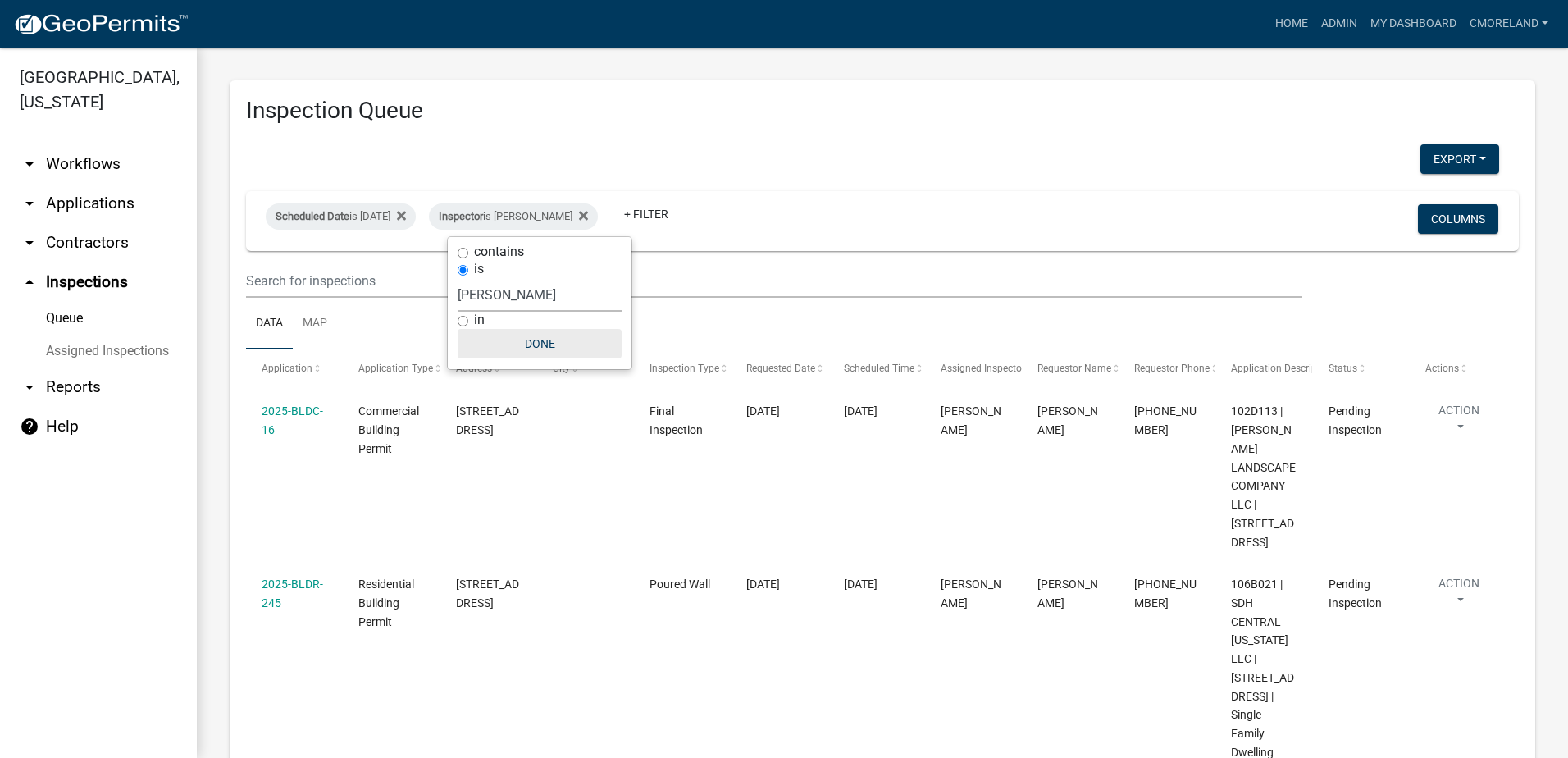
click at [526, 343] on button "Done" at bounding box center [539, 343] width 164 height 30
click at [1451, 154] on button "Export" at bounding box center [1459, 158] width 79 height 30
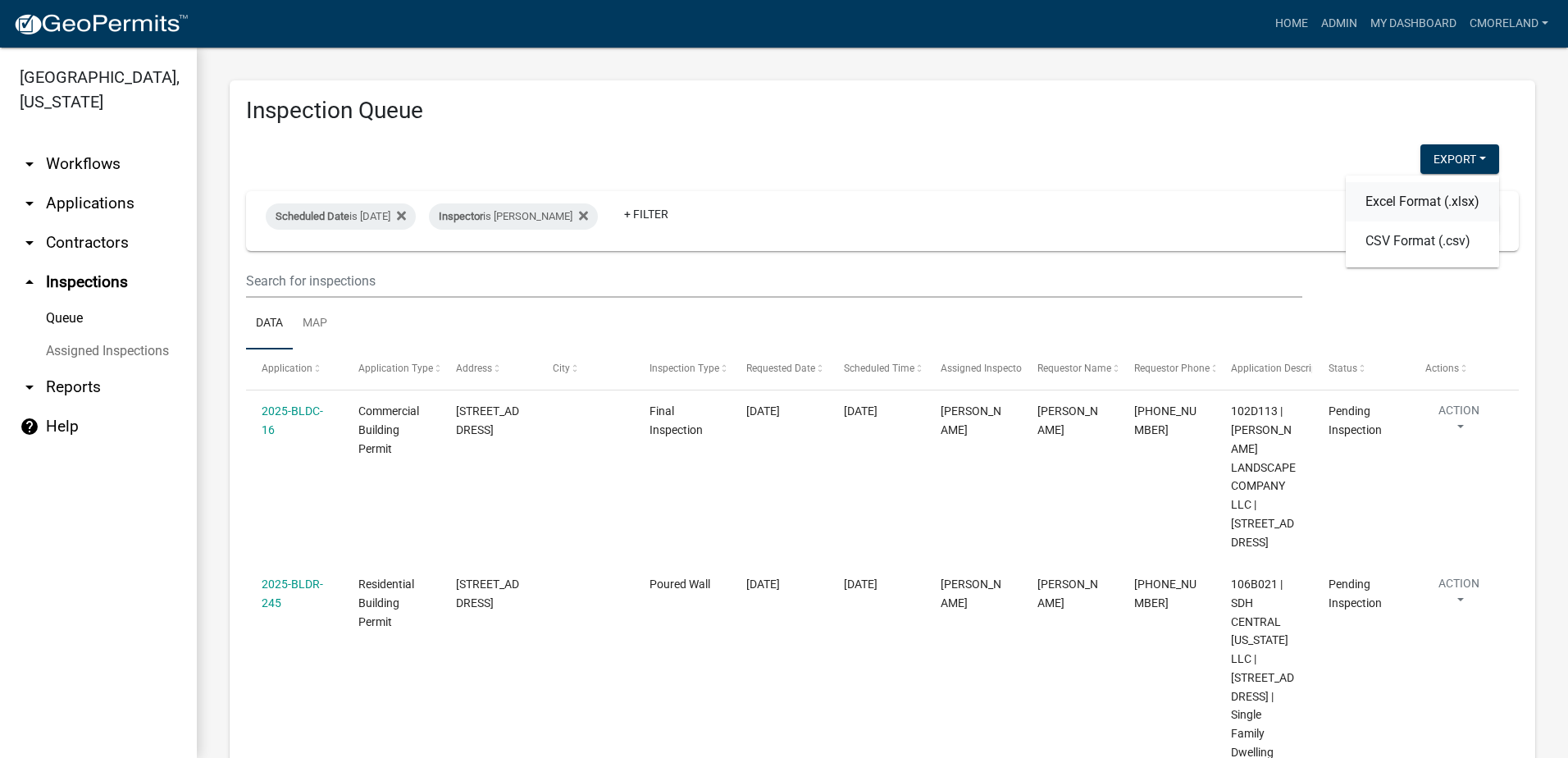
click at [1391, 197] on button "Excel Format (.xlsx)" at bounding box center [1421, 201] width 153 height 39
click at [588, 214] on icon at bounding box center [583, 216] width 9 height 13
click at [499, 212] on link "+ Filter" at bounding box center [464, 214] width 71 height 30
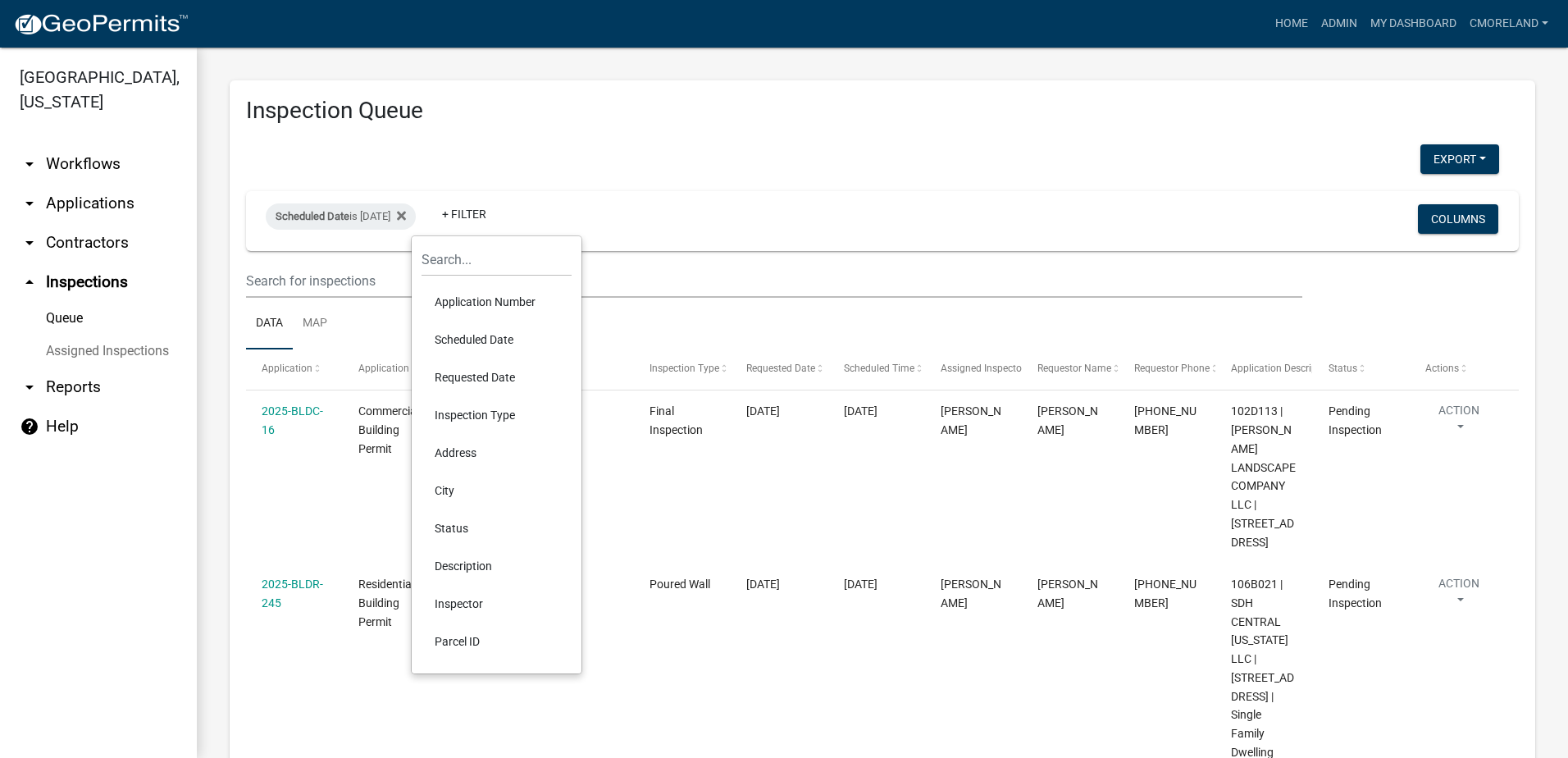
click at [472, 600] on li "Inspector" at bounding box center [497, 604] width 150 height 38
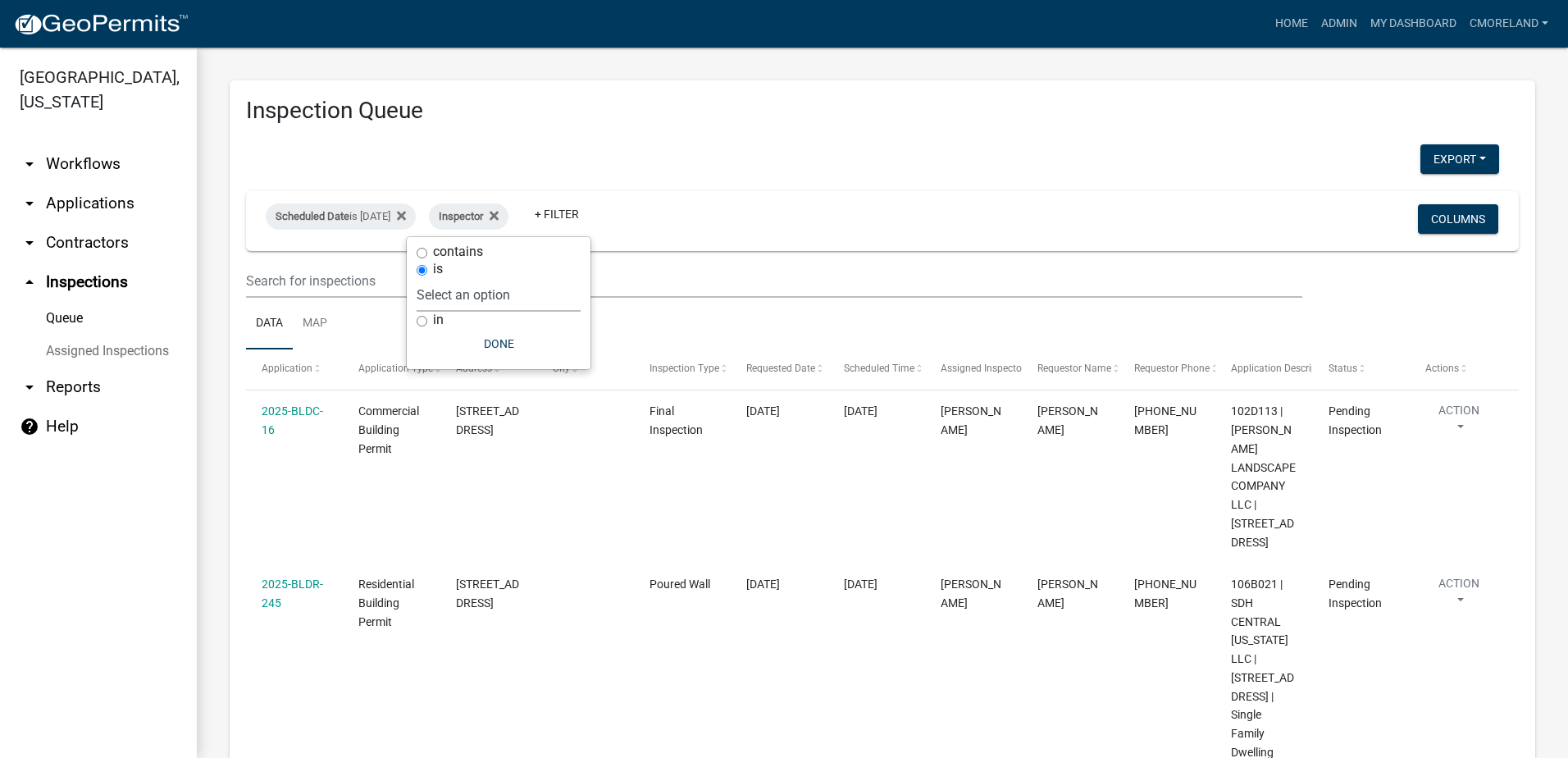
click at [534, 292] on select "Select an option None [PERSON_NAME] [PERSON_NAME] [PERSON_NAME] Quistan [PERSON…" at bounding box center [498, 294] width 164 height 34
select select "a0ea4169-8540-4a2c-b9f4-cf4c1ffdeb95"
click at [465, 278] on select "Select an option None [PERSON_NAME] [PERSON_NAME] [PERSON_NAME] Quistan [PERSON…" at bounding box center [498, 294] width 164 height 34
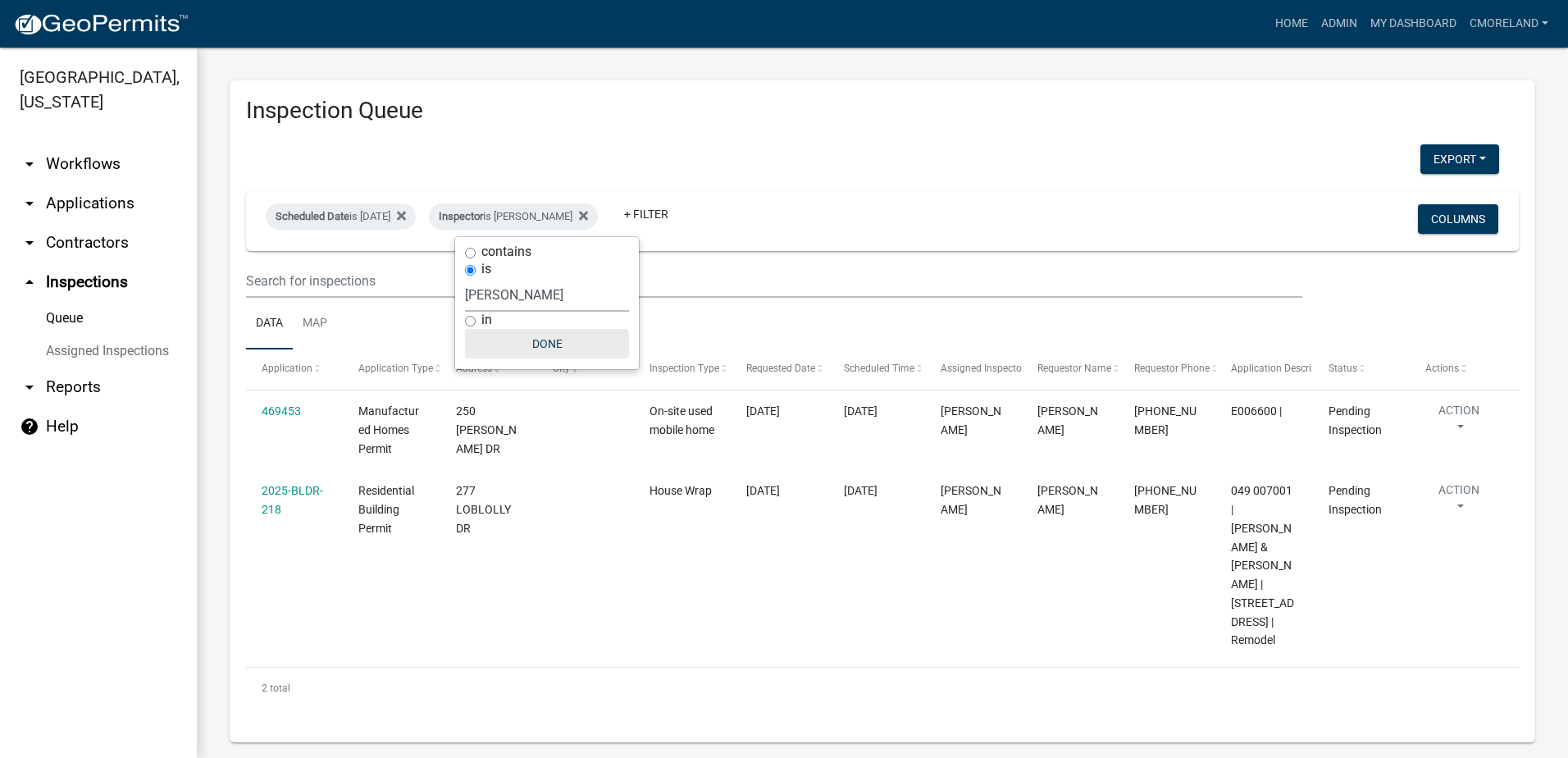
click at [546, 341] on button "Done" at bounding box center [547, 343] width 164 height 30
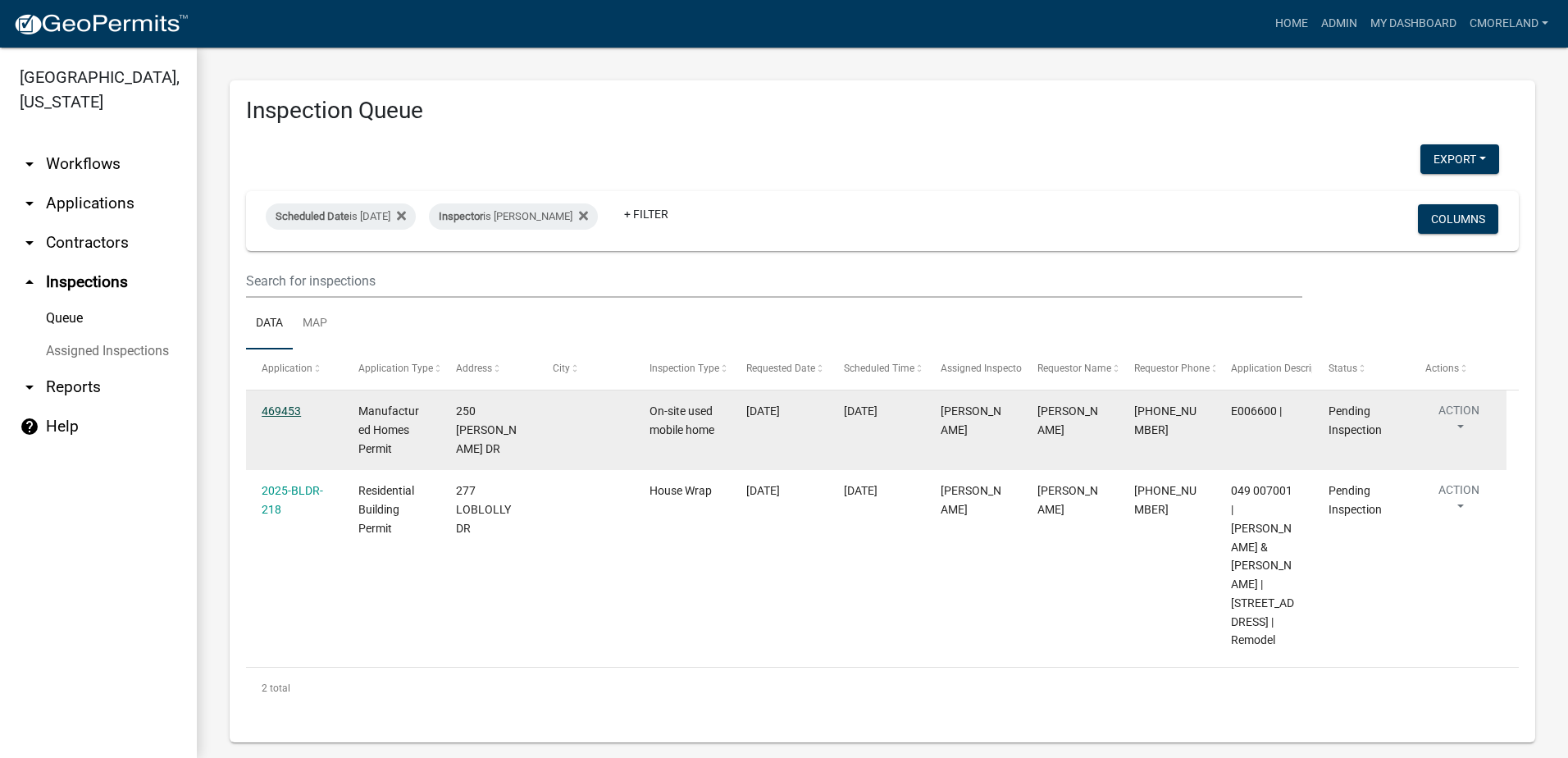
click at [280, 410] on link "469453" at bounding box center [281, 411] width 39 height 13
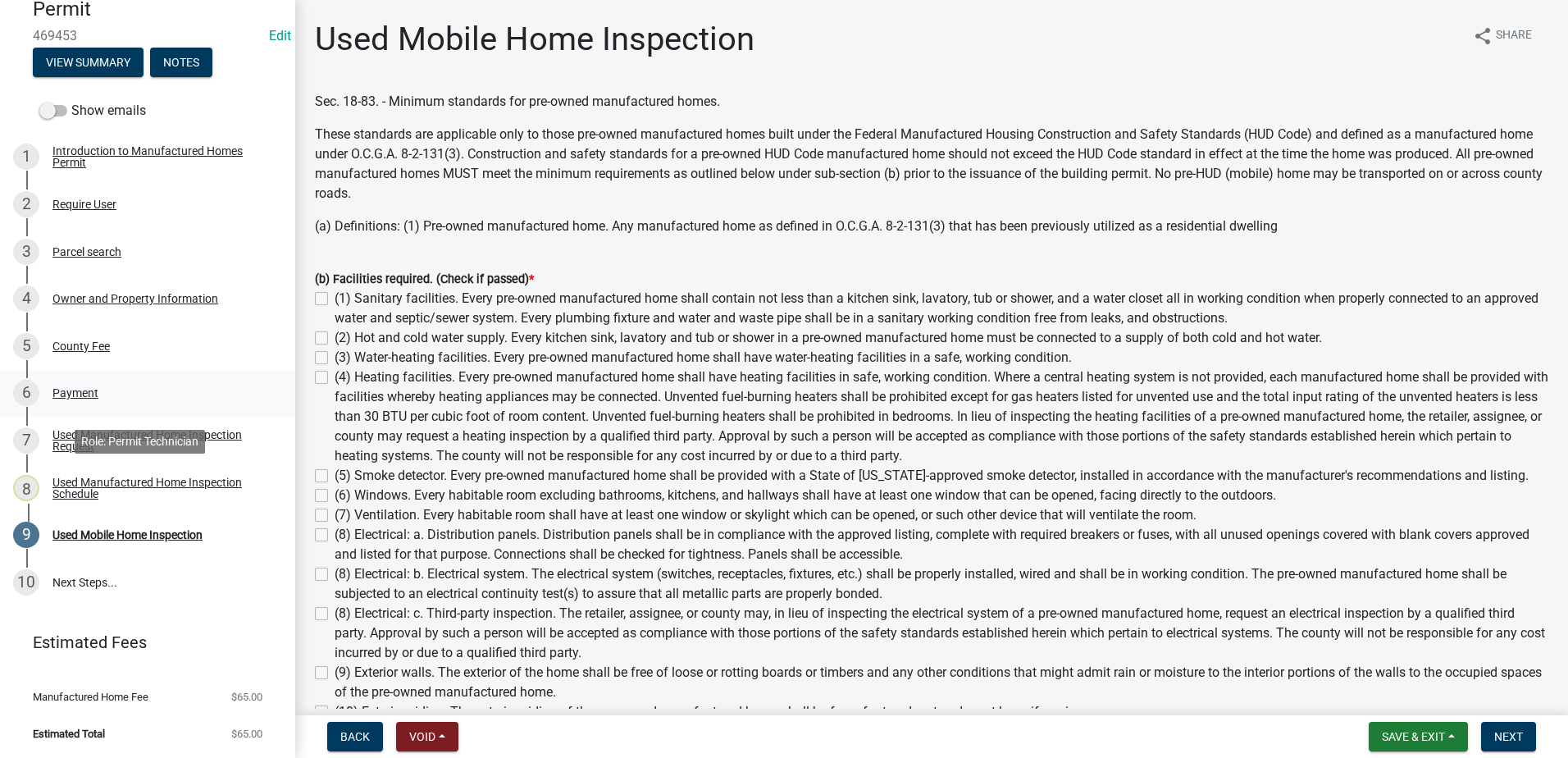
scroll to position [168, 0]
click at [145, 294] on div "Owner and Property Information" at bounding box center [135, 297] width 166 height 12
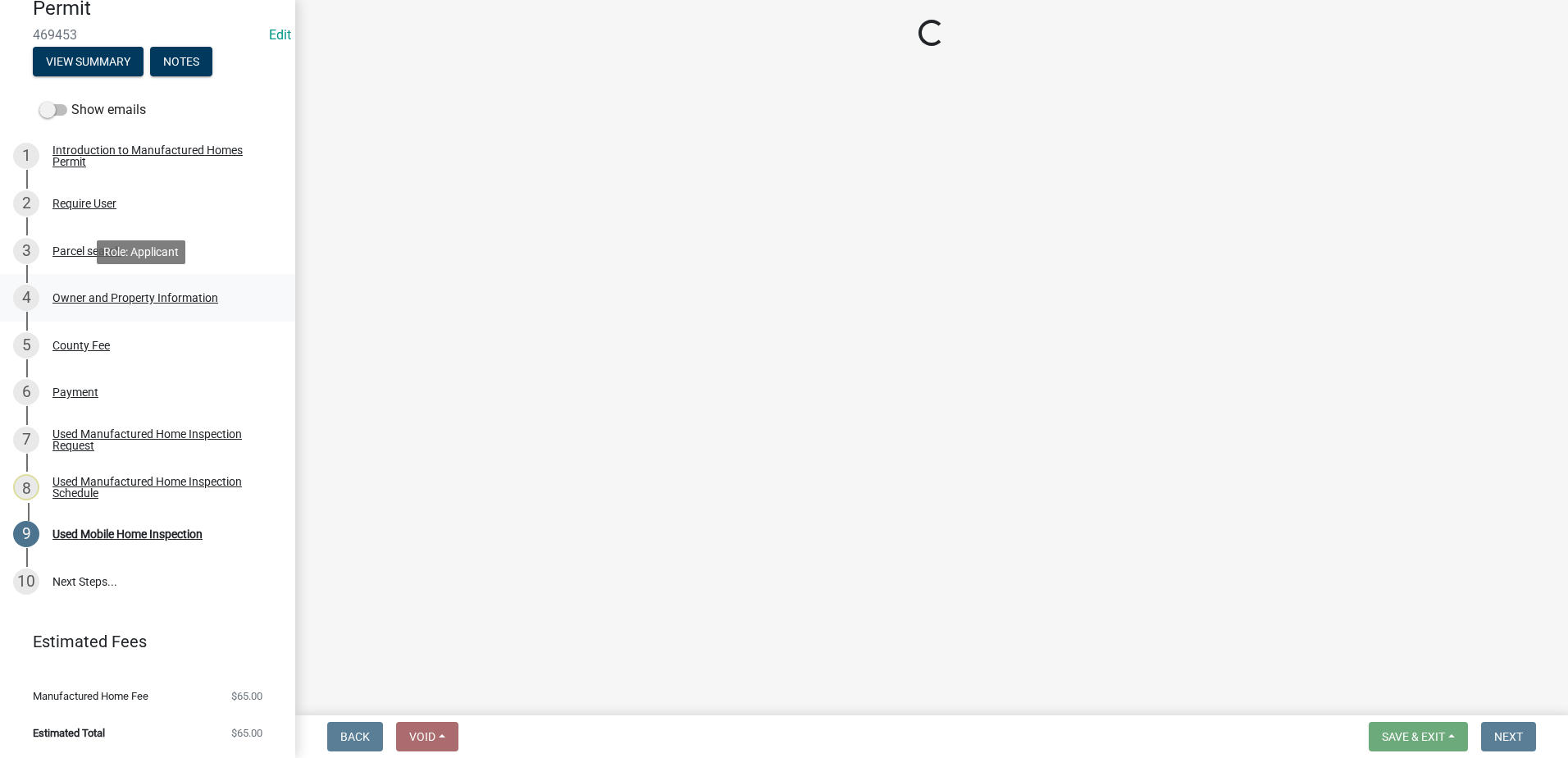
select select "ef7a1fc2-7a7a-426d-b1f0-c9b9b6ca7ff4"
select select "7eb8553c-806a-4bdf-b4b6-2711153129c5"
select select "95c2f08d-bd21-40ac-acc0-bf0ad2ba7c20"
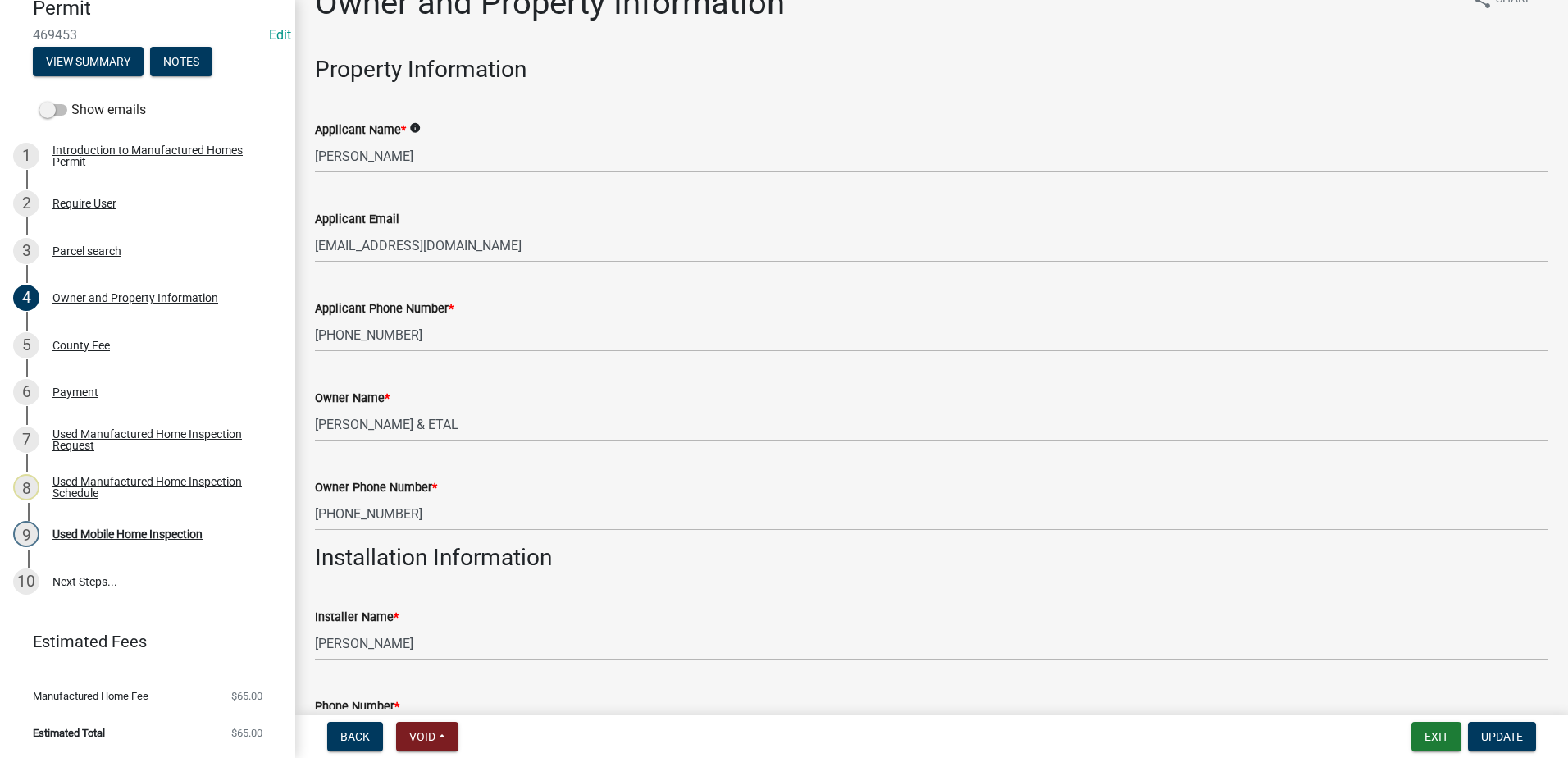
scroll to position [0, 0]
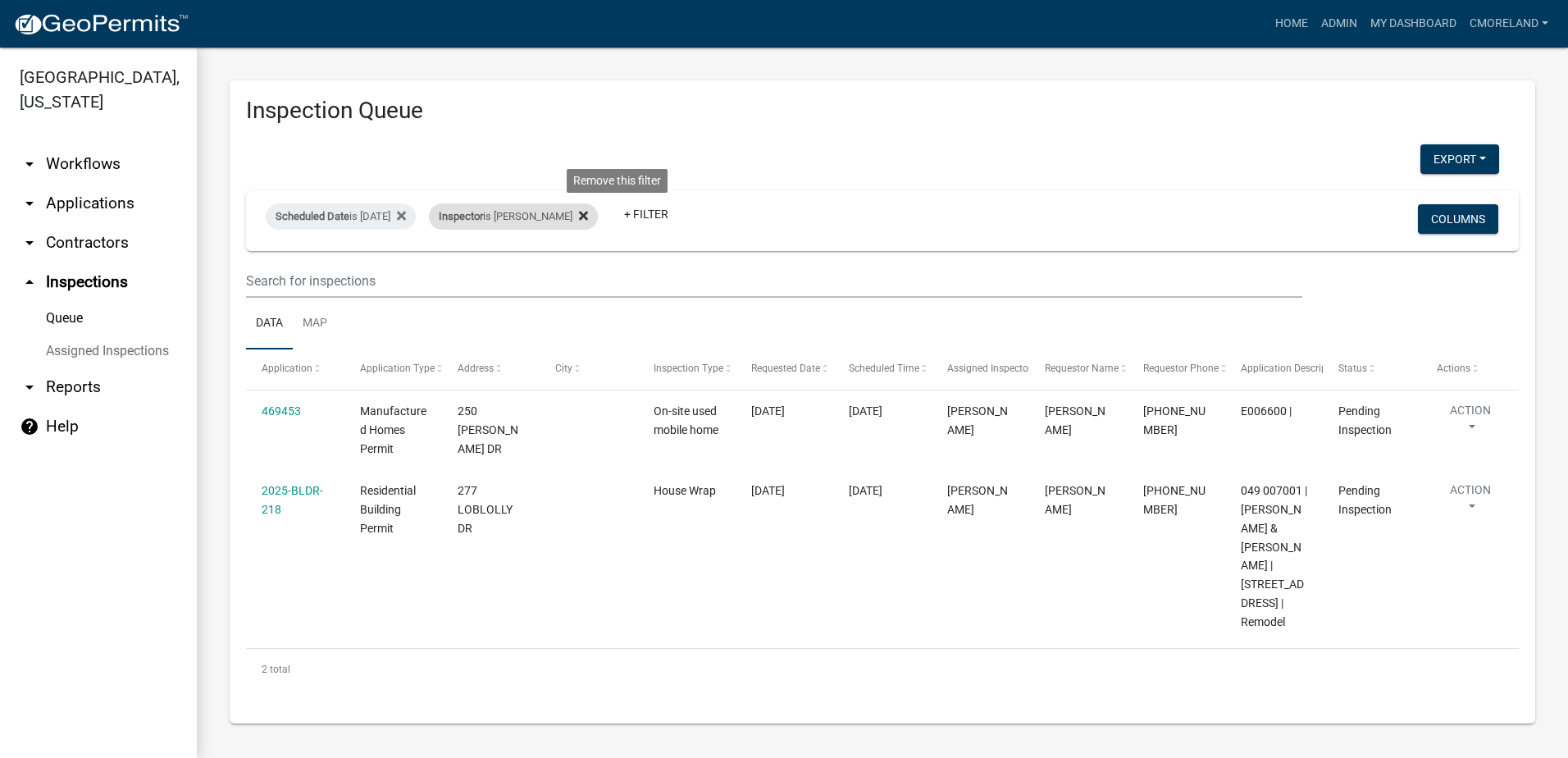
click at [588, 217] on icon at bounding box center [583, 216] width 9 height 13
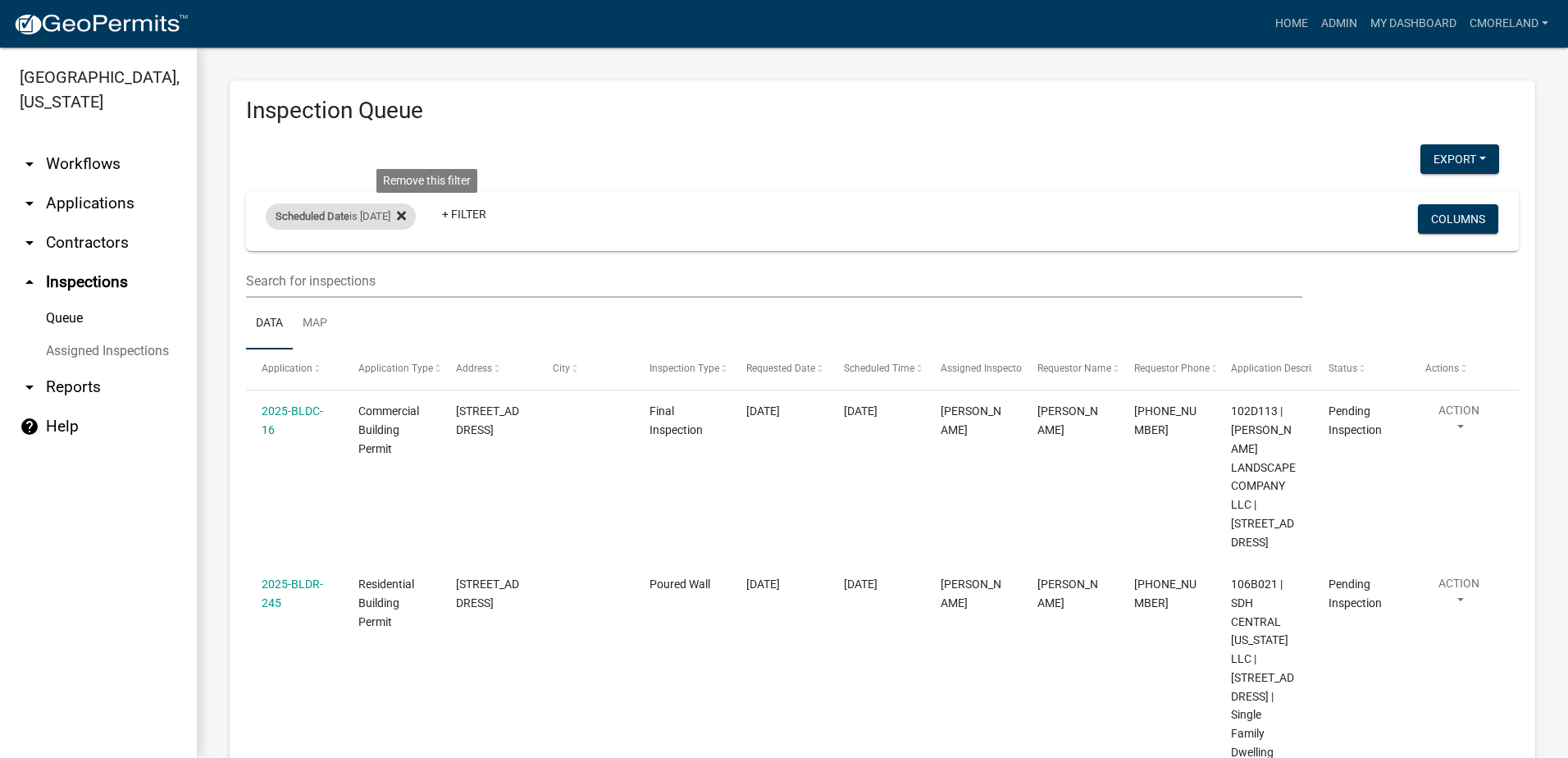
click at [406, 216] on icon at bounding box center [401, 216] width 9 height 13
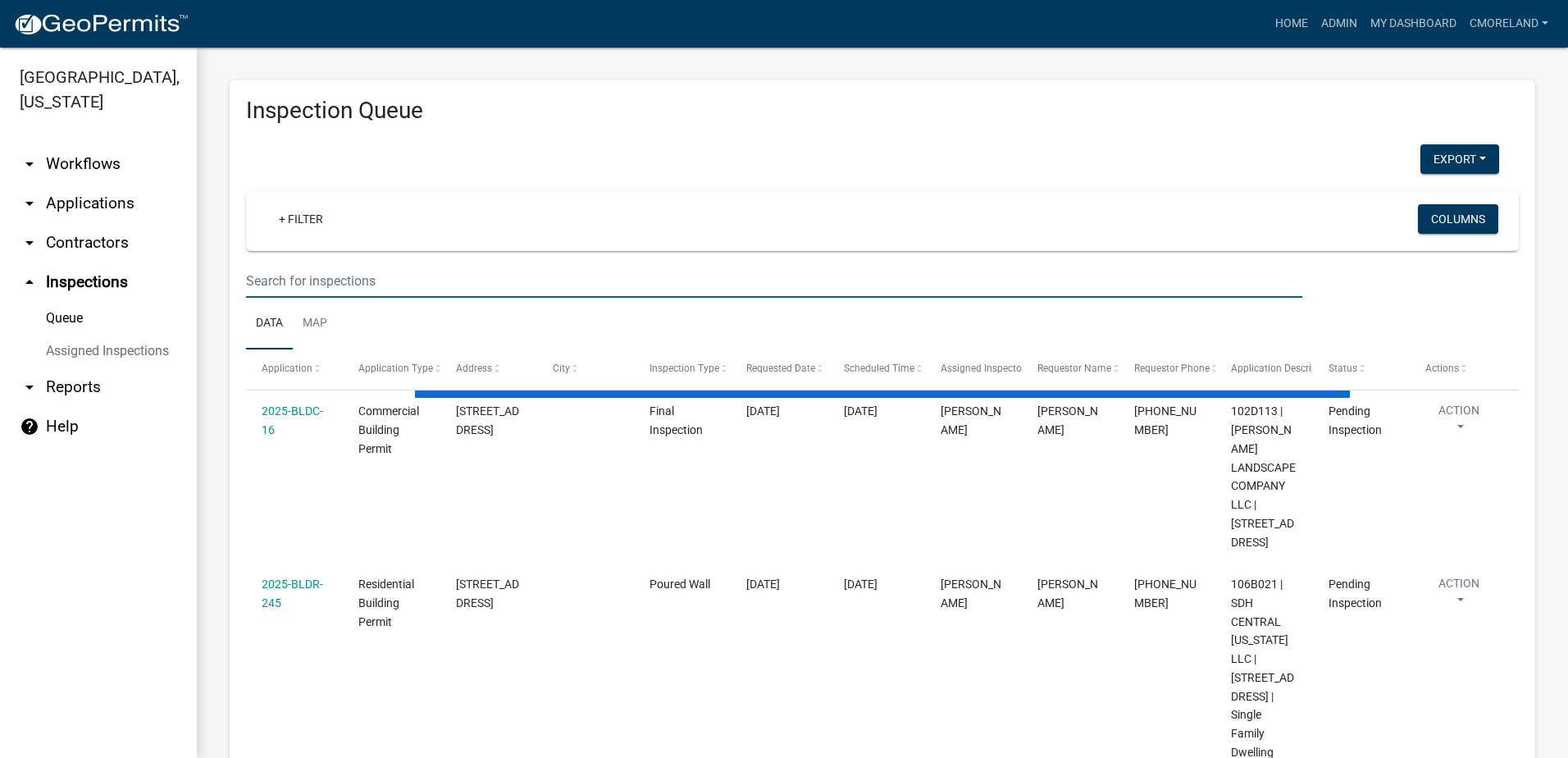
click at [379, 281] on input "text" at bounding box center [774, 281] width 1056 height 34
select select "2: 50"
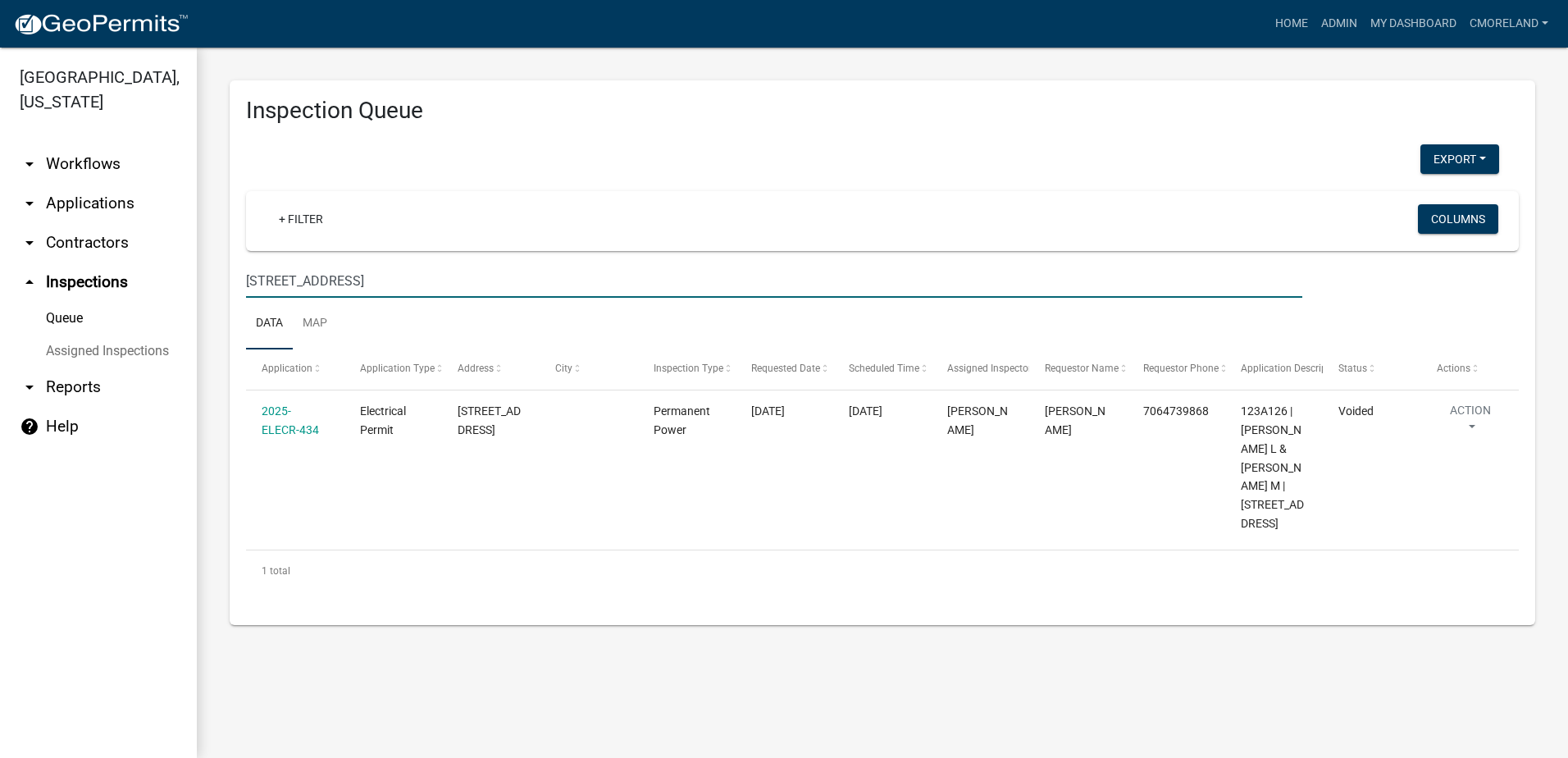
click at [418, 287] on input "[STREET_ADDRESS]" at bounding box center [774, 281] width 1056 height 34
type input "4"
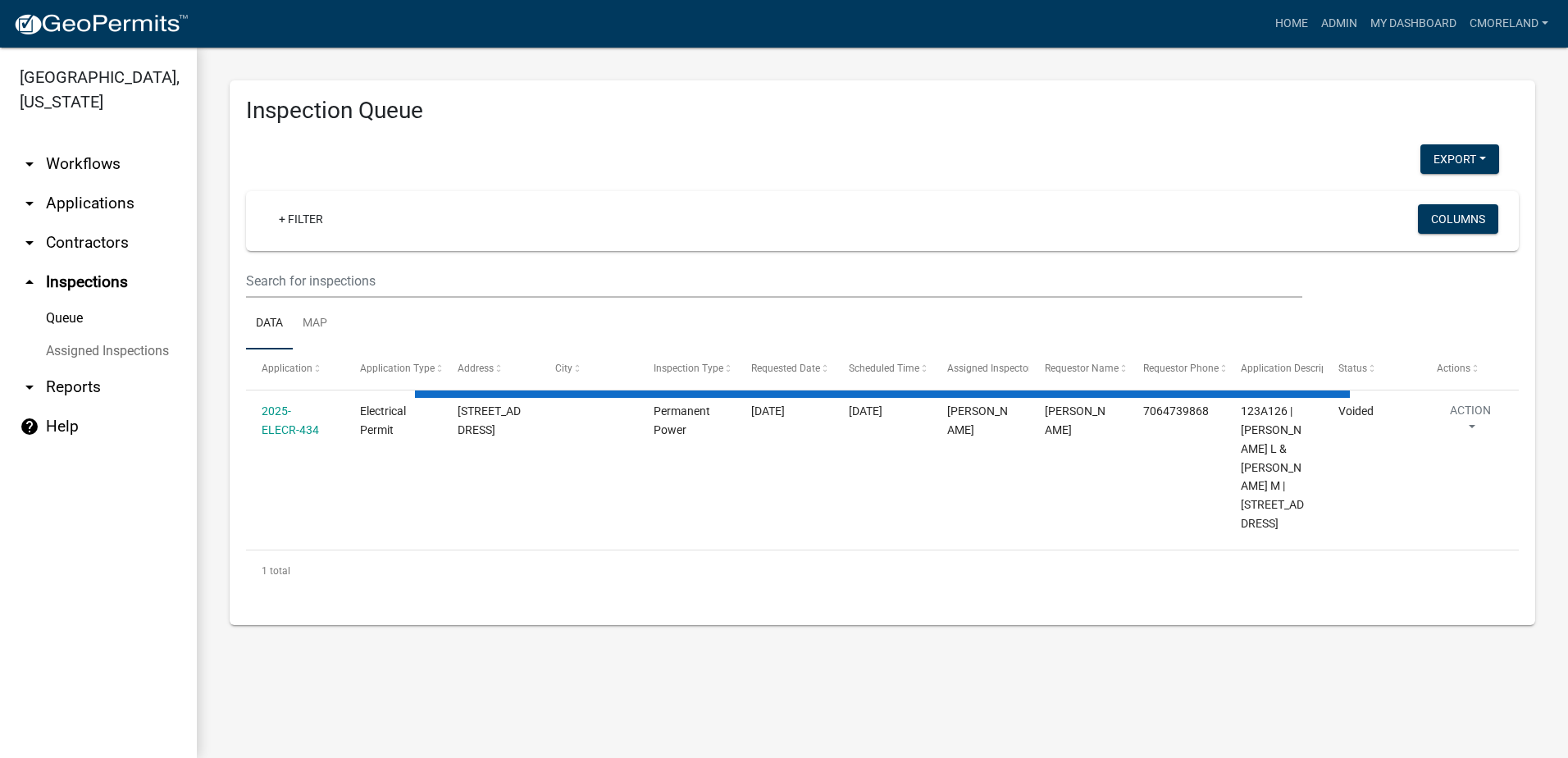
click at [83, 202] on link "arrow_drop_down Applications" at bounding box center [98, 203] width 196 height 39
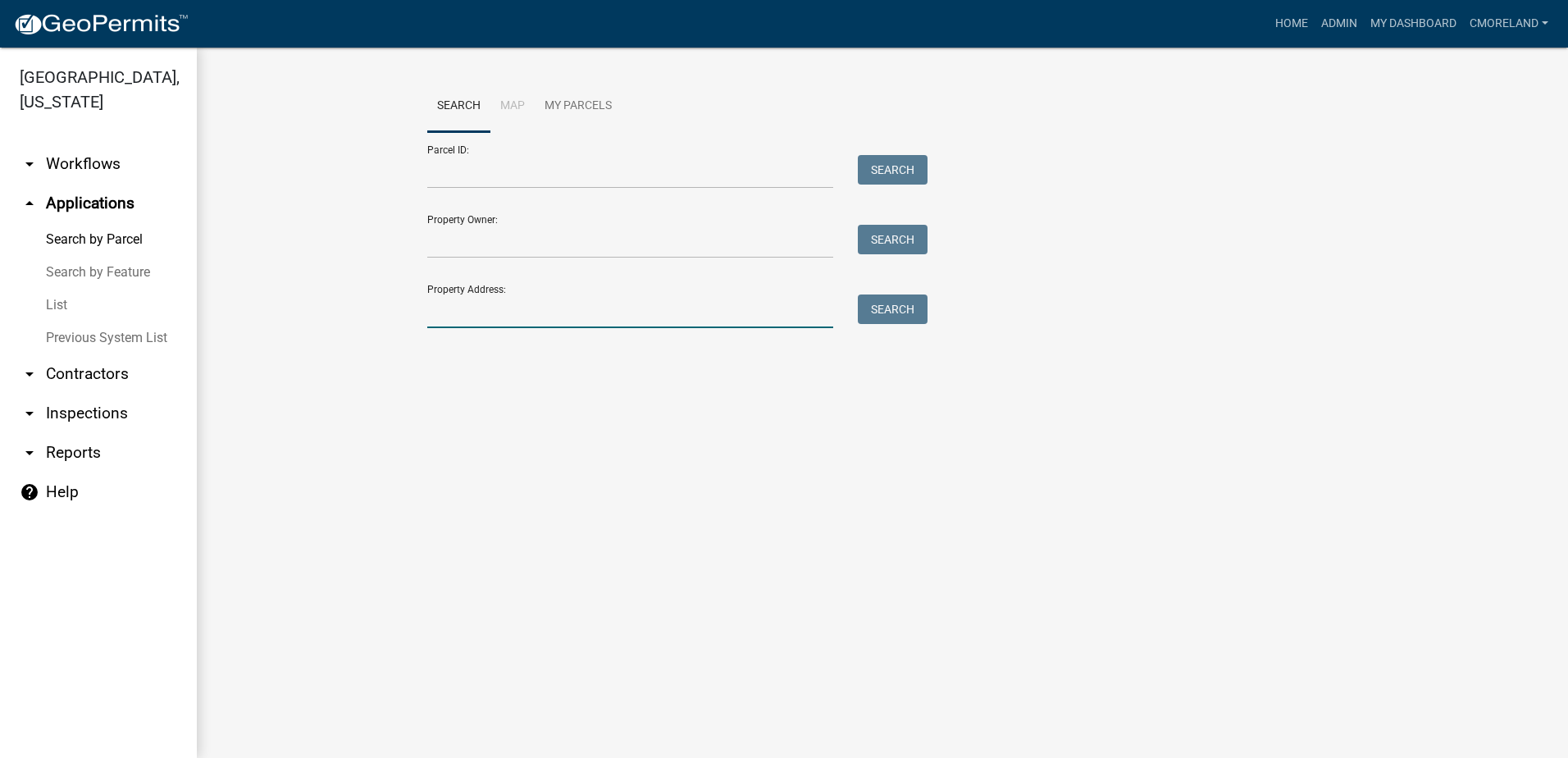
drag, startPoint x: 465, startPoint y: 315, endPoint x: 473, endPoint y: 312, distance: 8.5
click at [465, 315] on input "Property Address:" at bounding box center [630, 311] width 406 height 34
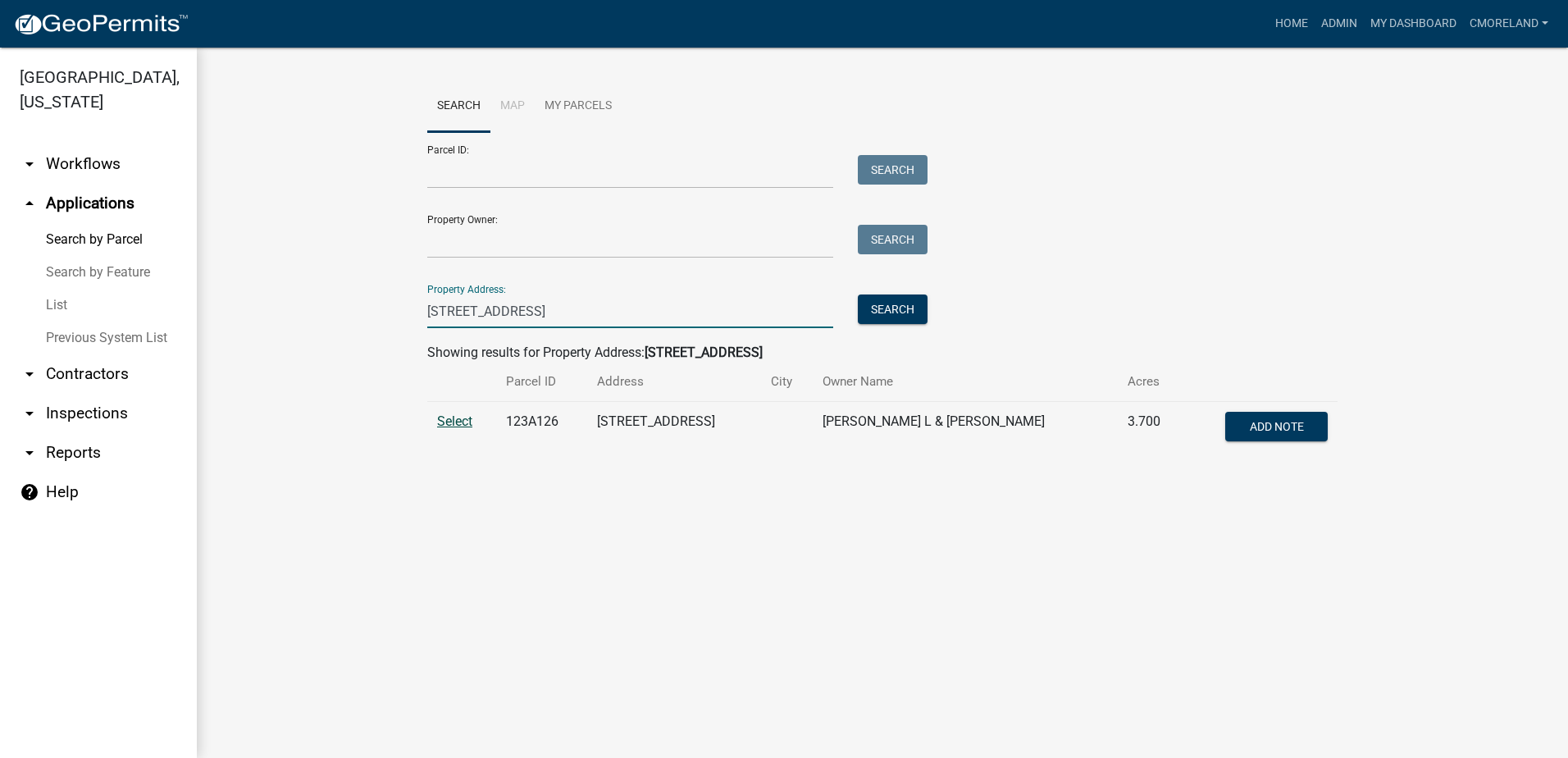
type input "[STREET_ADDRESS]"
click at [463, 418] on span "Select" at bounding box center [454, 421] width 35 height 15
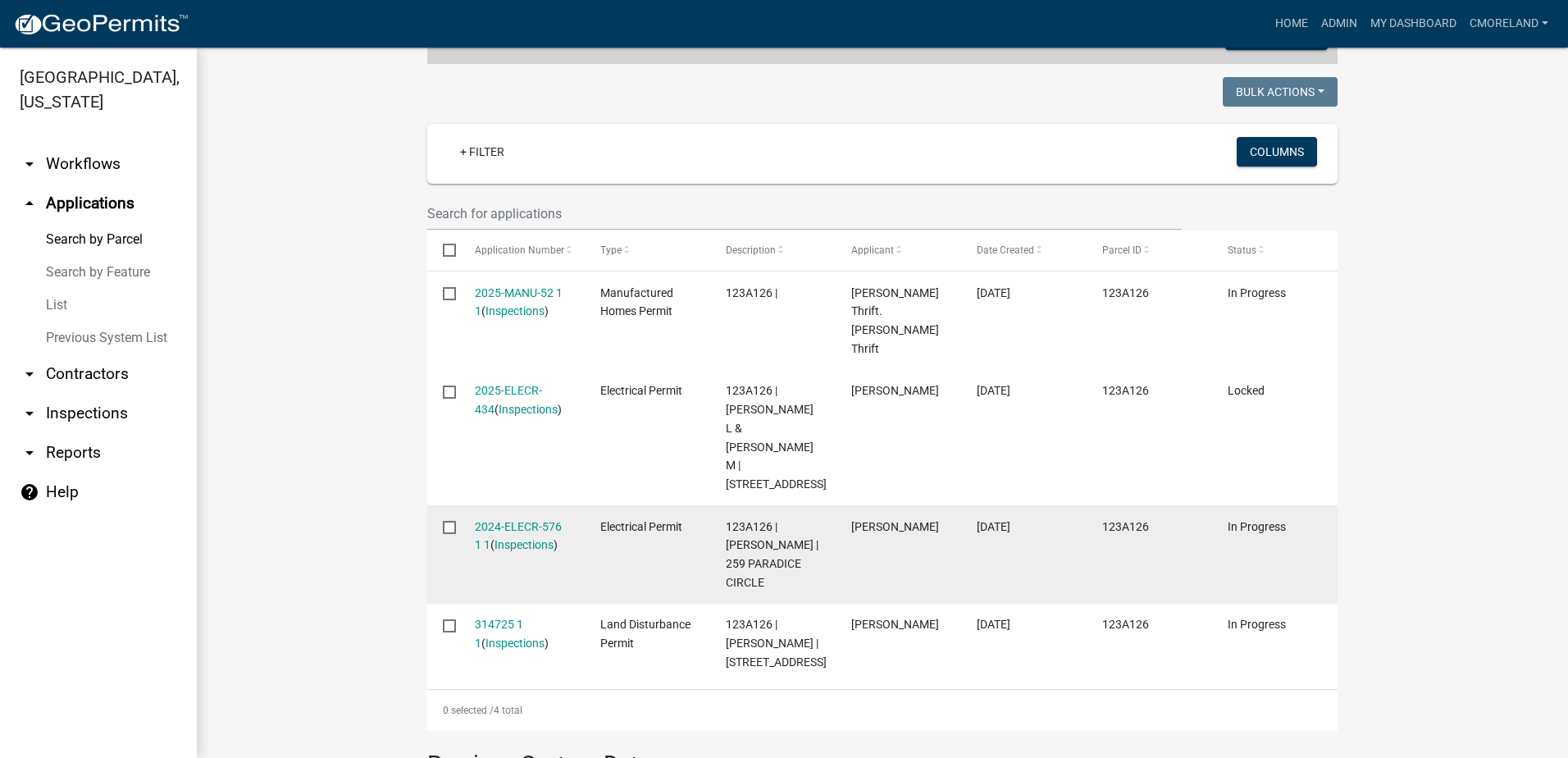
scroll to position [410, 0]
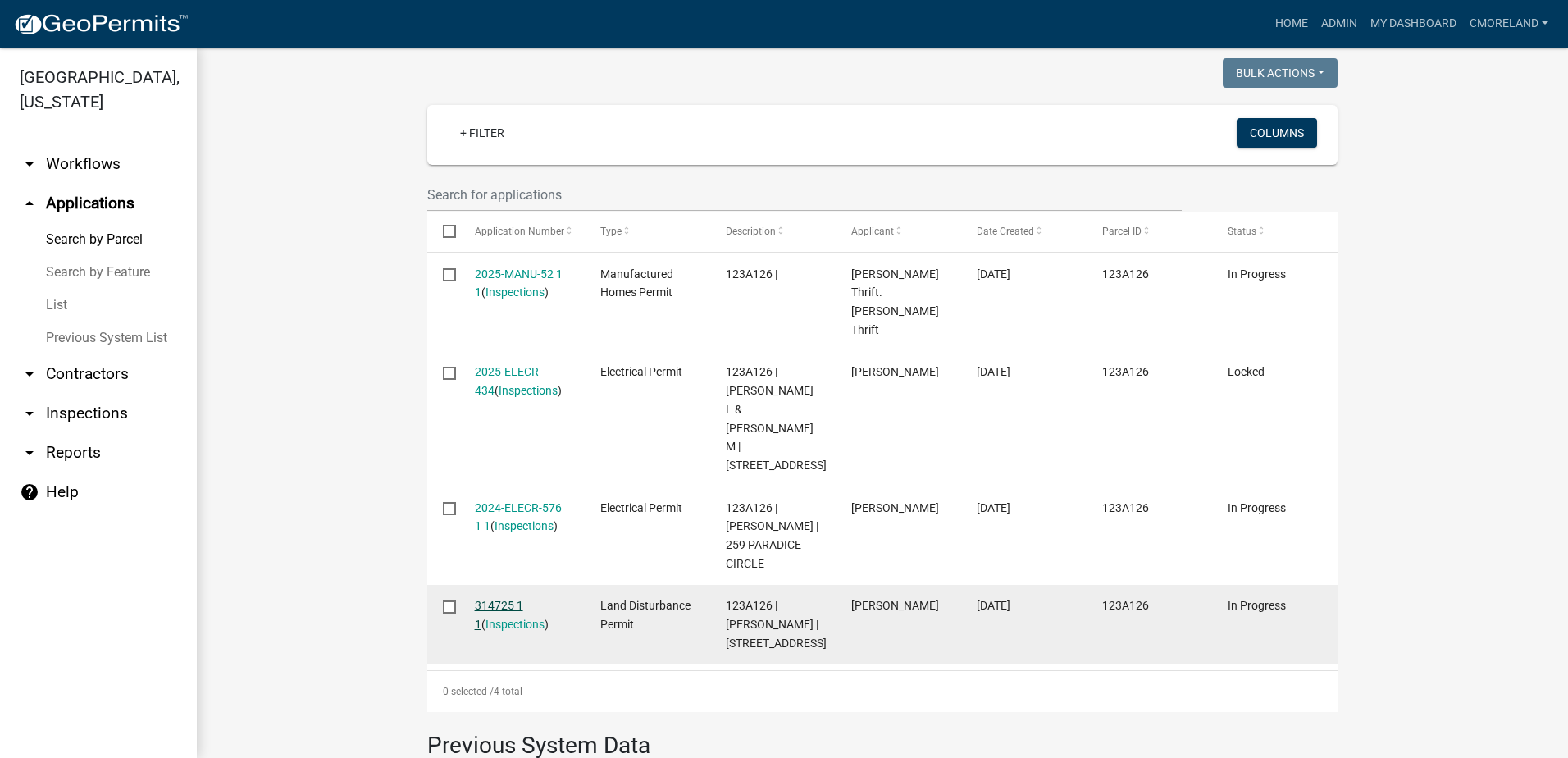
click at [493, 599] on link "314725 1 1" at bounding box center [498, 614] width 48 height 32
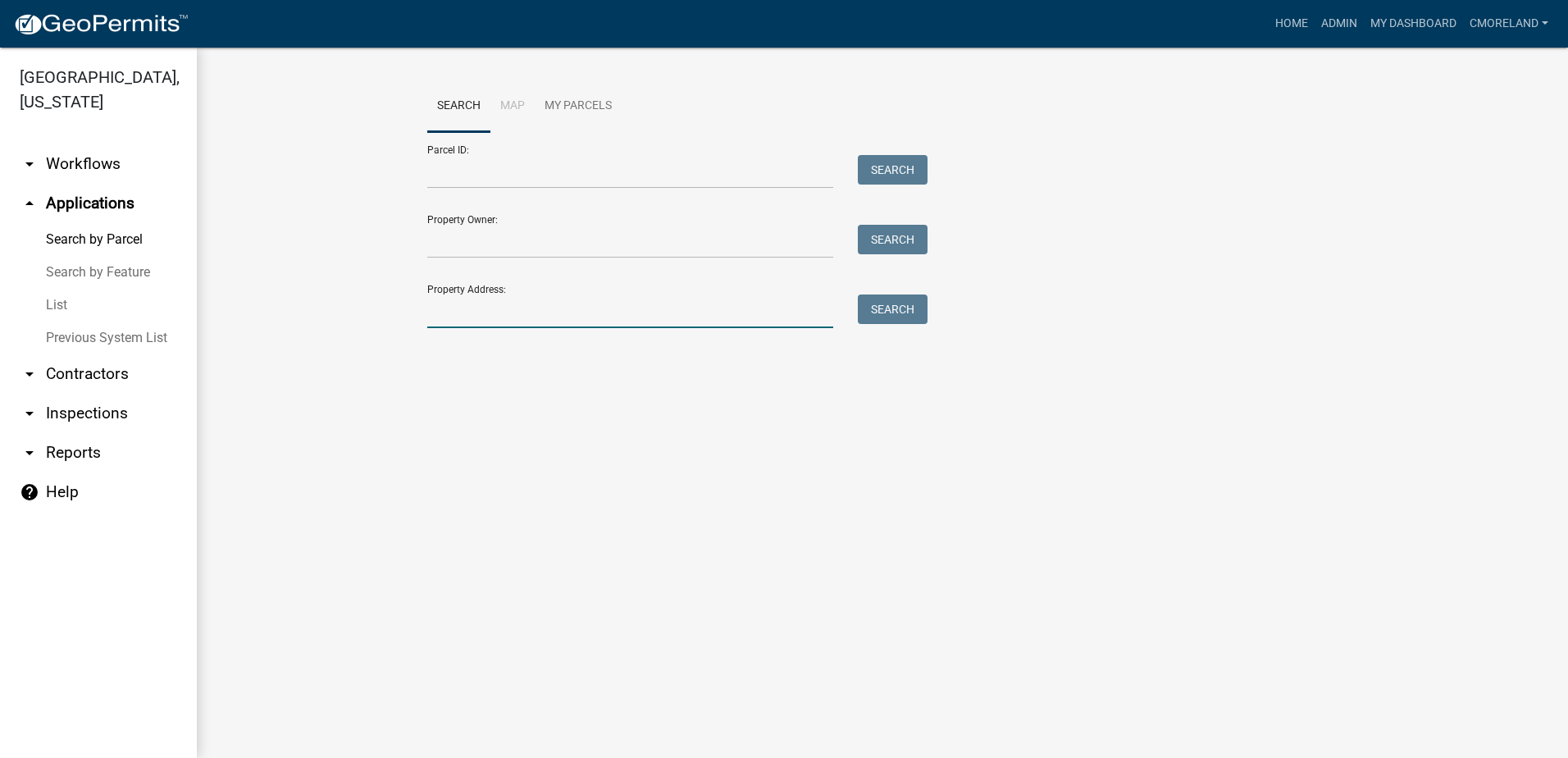
click at [510, 314] on input "Property Address:" at bounding box center [630, 311] width 406 height 34
type input "[STREET_ADDRESS]"
click at [905, 310] on button "Search" at bounding box center [892, 309] width 70 height 30
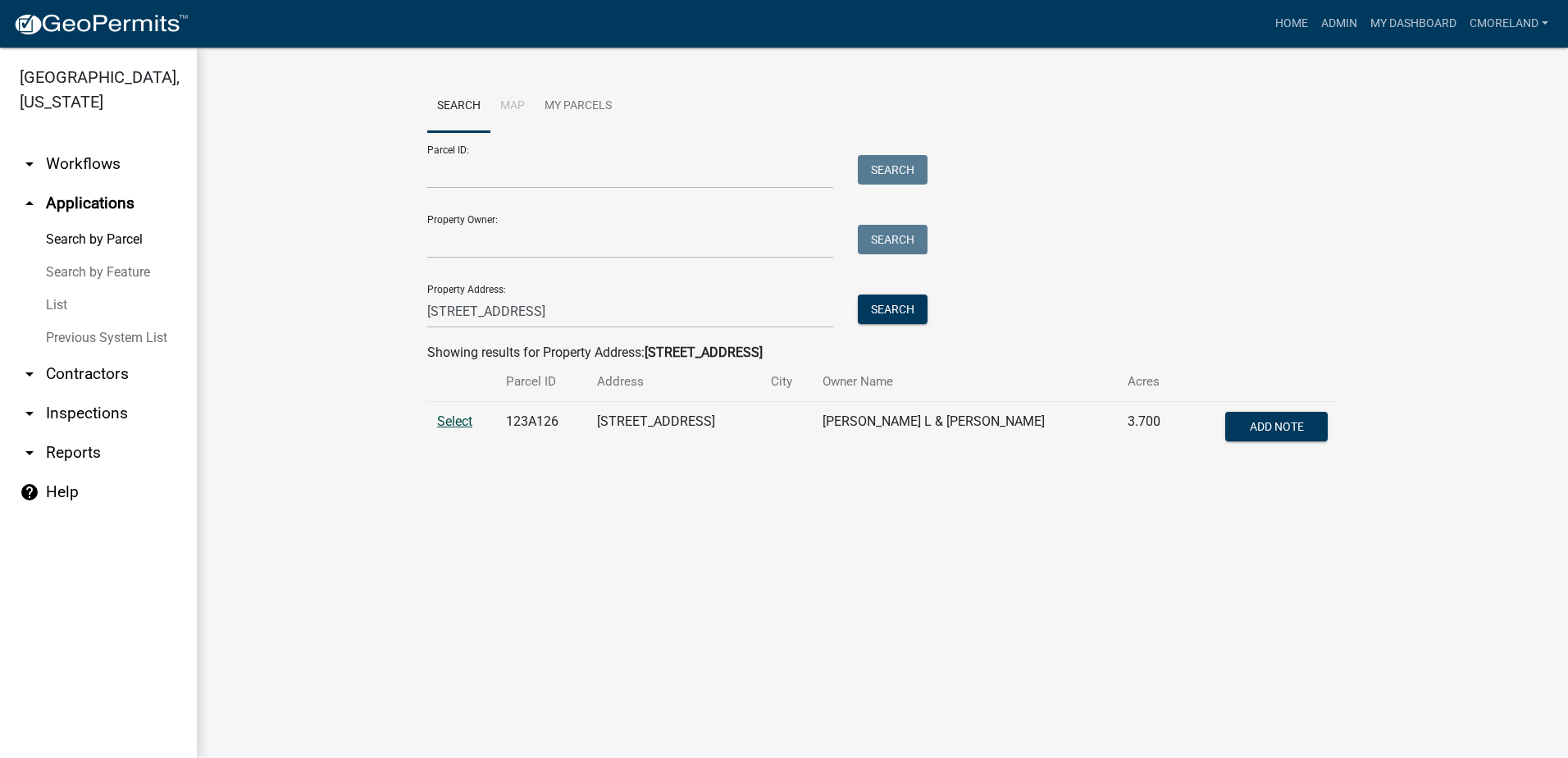
click at [458, 422] on span "Select" at bounding box center [454, 421] width 35 height 15
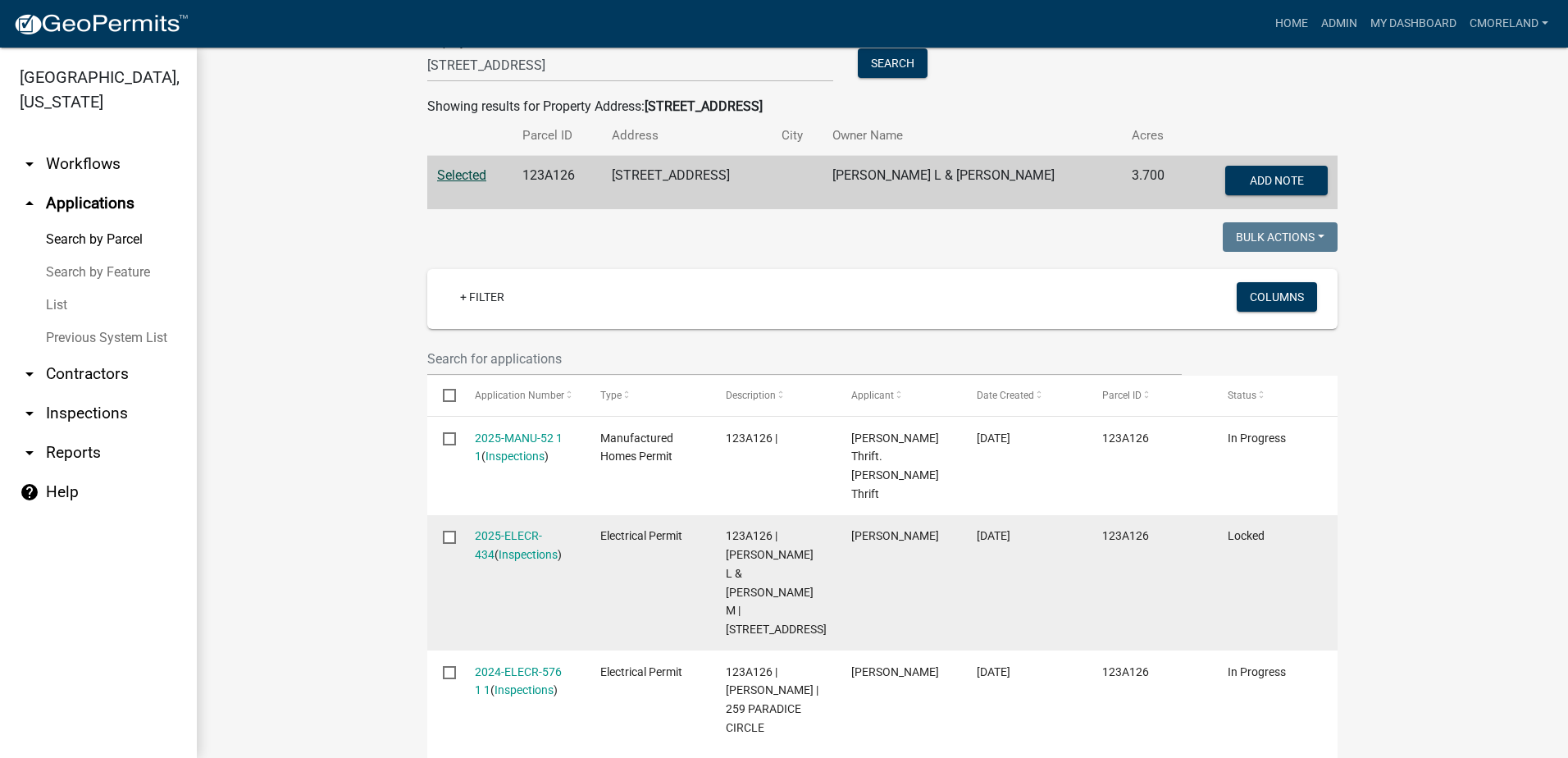
scroll to position [328, 0]
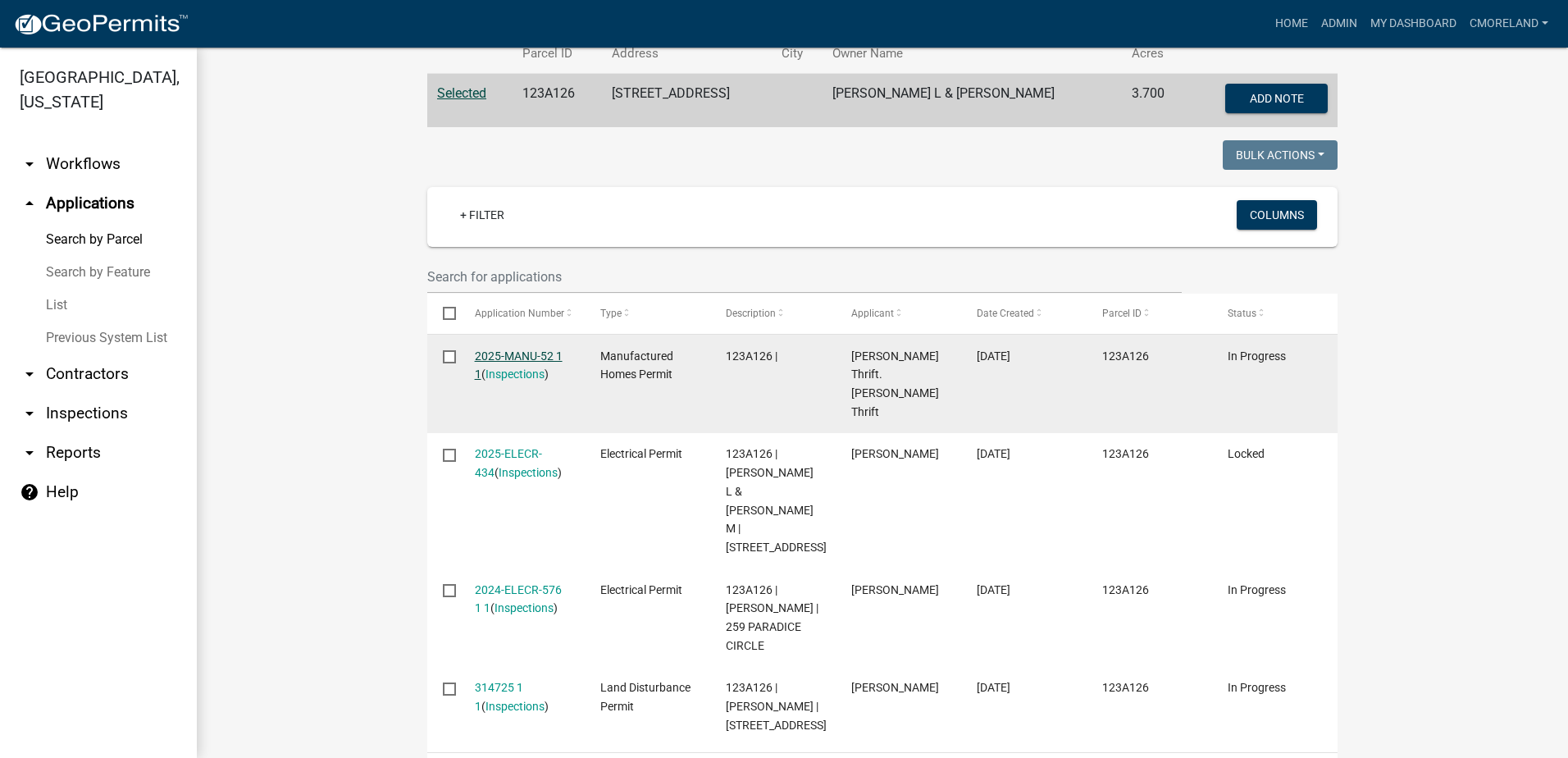
click at [508, 350] on link "2025-MANU-52 1 1" at bounding box center [518, 365] width 88 height 32
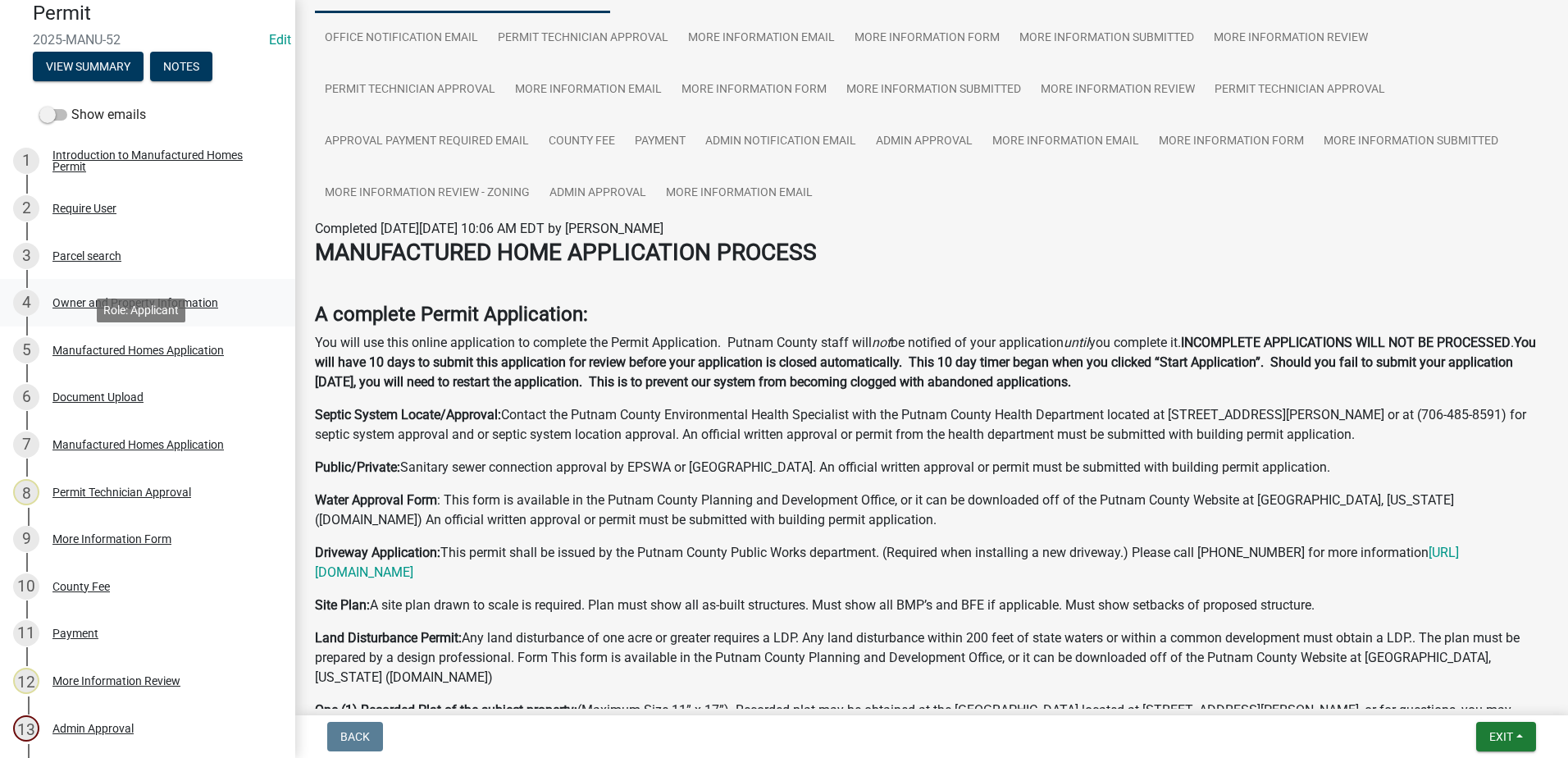
scroll to position [164, 0]
click at [113, 396] on div "Document Upload" at bounding box center [98, 396] width 91 height 12
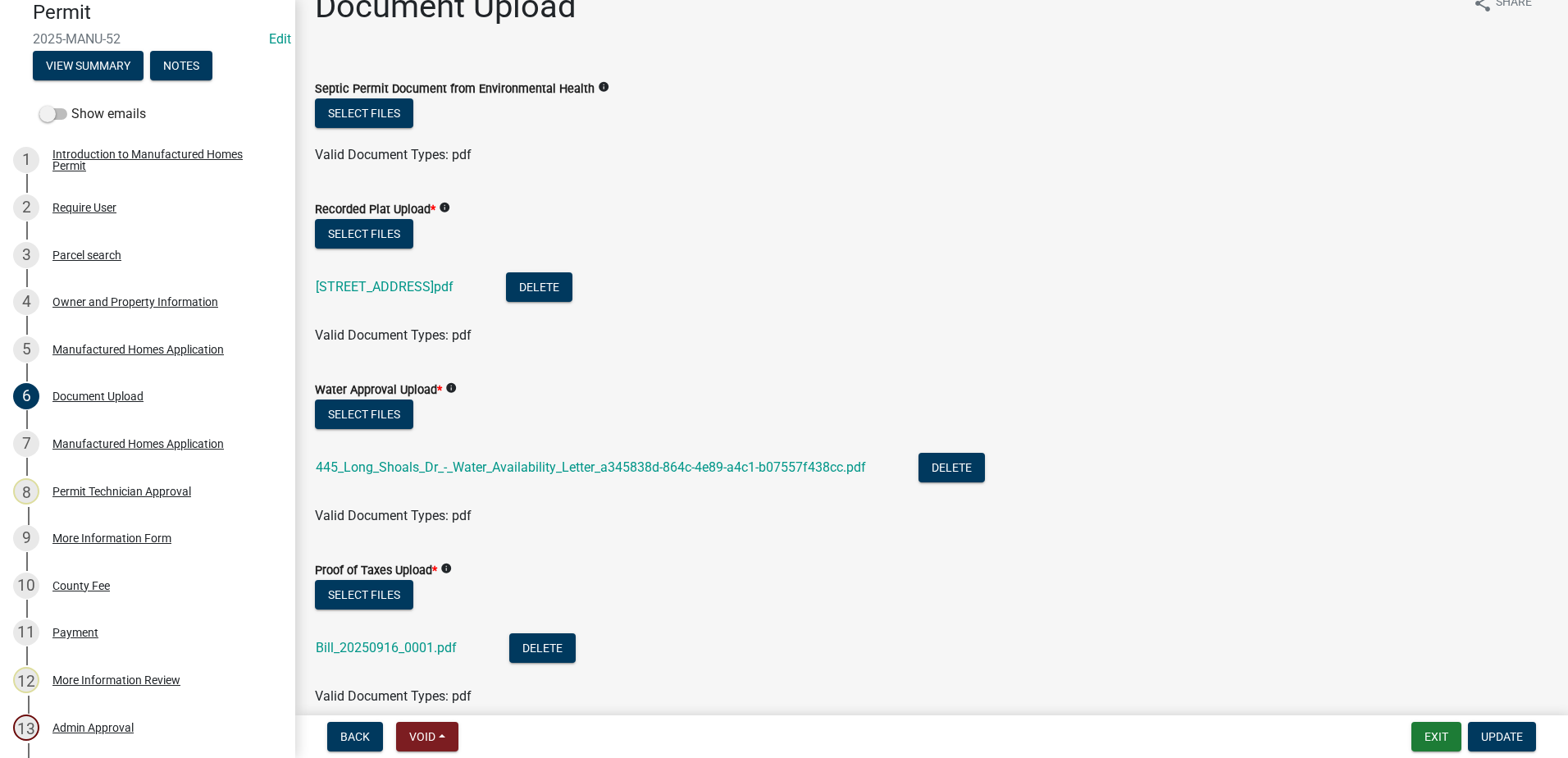
scroll to position [0, 0]
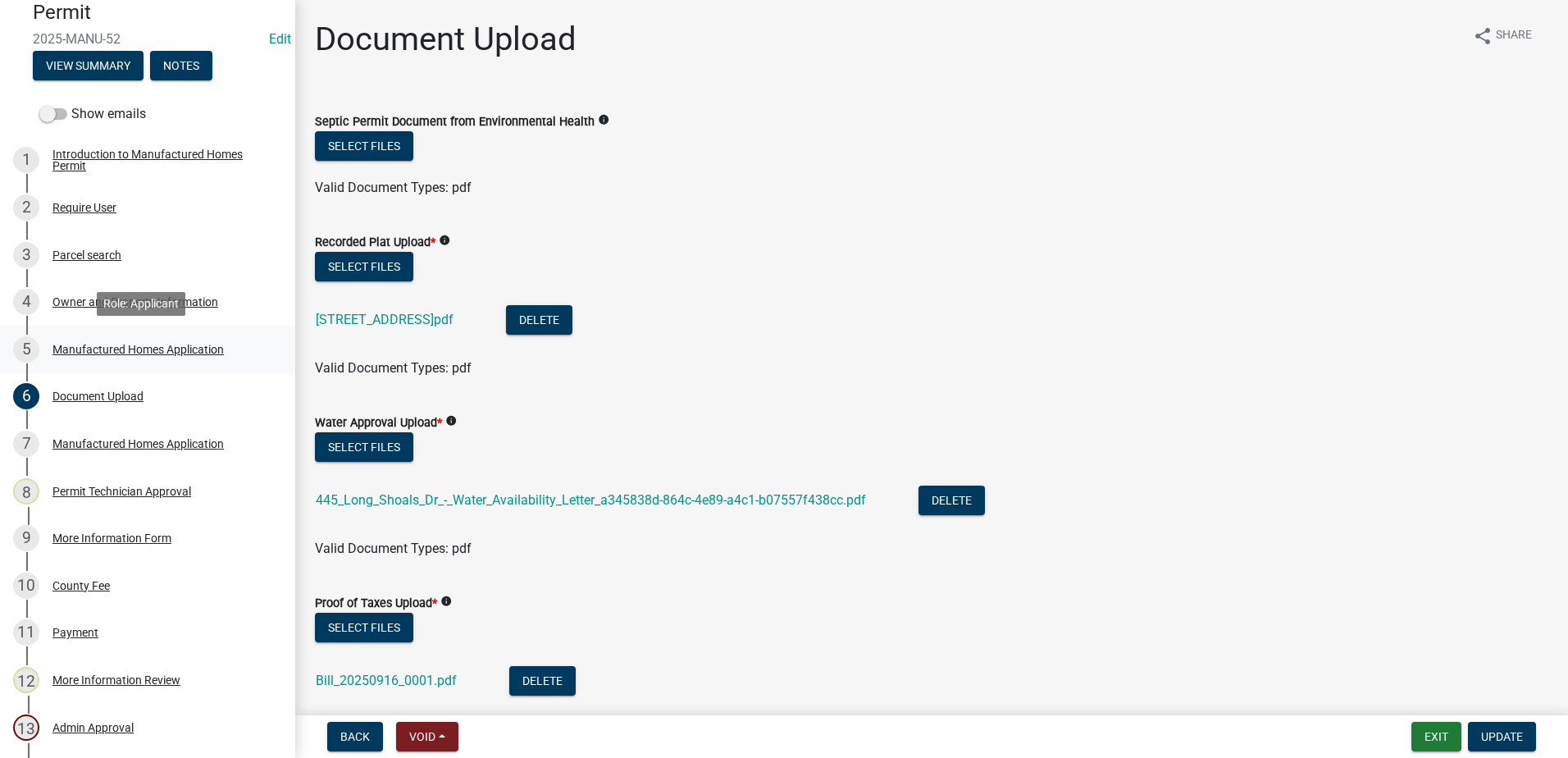
click at [186, 344] on div "Manufactured Homes Application" at bounding box center [138, 350] width 171 height 12
